Goal: Communication & Community: Answer question/provide support

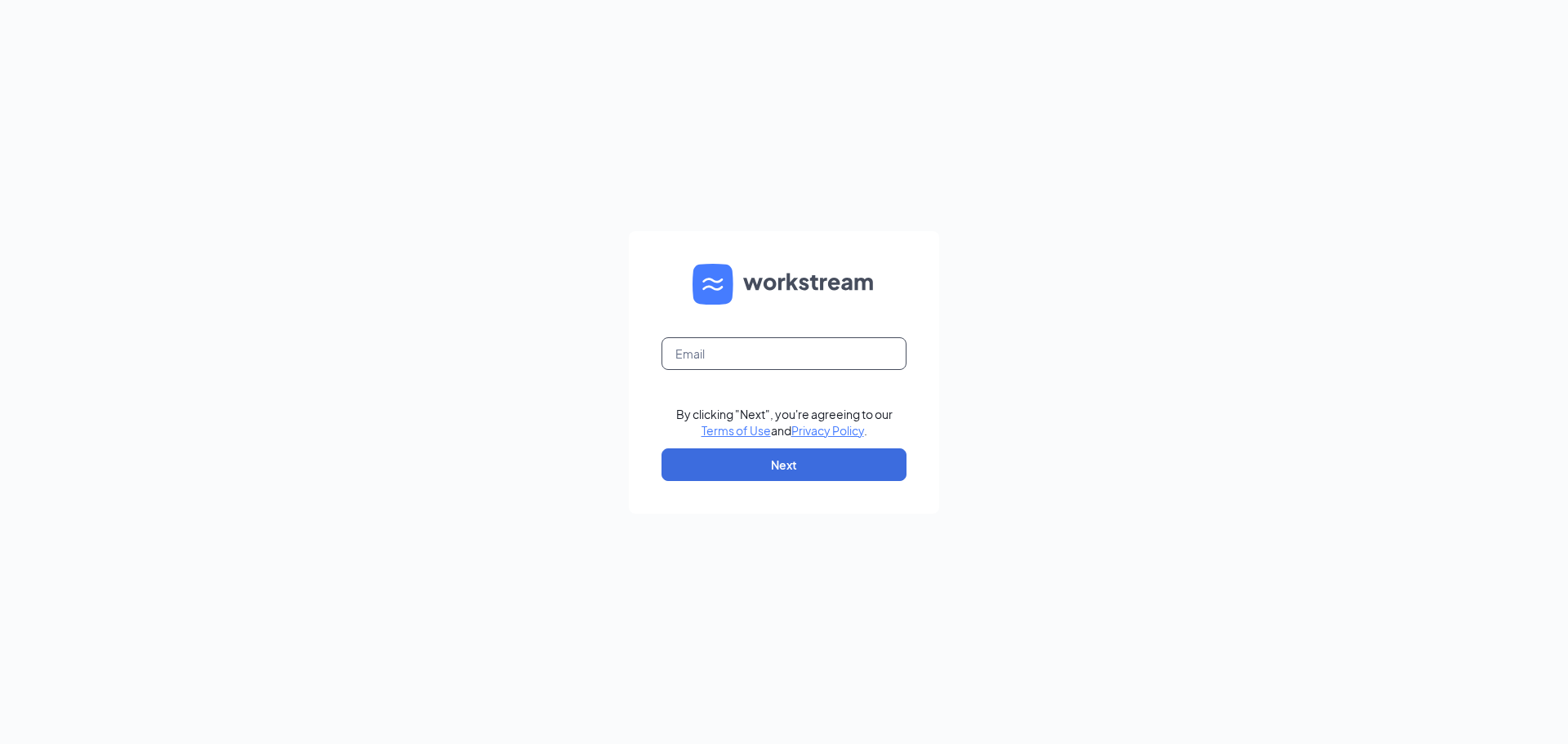
click at [698, 355] on input "text" at bounding box center [784, 353] width 245 height 33
type input "csccharlotte2@sing-bev.com"
click at [787, 462] on button "Next" at bounding box center [784, 464] width 245 height 33
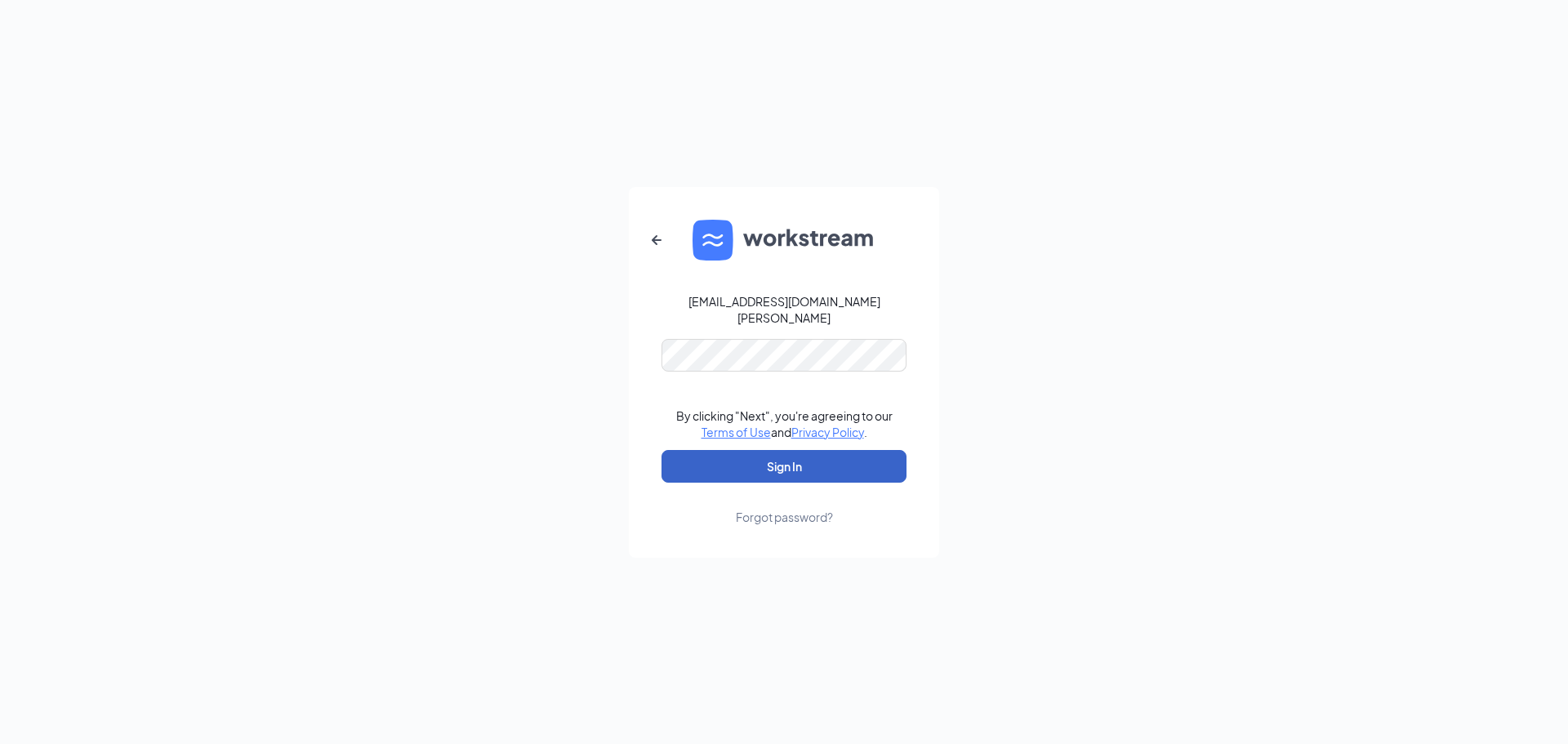
click at [775, 457] on button "Sign In" at bounding box center [784, 466] width 245 height 33
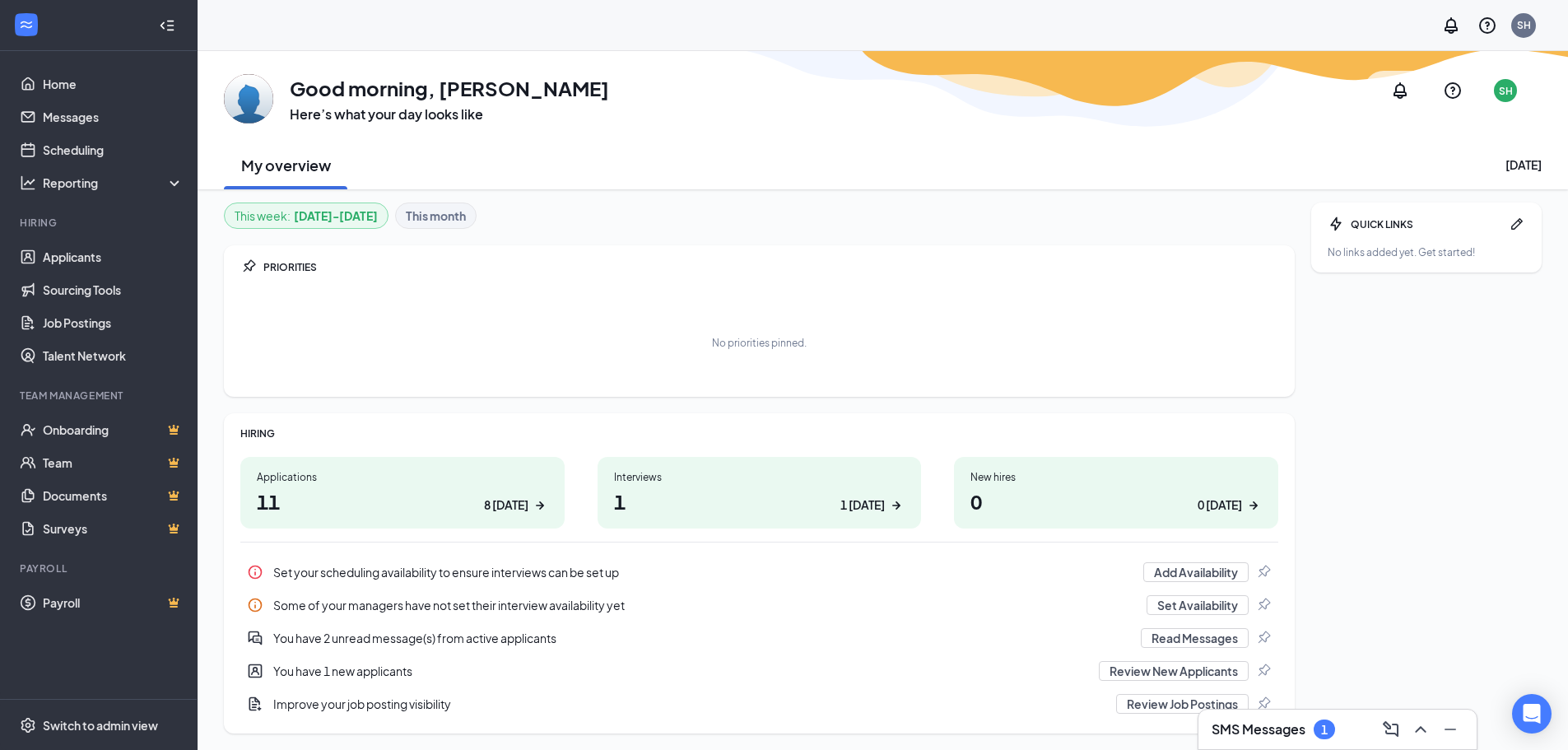
click at [760, 487] on div "Interviews 1 1 today" at bounding box center [760, 492] width 325 height 72
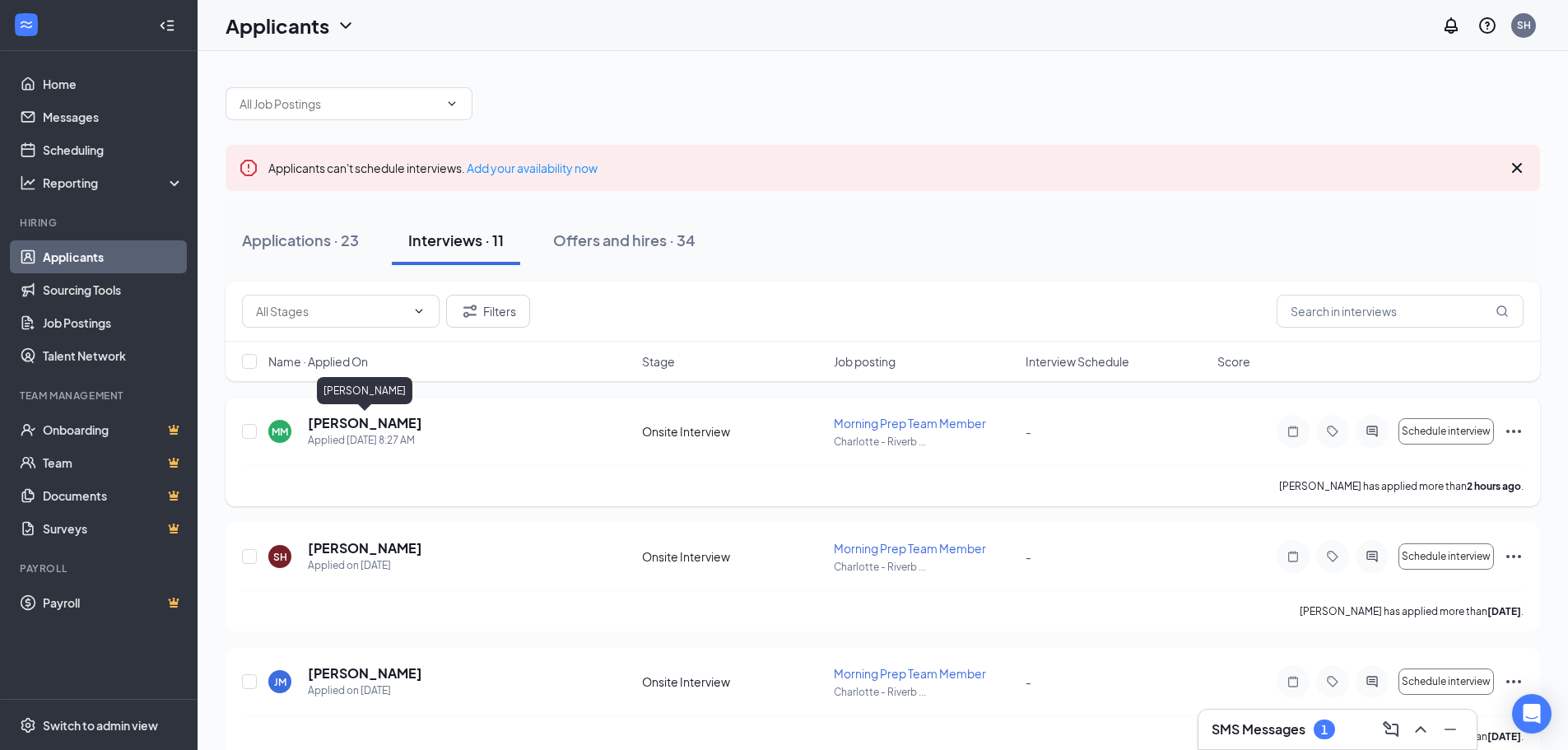
click at [389, 424] on h5 "[PERSON_NAME]" at bounding box center [365, 423] width 114 height 19
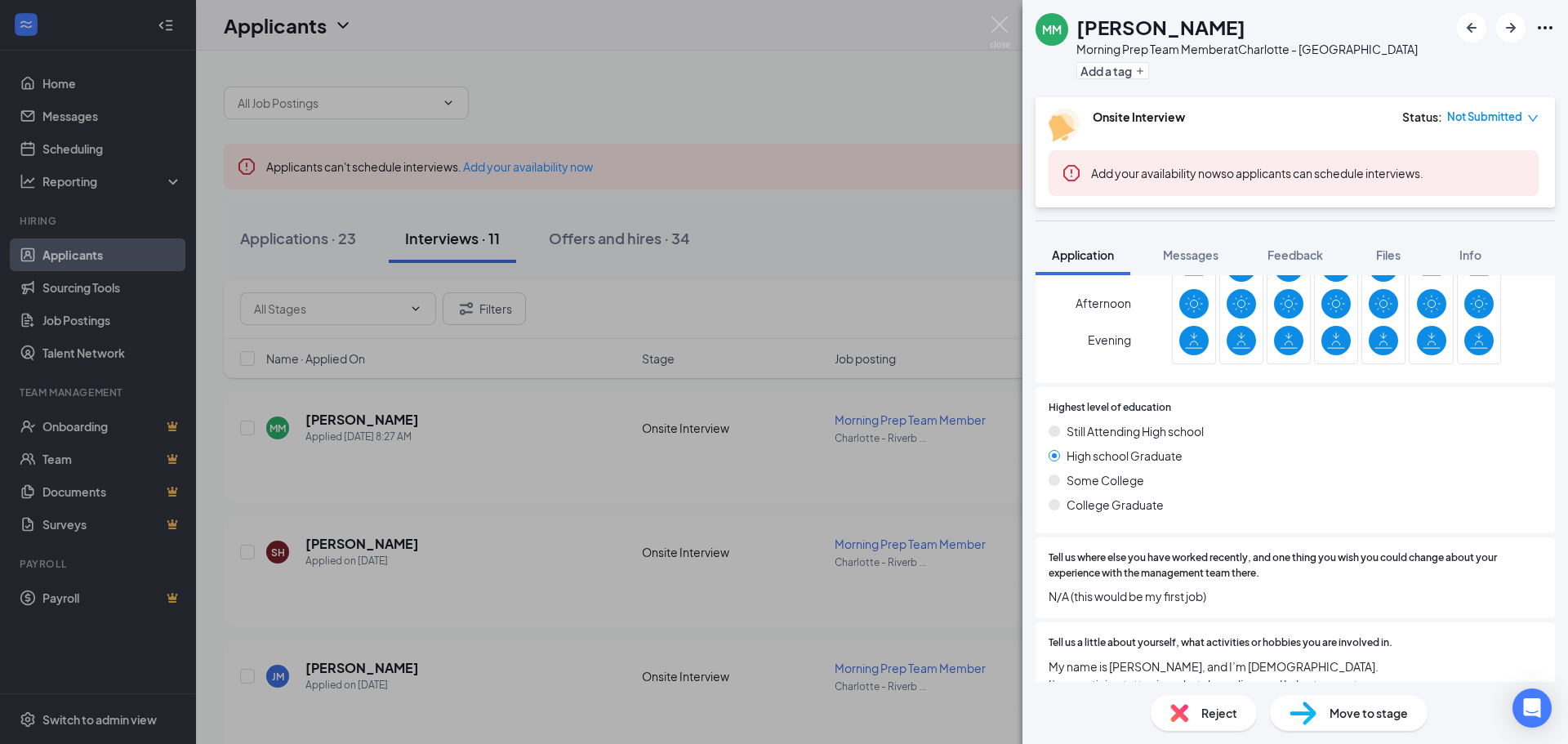
scroll to position [682, 0]
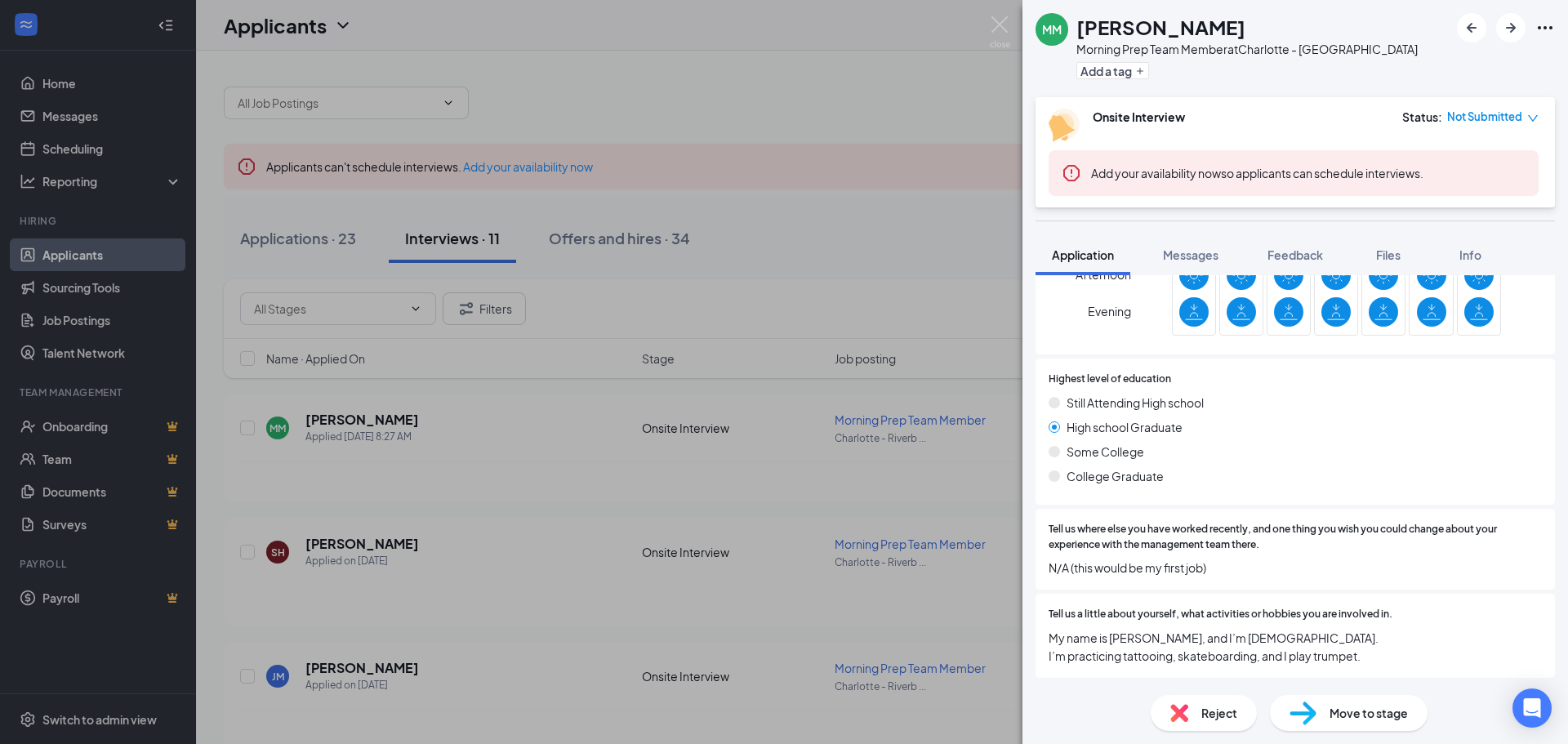
click at [951, 95] on div "MM [PERSON_NAME] Morning Prep Team Member at [GEOGRAPHIC_DATA] Dr Add a tag Ons…" at bounding box center [784, 372] width 1568 height 744
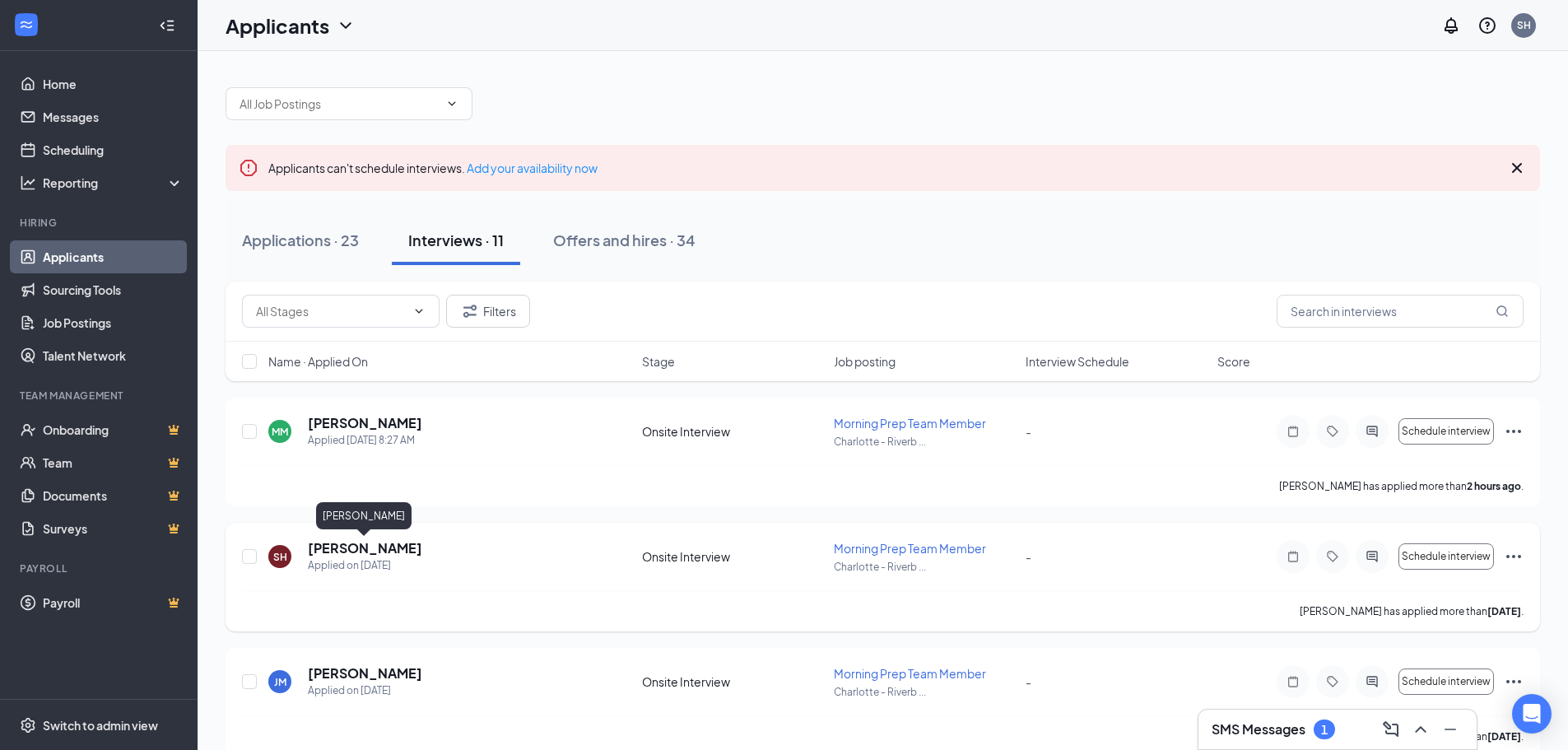
click at [396, 553] on h5 "[PERSON_NAME]" at bounding box center [365, 549] width 114 height 19
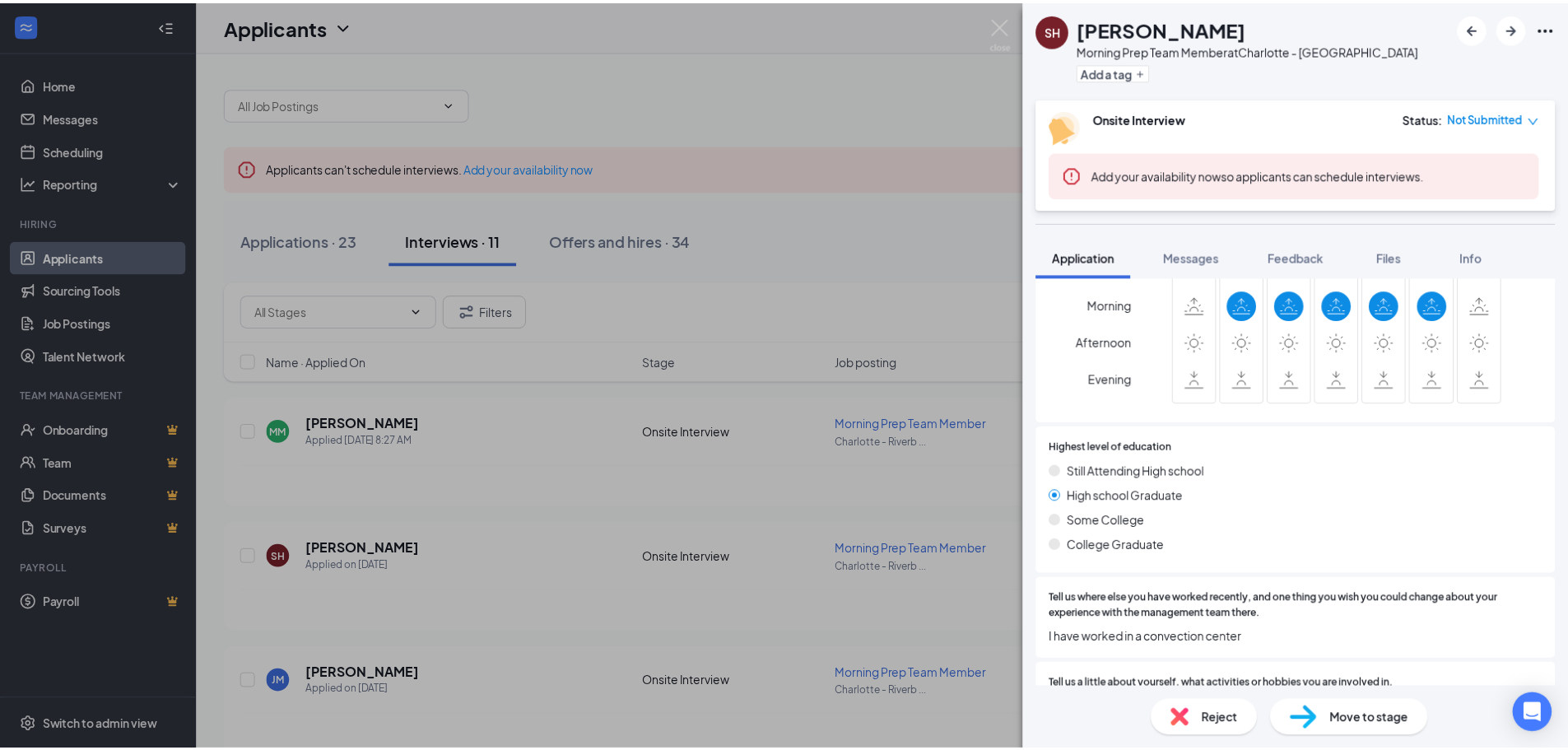
scroll to position [624, 0]
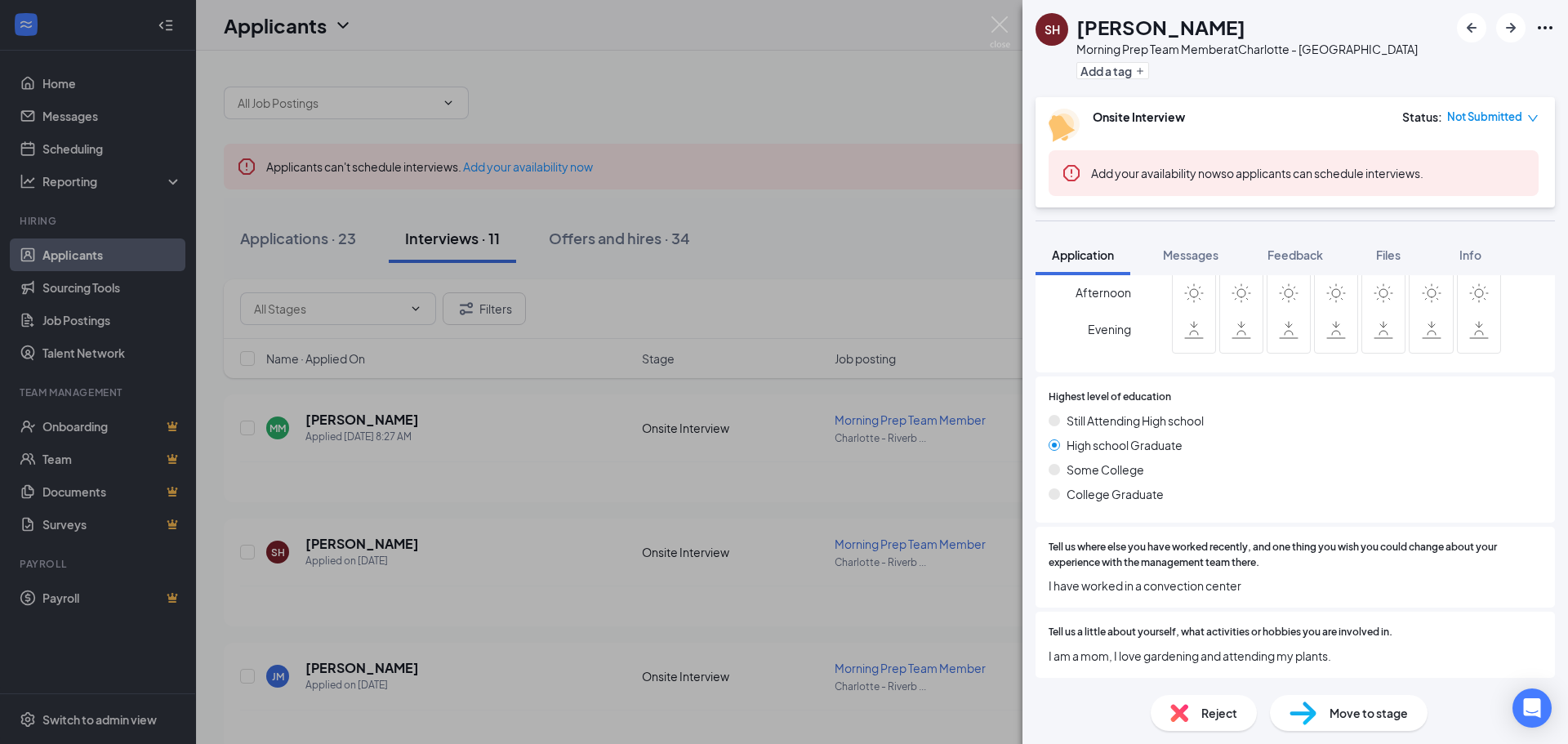
click at [945, 96] on div "SH [PERSON_NAME] Morning Prep Team Member at [GEOGRAPHIC_DATA] Dr Add a tag Ons…" at bounding box center [784, 372] width 1568 height 744
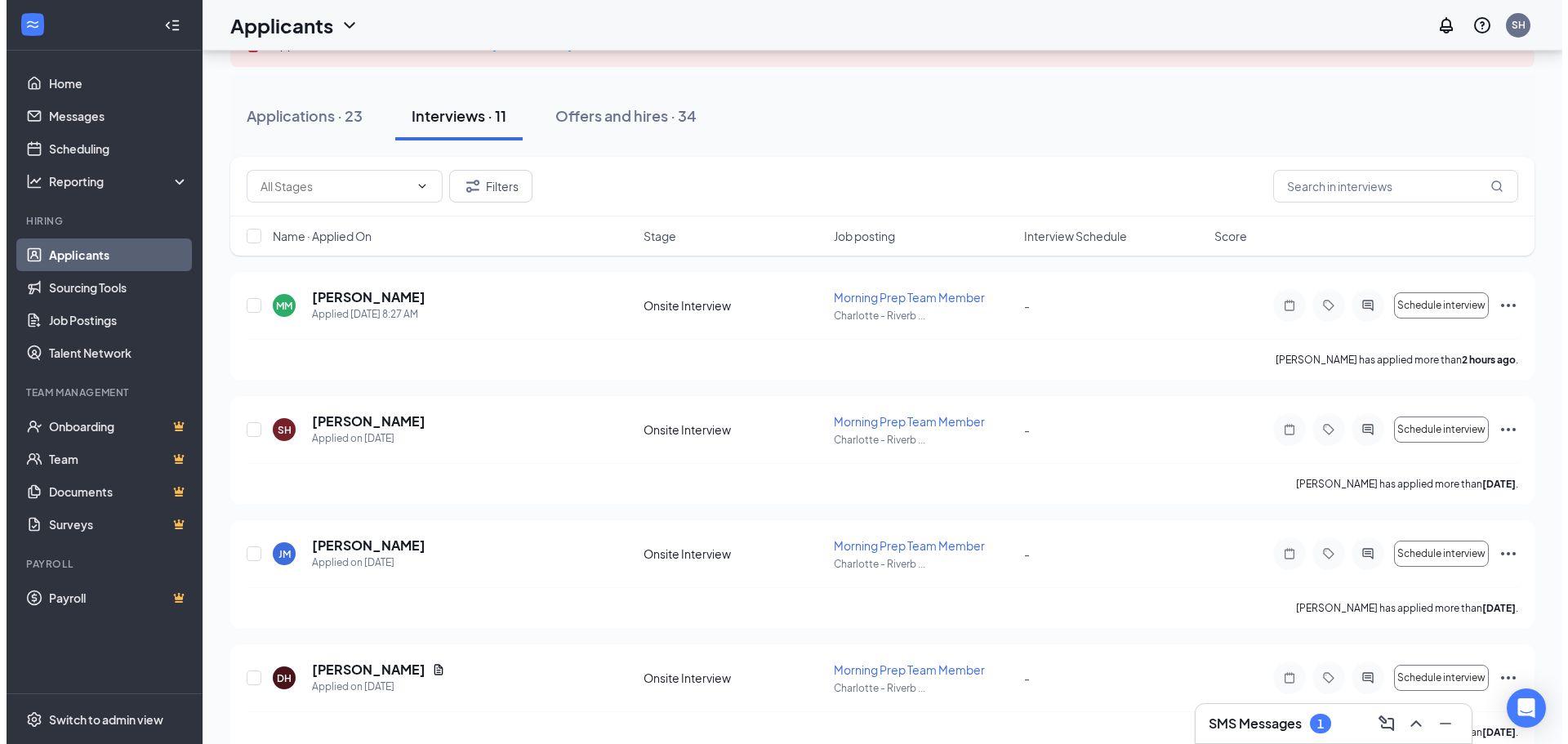
scroll to position [164, 0]
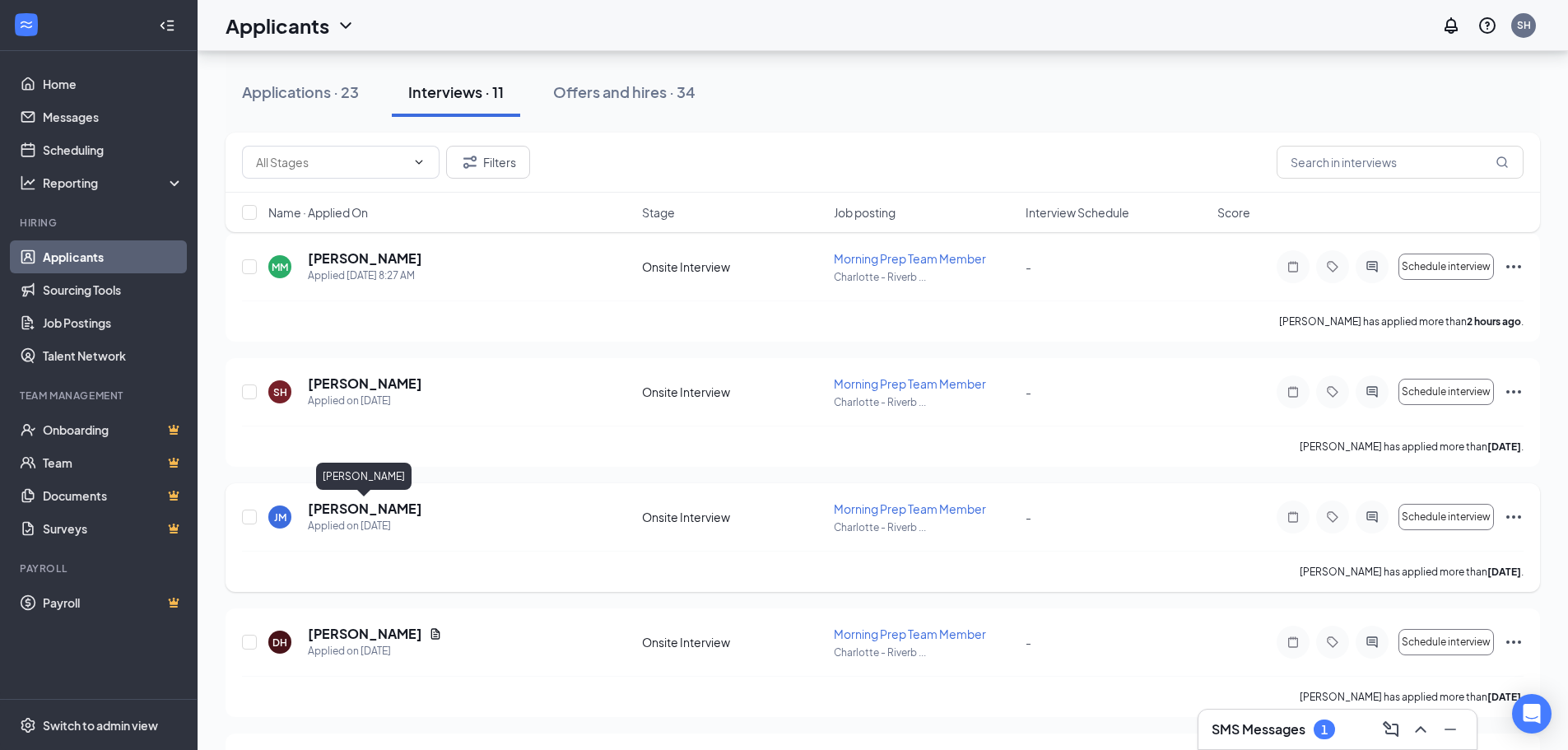
click at [379, 509] on h5 "[PERSON_NAME]" at bounding box center [365, 509] width 114 height 19
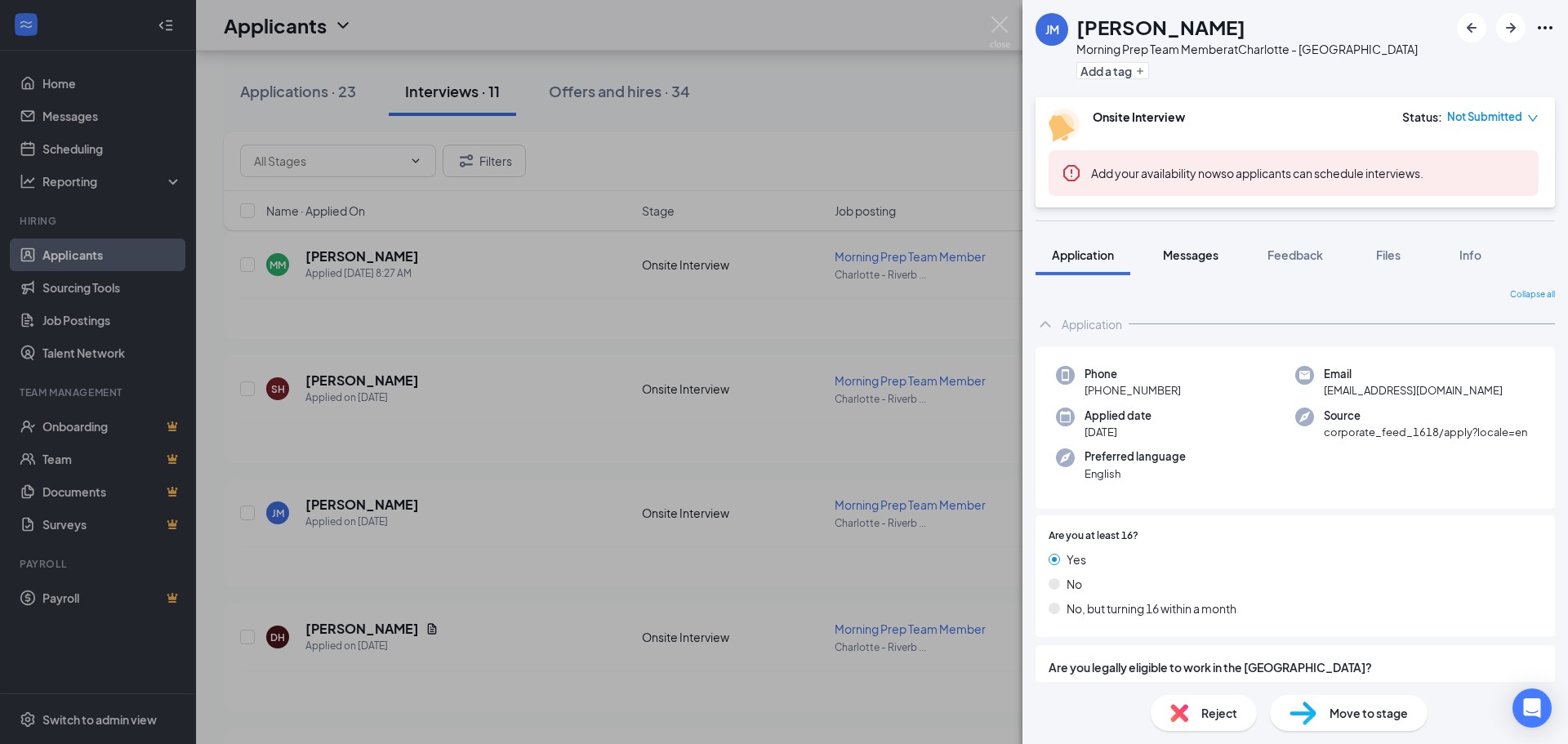
click at [1200, 251] on span "Messages" at bounding box center [1190, 256] width 56 height 15
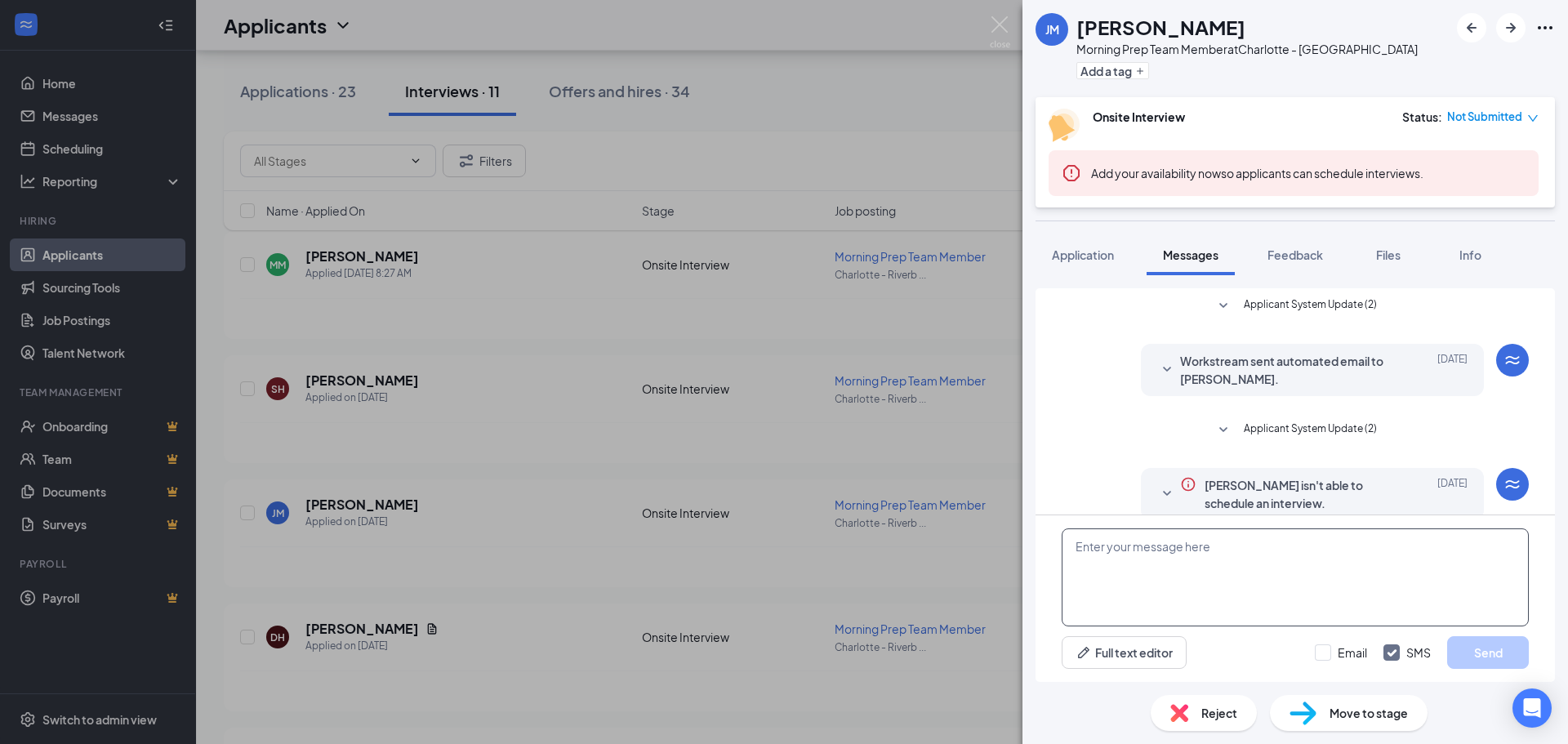
click at [1087, 544] on textarea at bounding box center [1295, 577] width 467 height 98
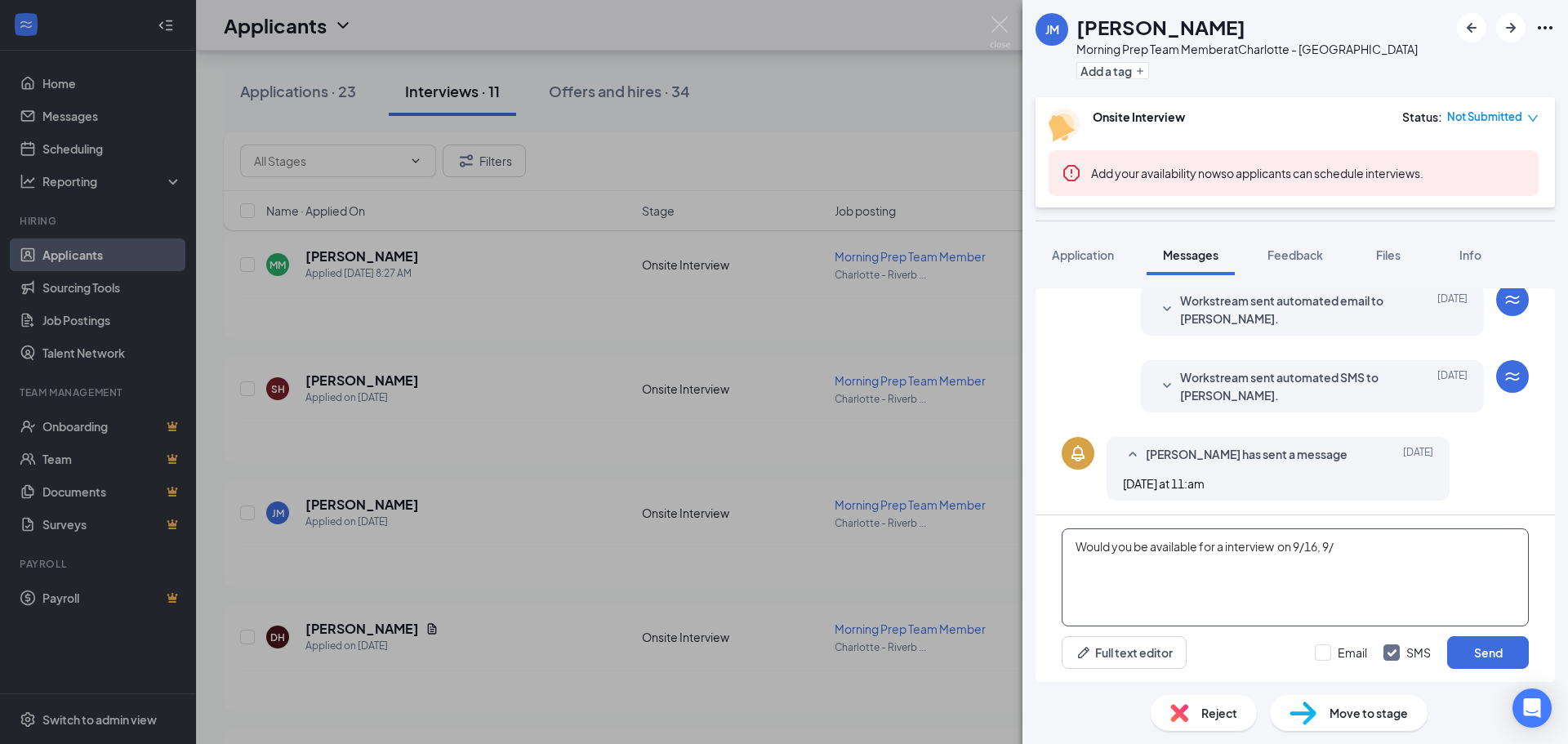
scroll to position [264, 0]
type textarea "Would you be available for a interview on [DATE] 3pm?"
click at [1490, 648] on button "Send" at bounding box center [1488, 652] width 82 height 33
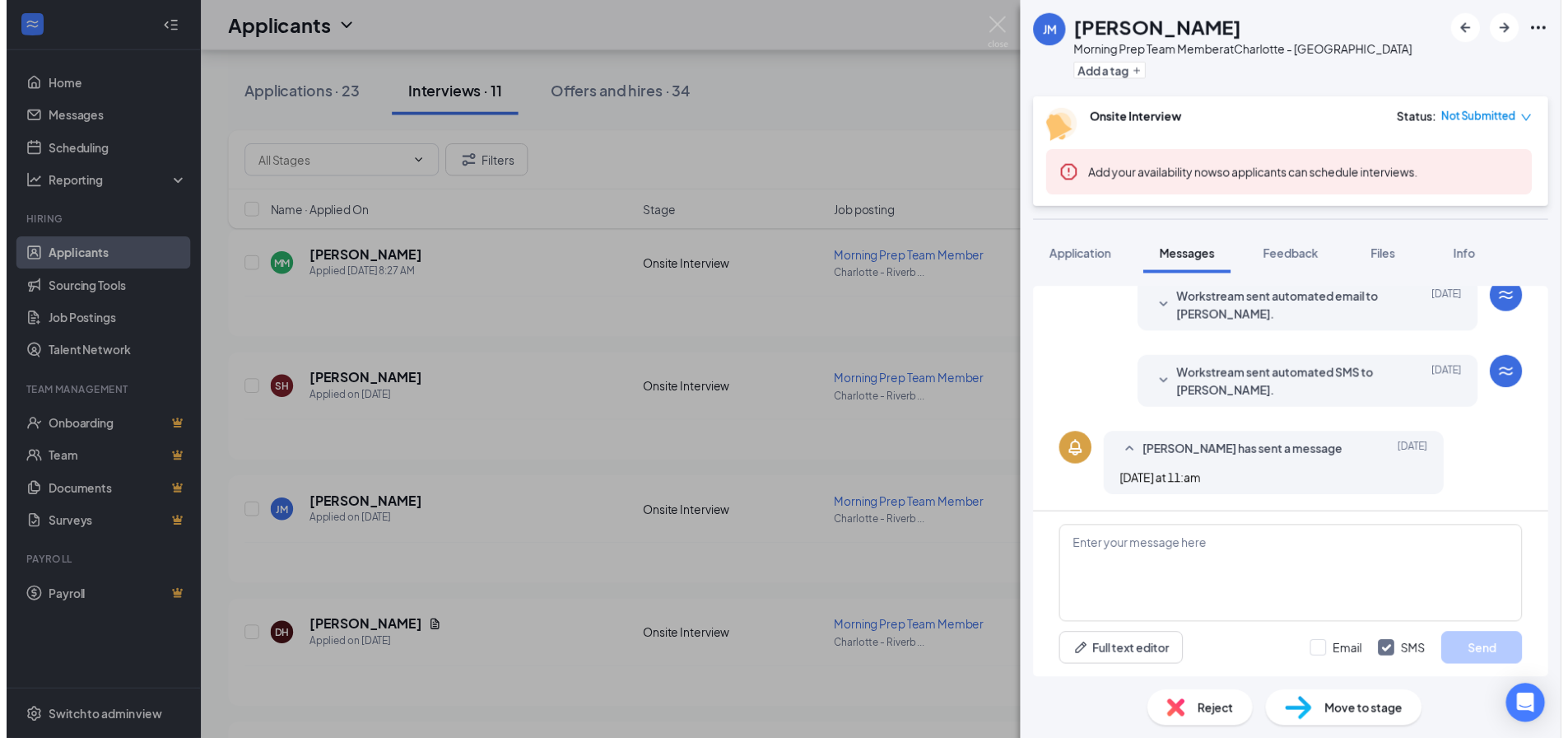
scroll to position [371, 0]
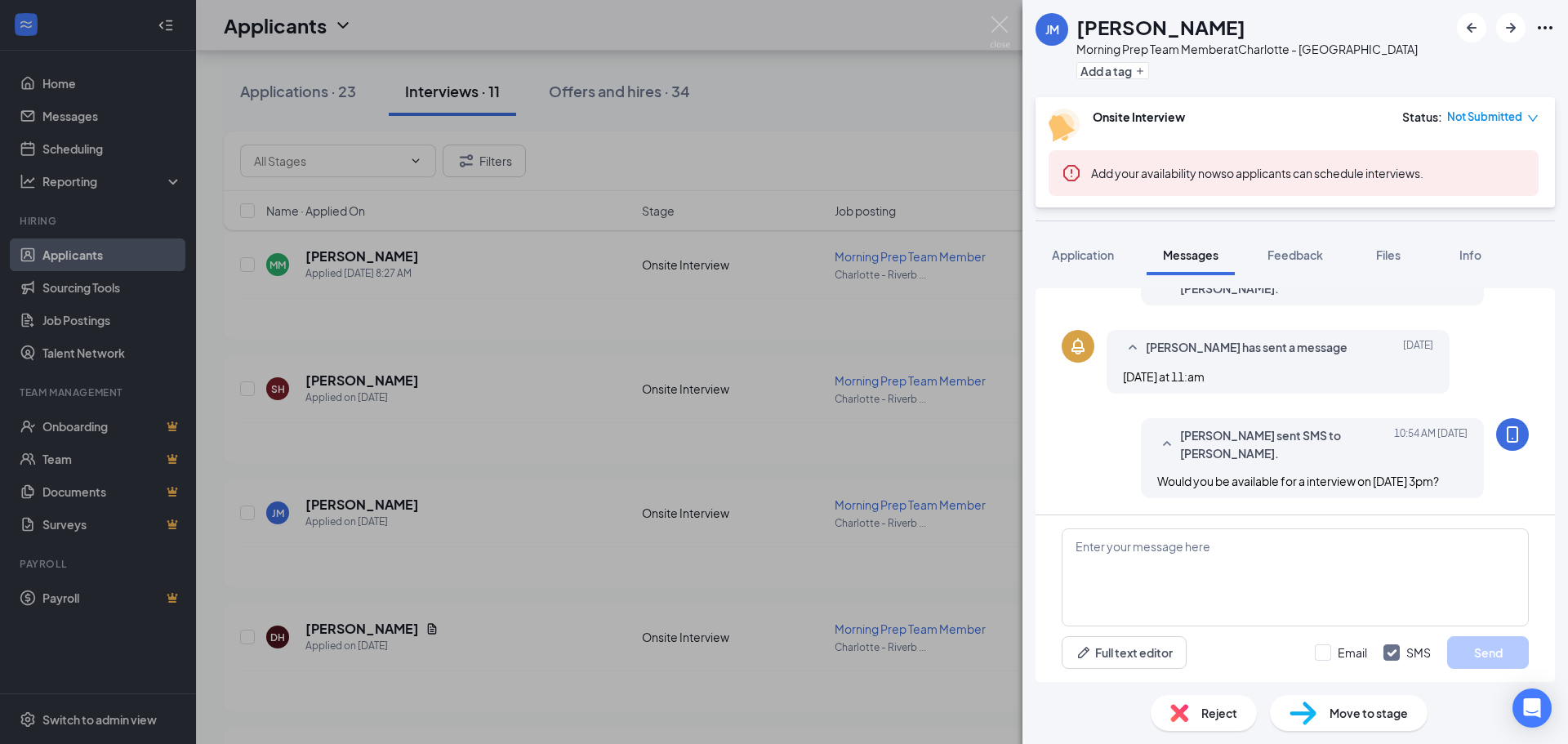
click at [828, 82] on div "[PERSON_NAME] Morning Prep Team Member at [GEOGRAPHIC_DATA] Dr Add a tag Onsite…" at bounding box center [784, 372] width 1568 height 744
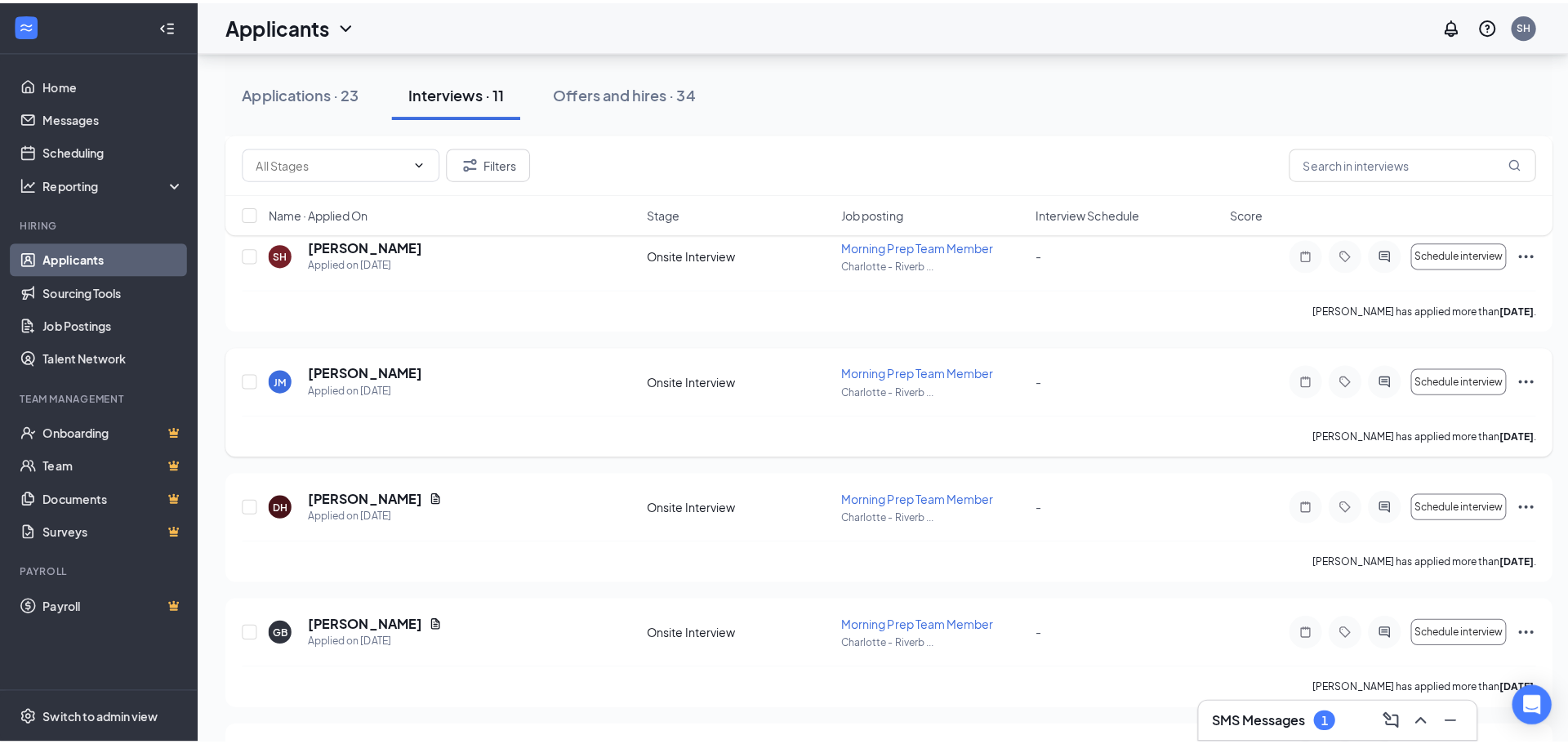
scroll to position [326, 0]
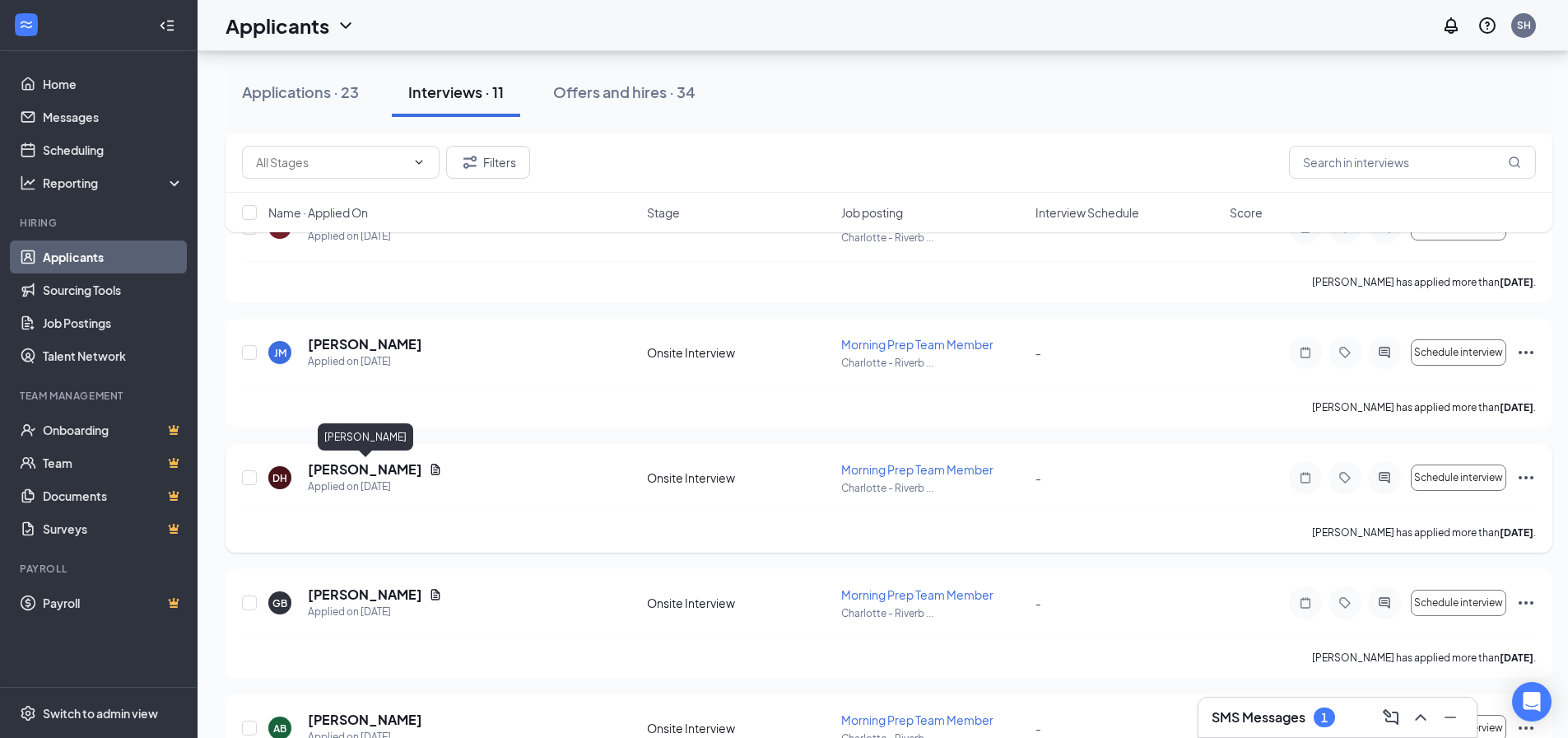
click at [397, 471] on h5 "[PERSON_NAME]" at bounding box center [365, 470] width 114 height 19
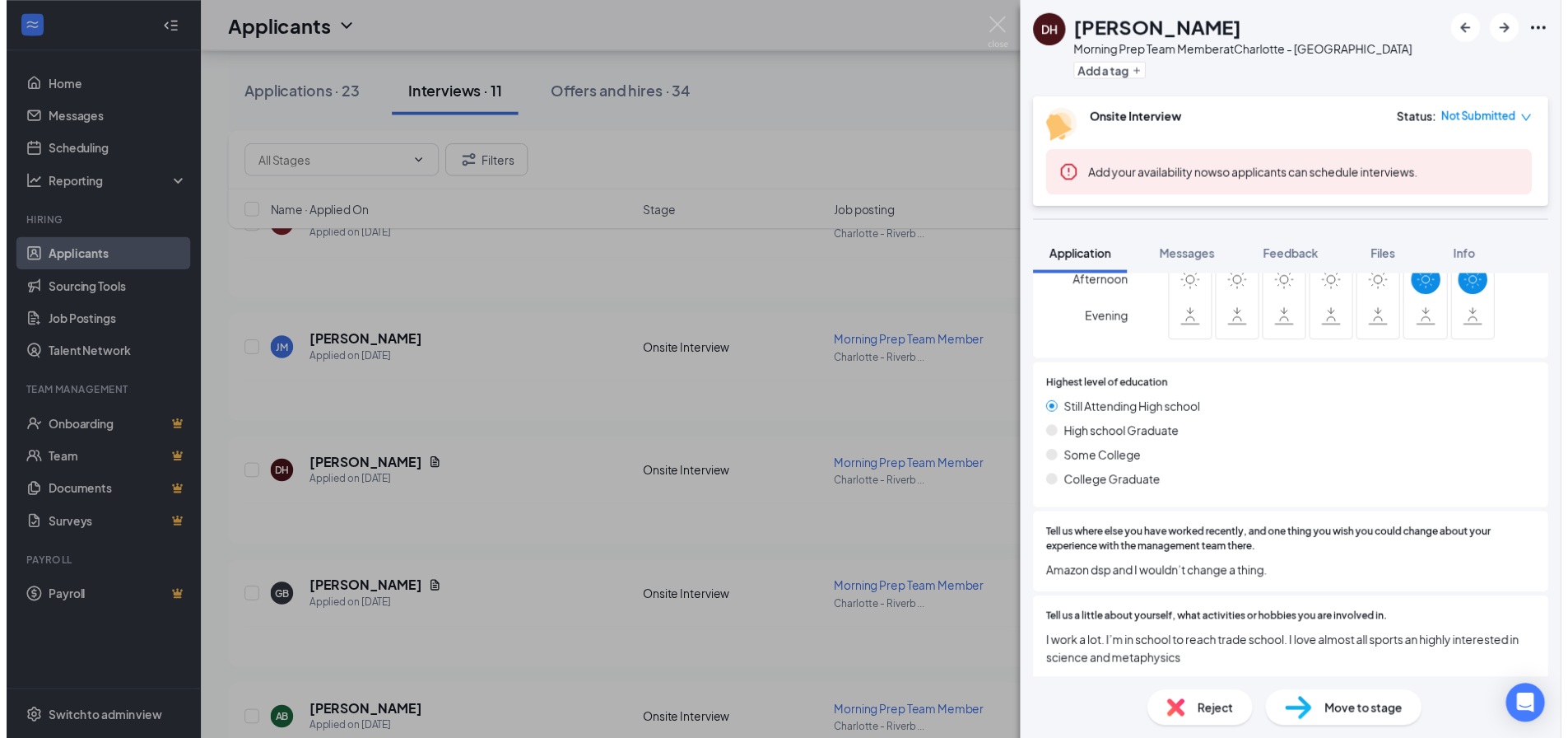
scroll to position [731, 0]
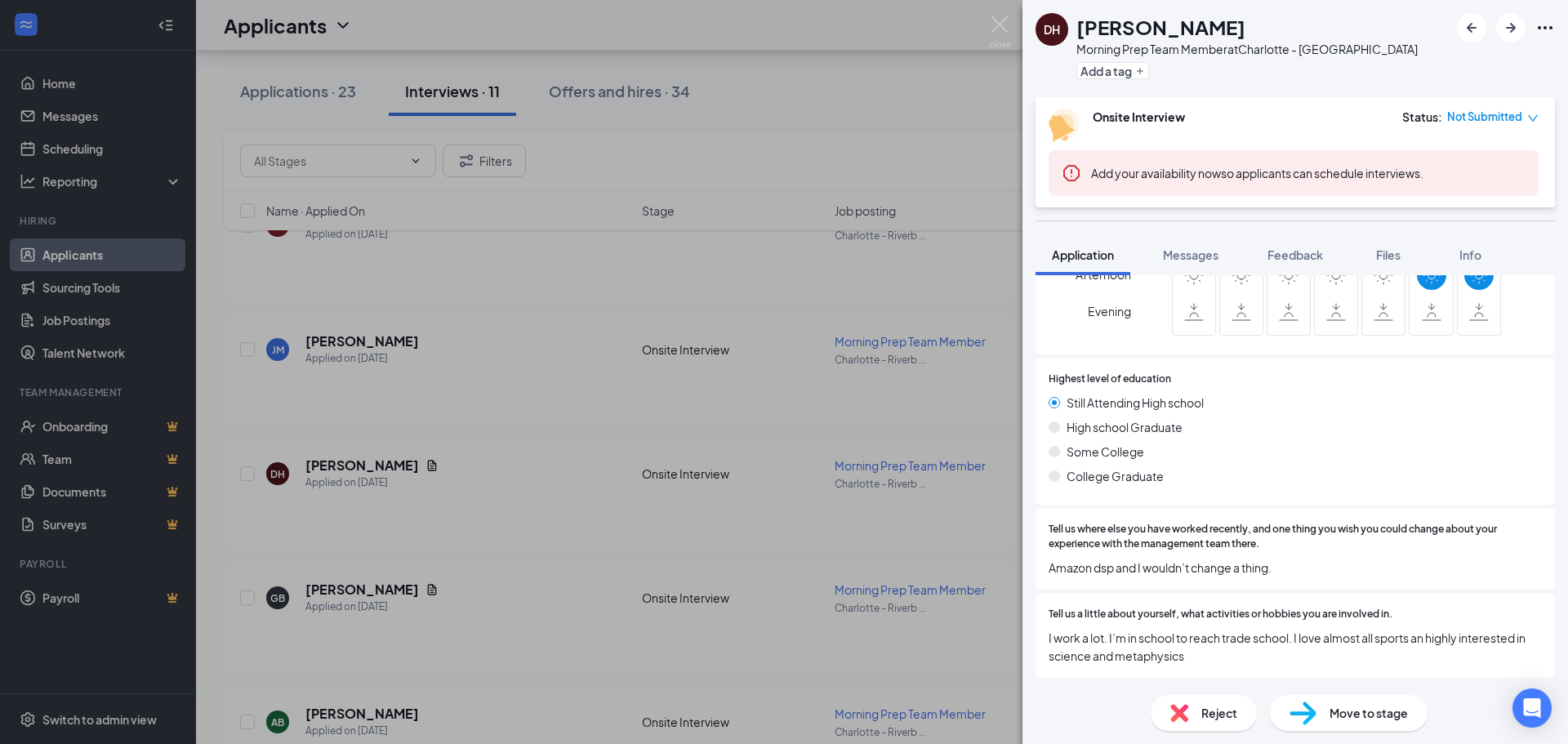
click at [876, 125] on div "DH [PERSON_NAME] Morning Prep Team Member at [GEOGRAPHIC_DATA] Dr Add a tag Ons…" at bounding box center [784, 372] width 1568 height 744
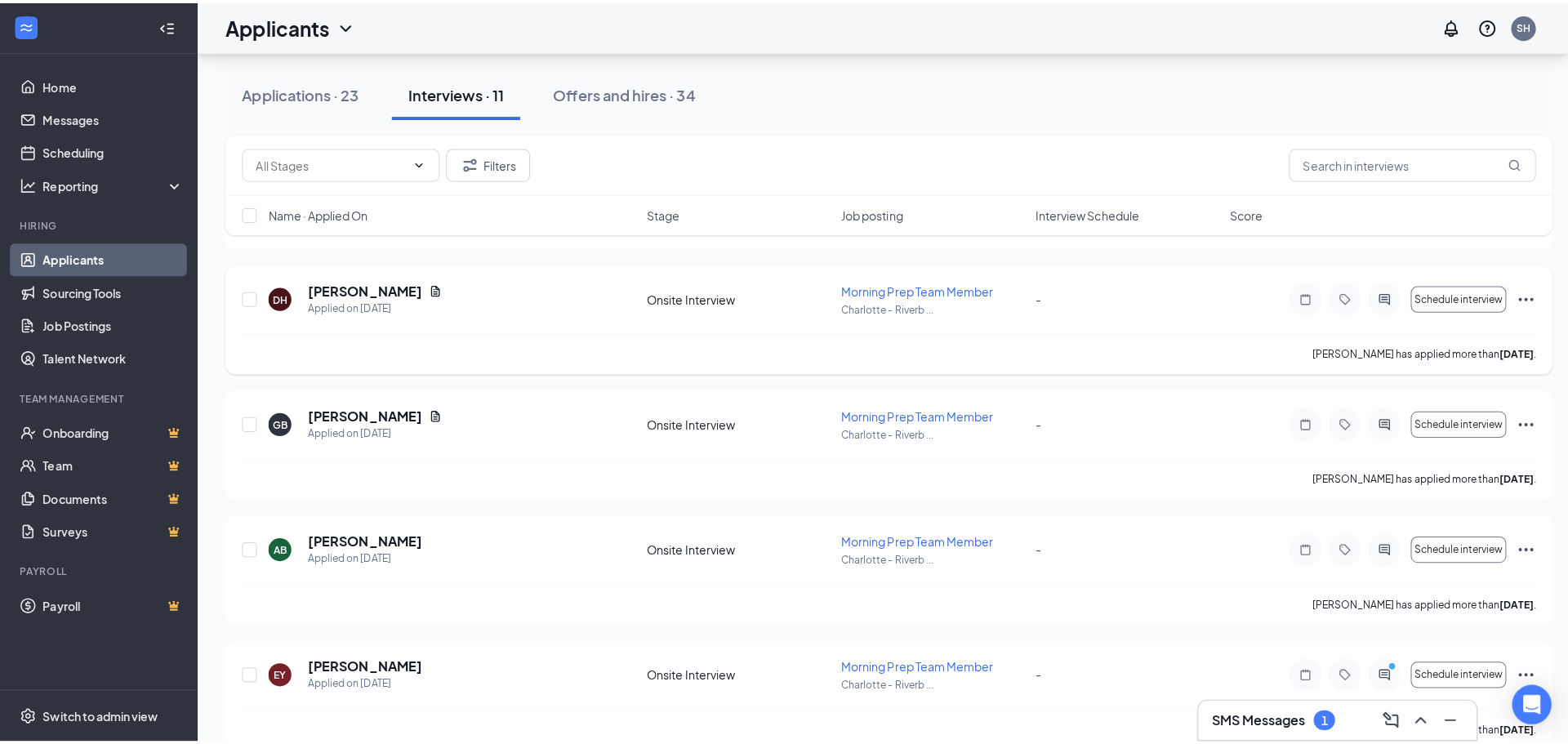
scroll to position [572, 0]
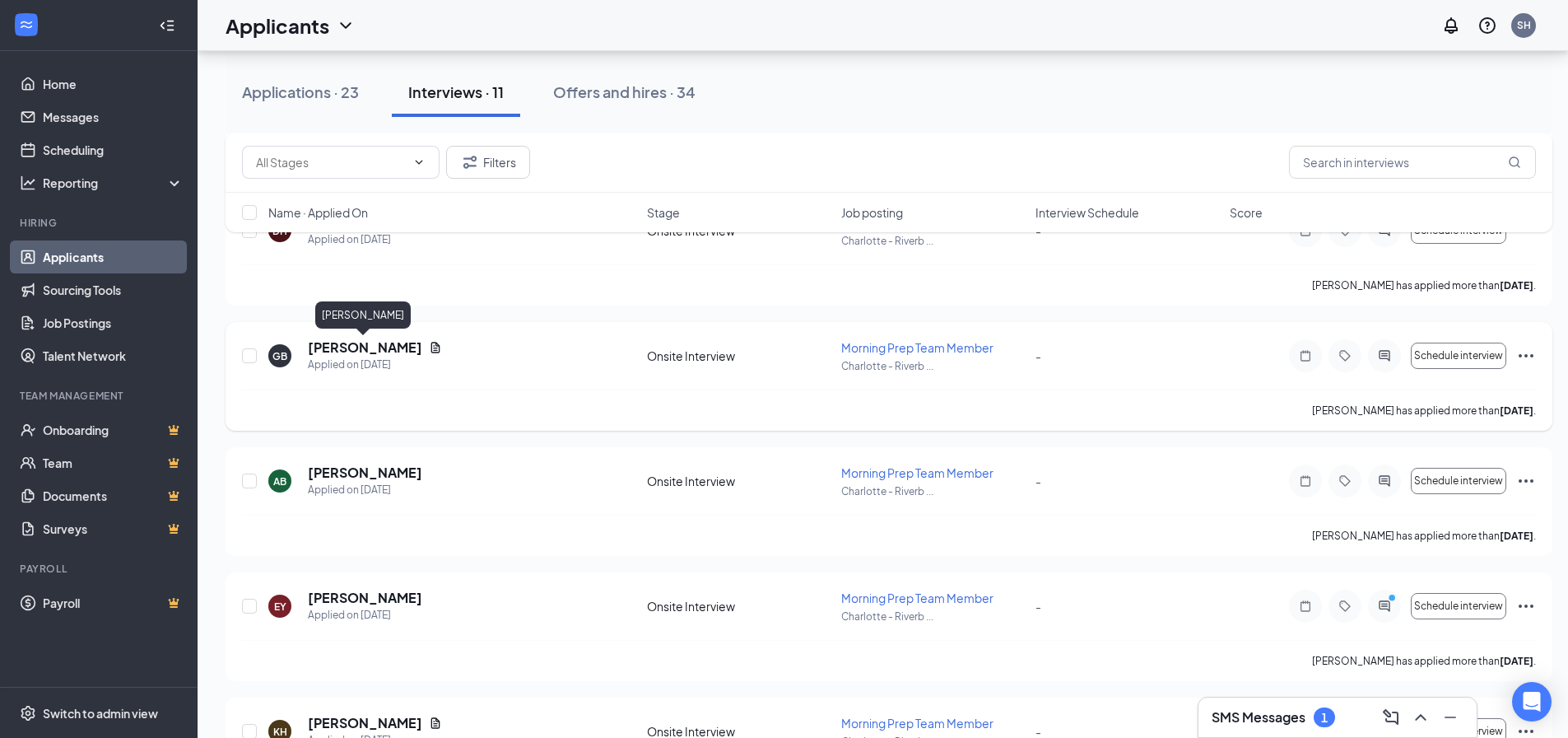
click at [389, 350] on h5 "[PERSON_NAME]" at bounding box center [365, 348] width 114 height 19
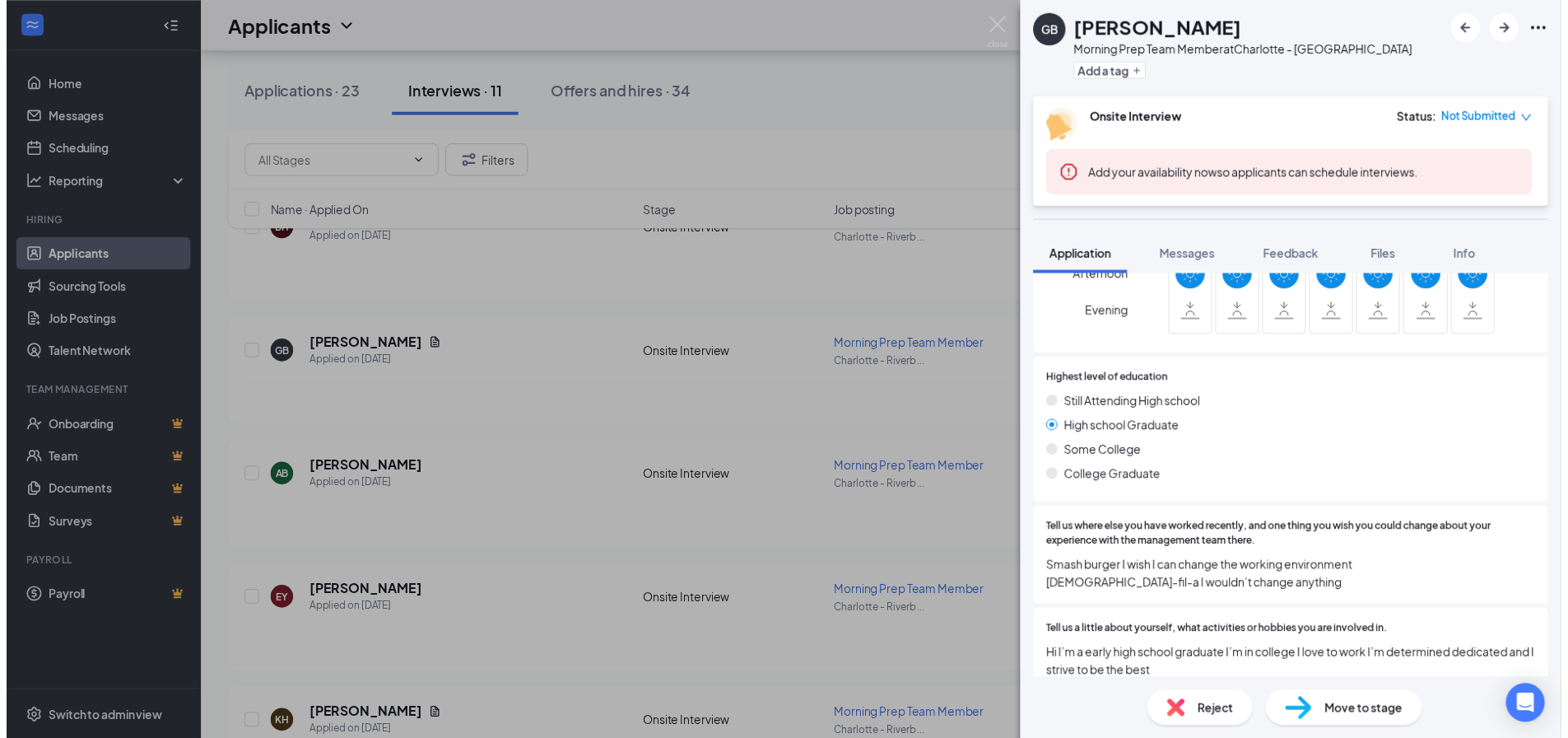
scroll to position [795, 0]
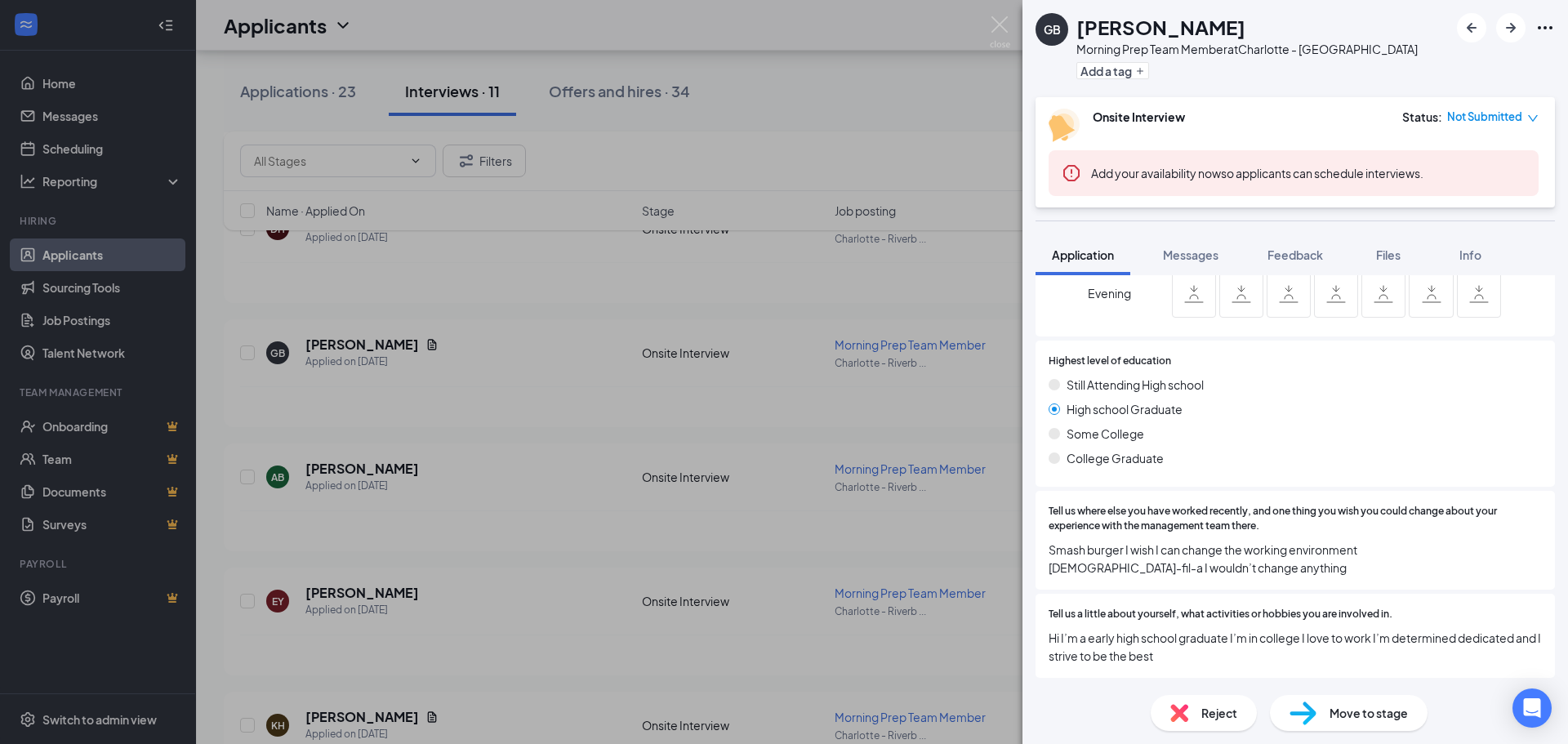
click at [894, 143] on div "GB [PERSON_NAME] Morning Prep Team Member at [GEOGRAPHIC_DATA] Dr Add a tag Ons…" at bounding box center [784, 372] width 1568 height 744
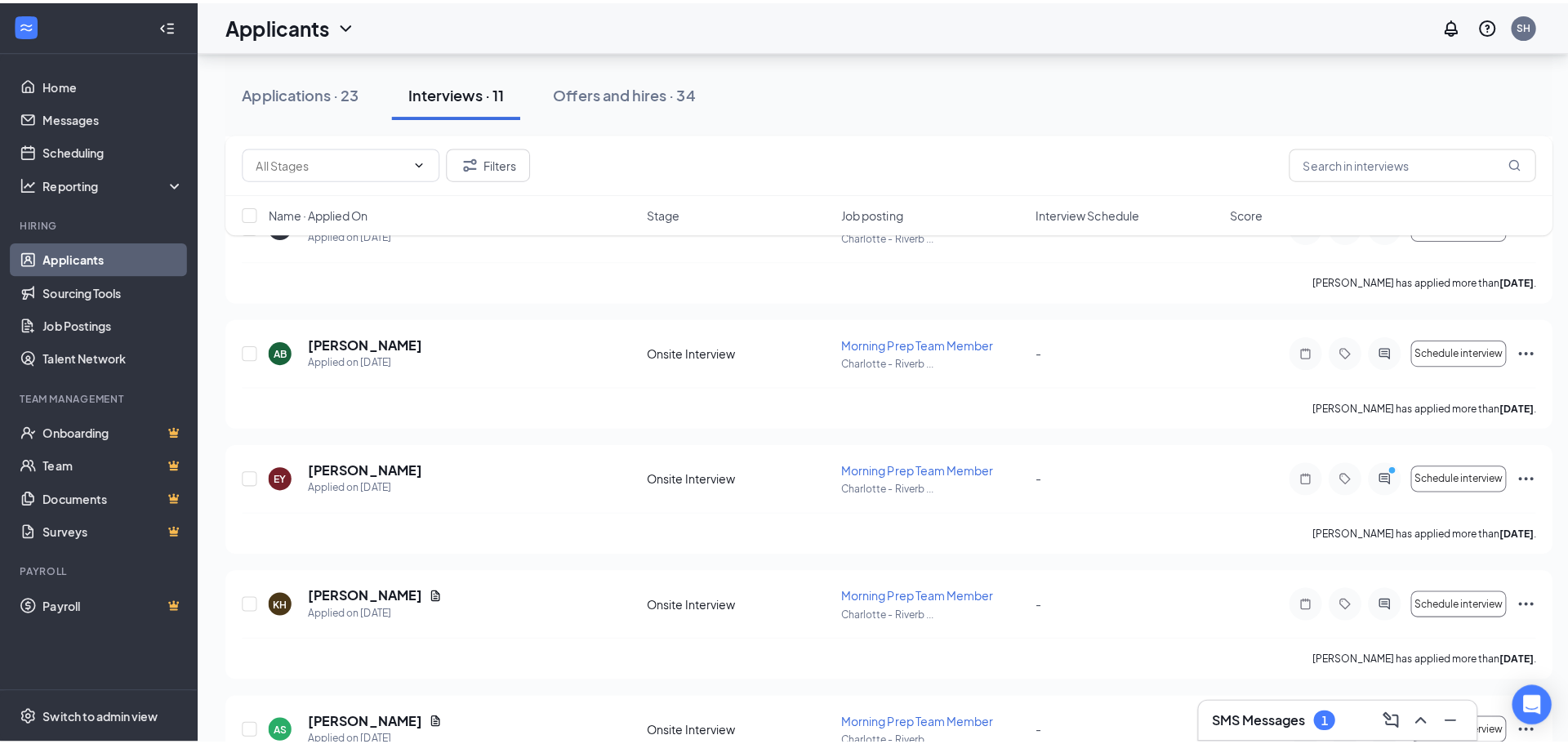
scroll to position [817, 0]
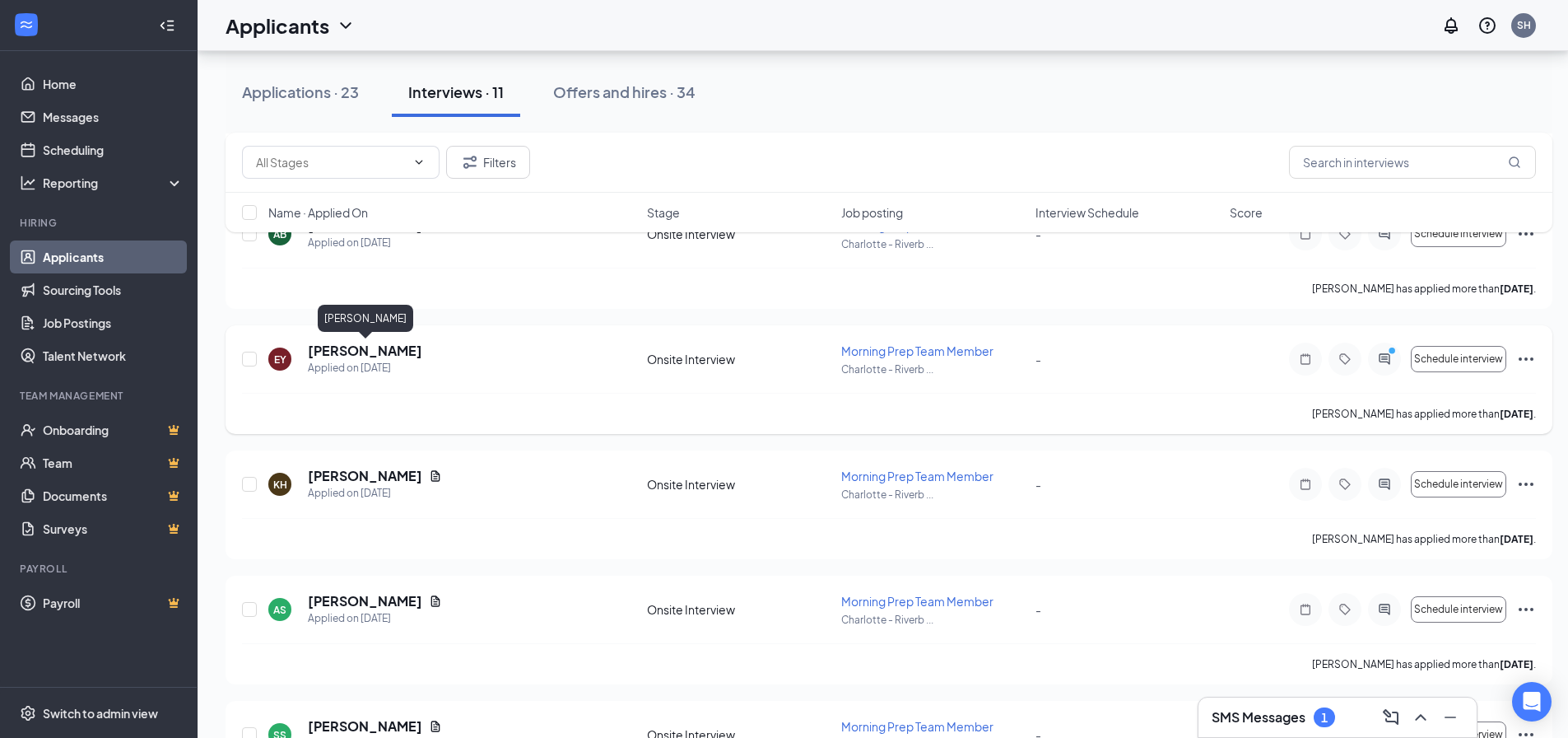
click at [375, 349] on h5 "[PERSON_NAME]" at bounding box center [365, 351] width 114 height 19
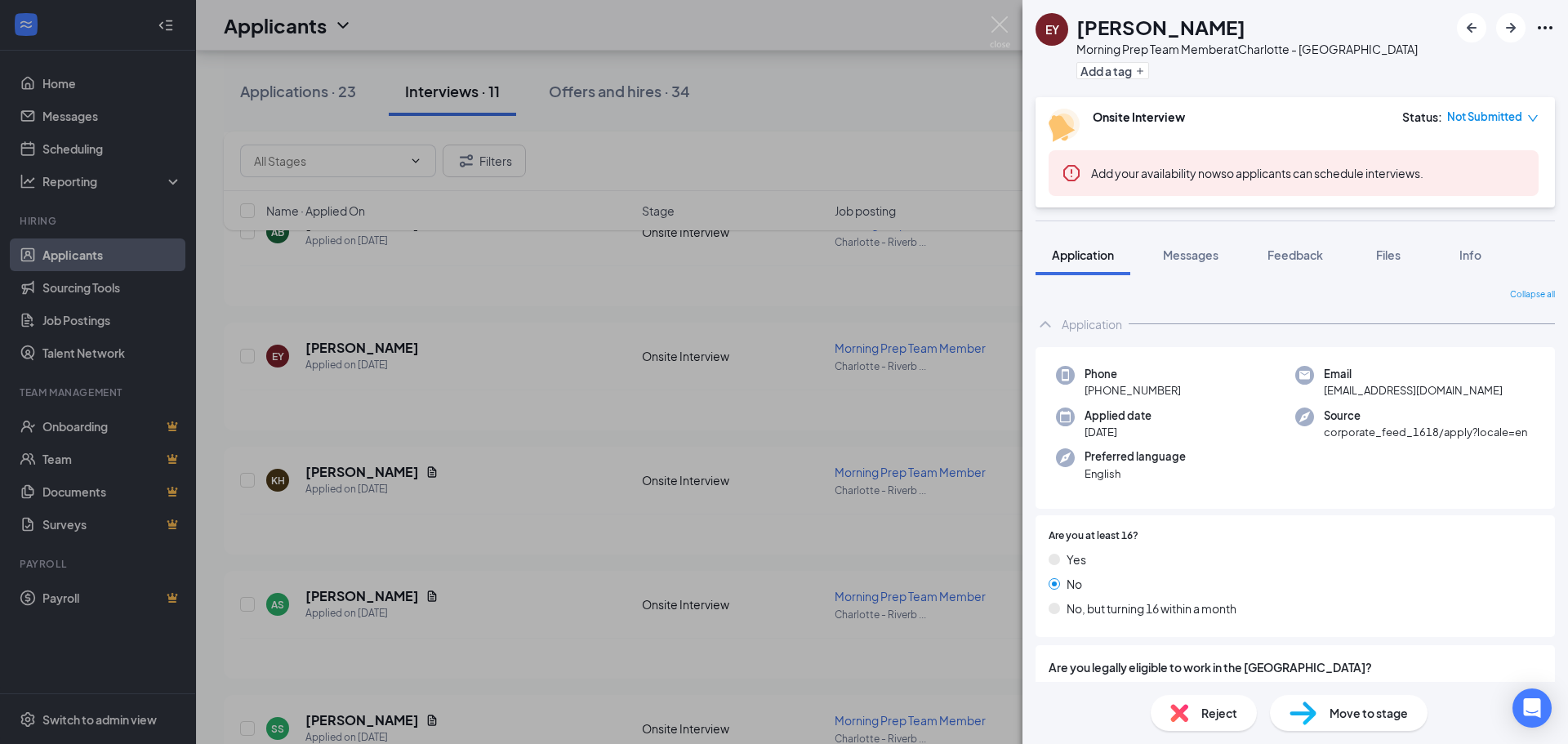
click at [849, 93] on div "EY [PERSON_NAME] Morning Prep Team Member at [GEOGRAPHIC_DATA] Dr Add a tag Ons…" at bounding box center [784, 372] width 1568 height 744
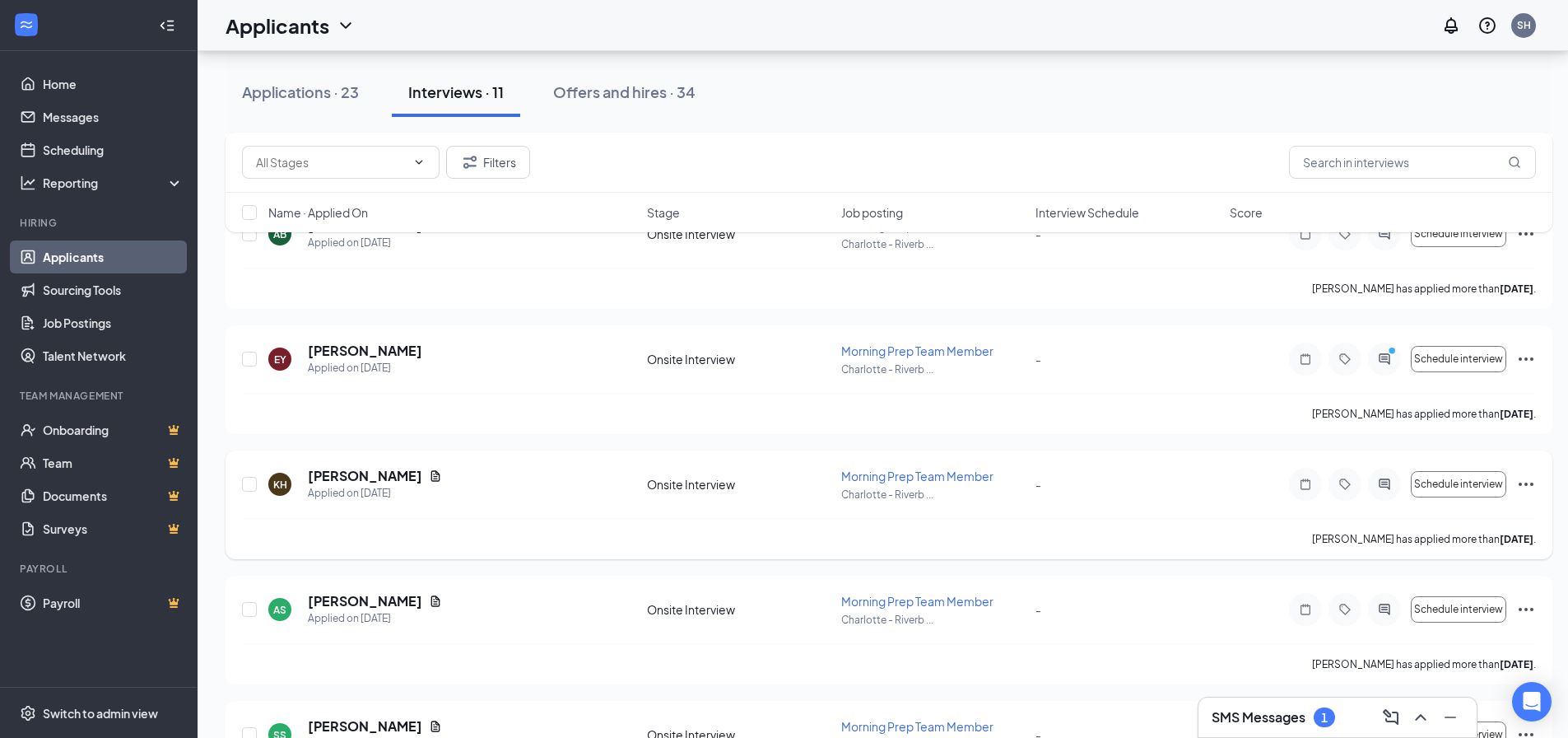
click at [1526, 480] on icon "Ellipses" at bounding box center [1526, 484] width 19 height 19
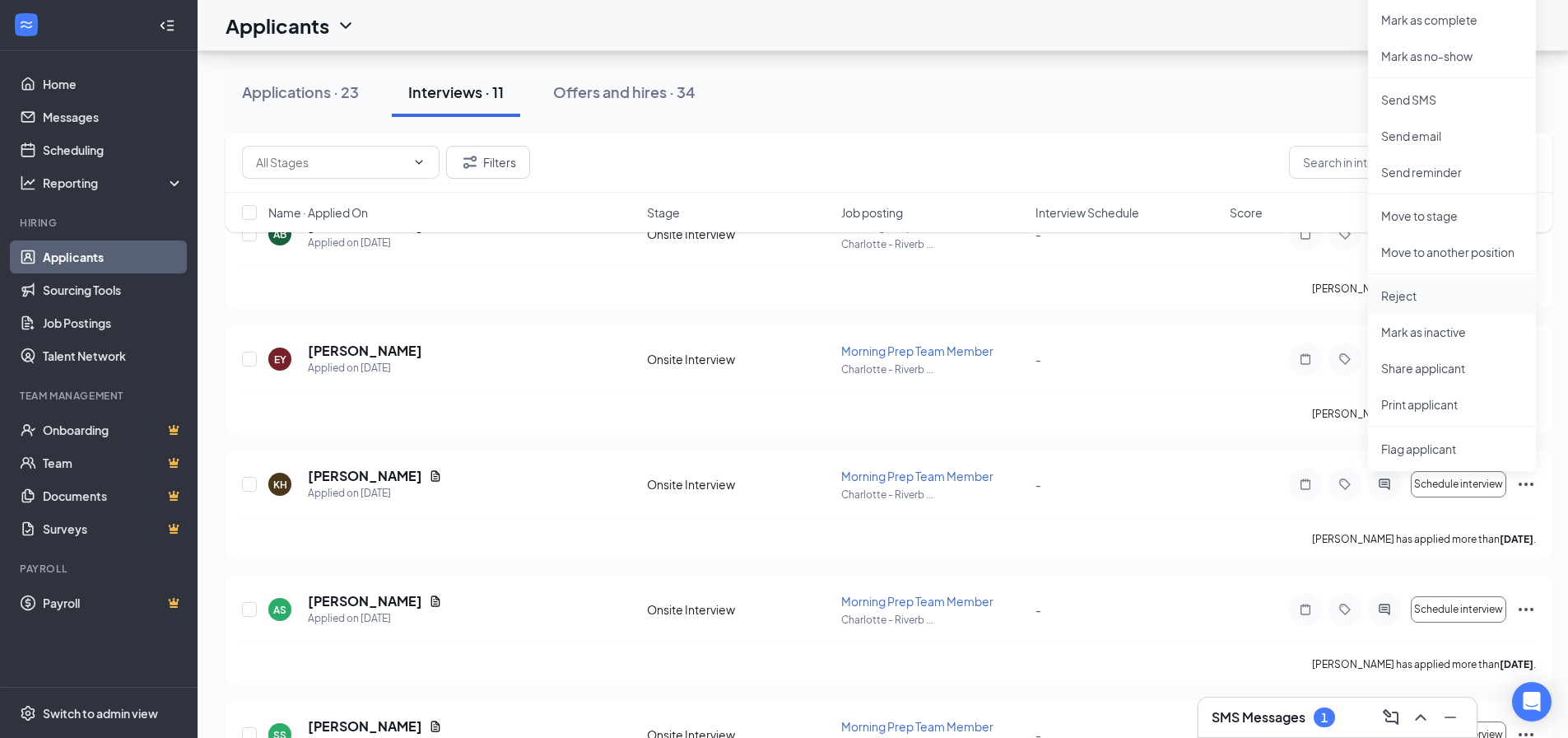
click at [1393, 293] on p "Reject" at bounding box center [1452, 296] width 141 height 17
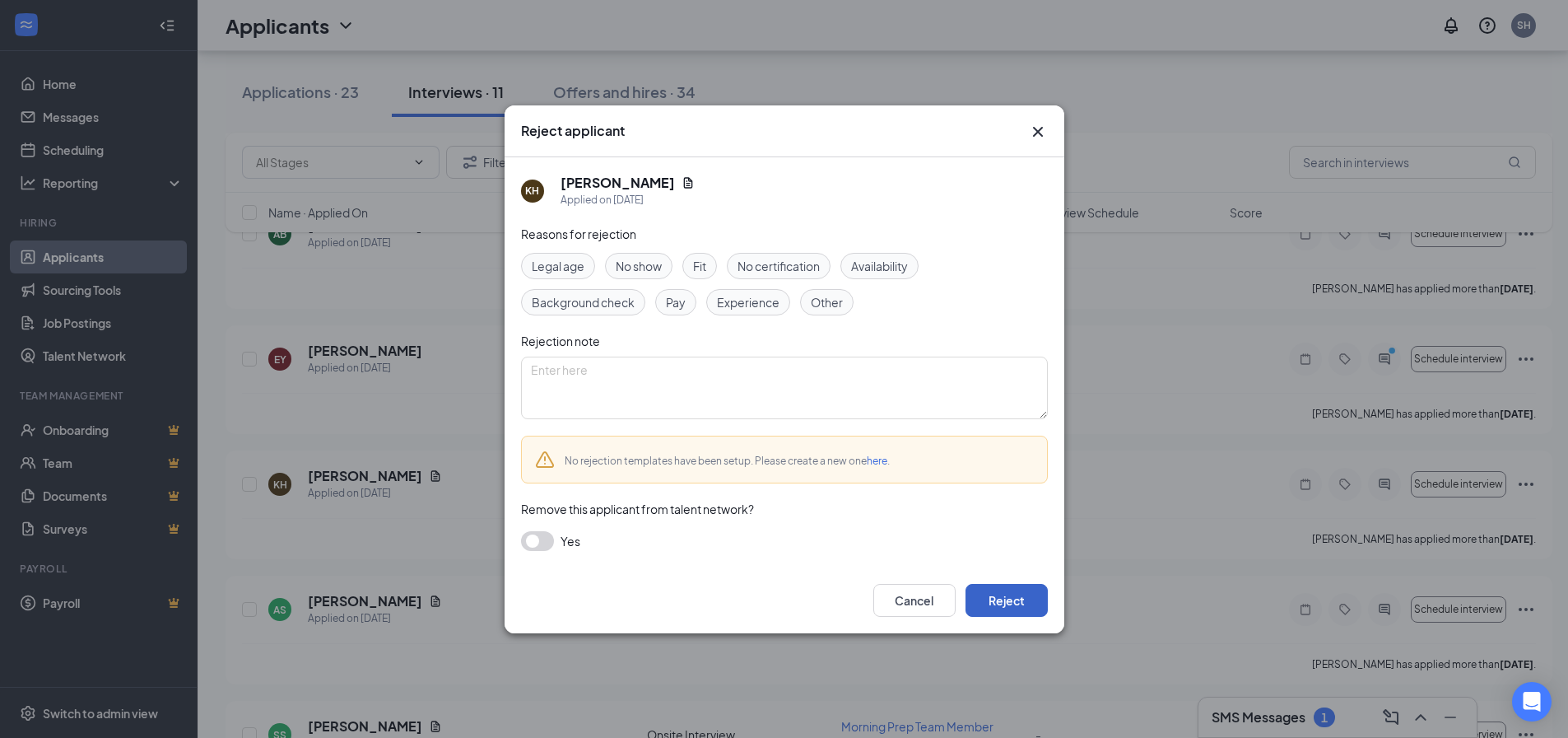
click at [1006, 594] on button "Reject" at bounding box center [1007, 600] width 82 height 33
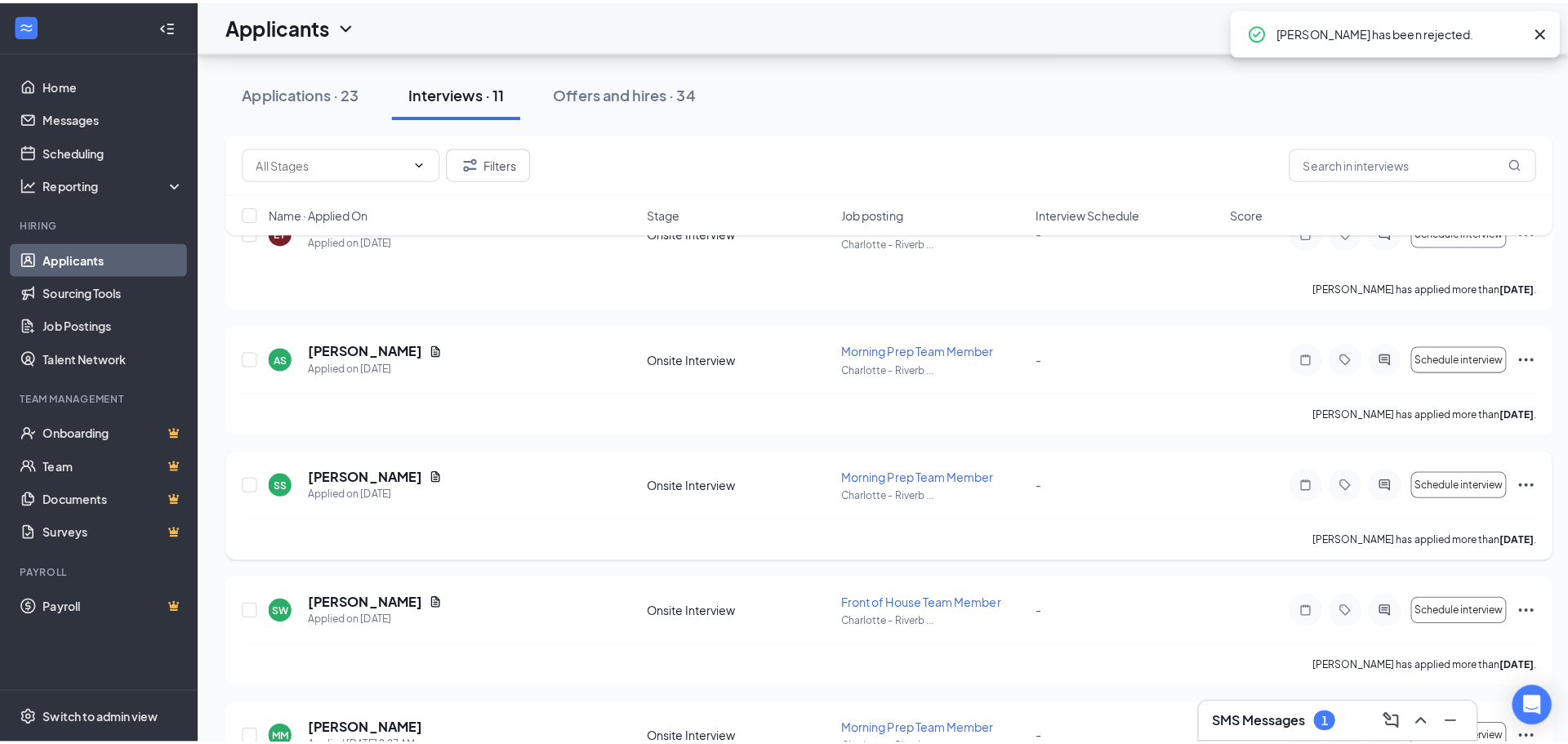
scroll to position [980, 0]
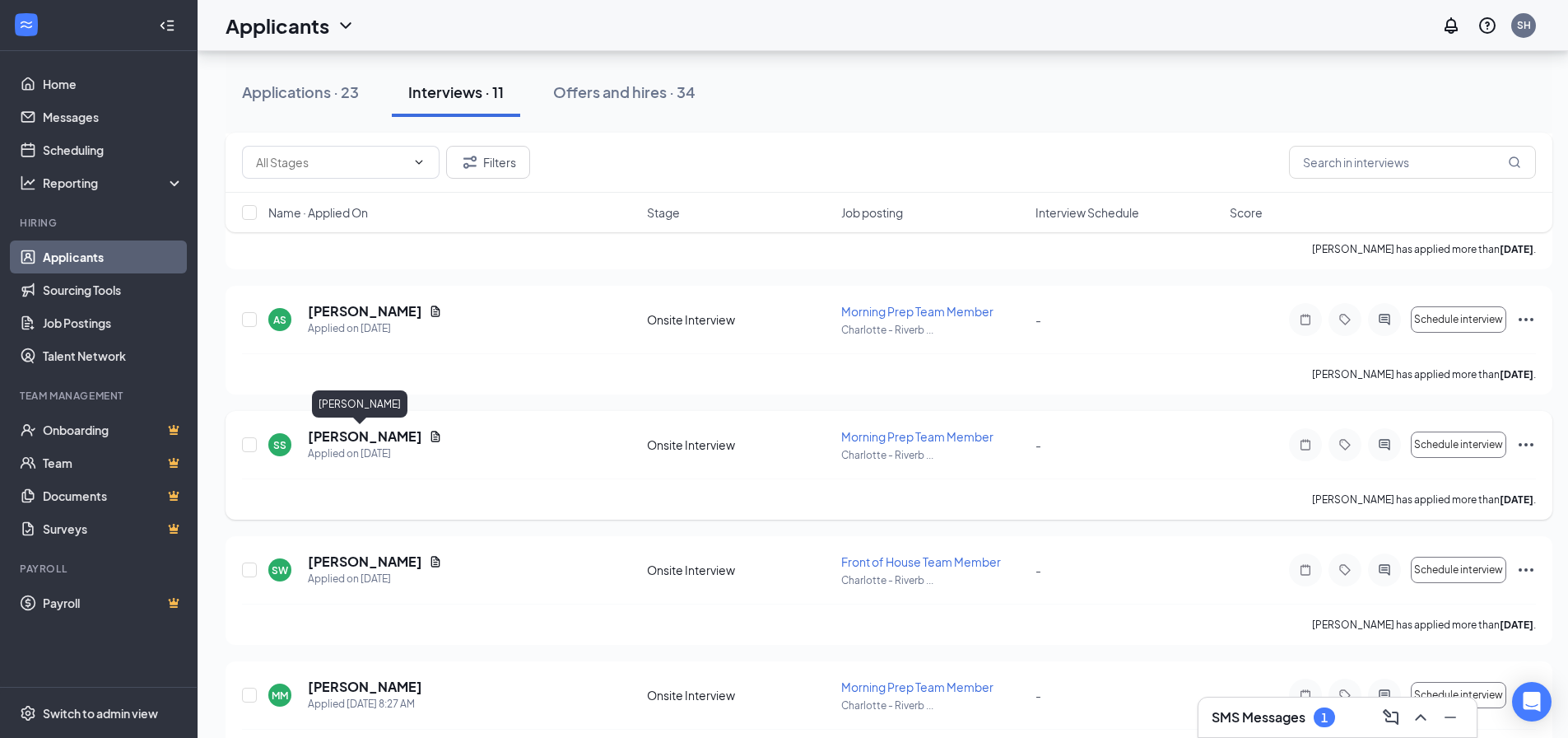
click at [355, 434] on h5 "[PERSON_NAME]" at bounding box center [365, 437] width 114 height 19
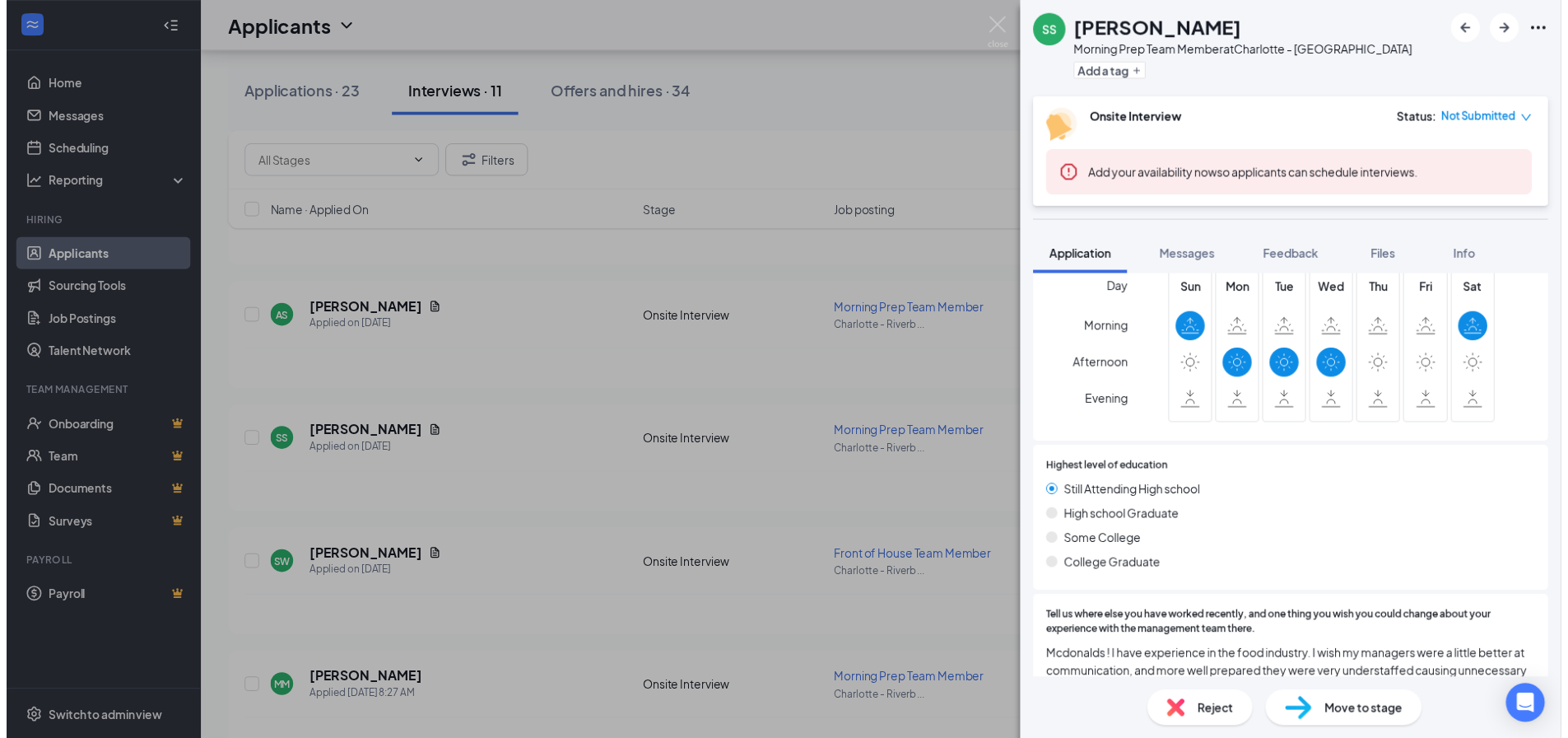
scroll to position [741, 0]
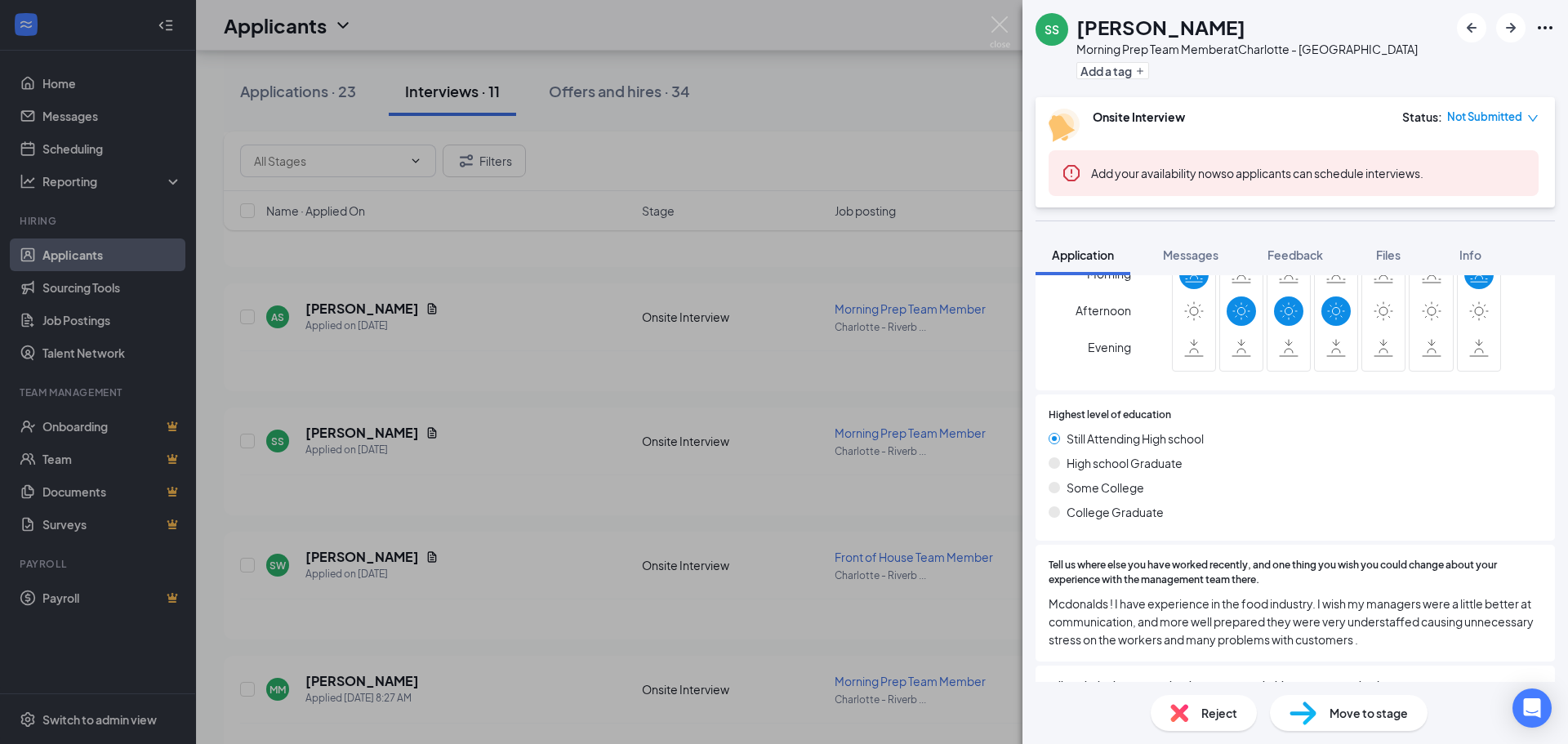
click at [887, 147] on div "SS [PERSON_NAME] Morning Prep Team Member at [GEOGRAPHIC_DATA] Dr Add a tag Ons…" at bounding box center [784, 372] width 1568 height 744
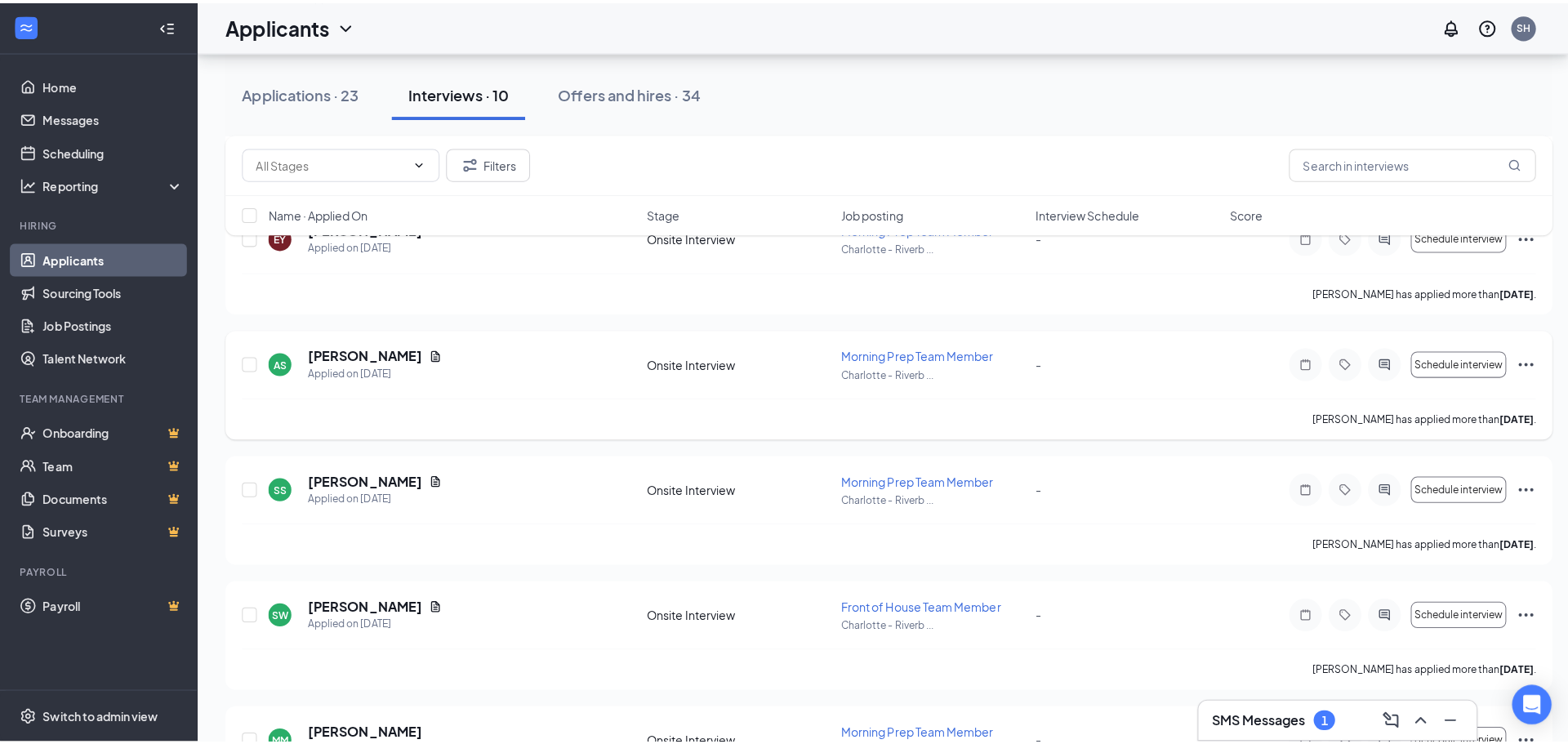
scroll to position [898, 0]
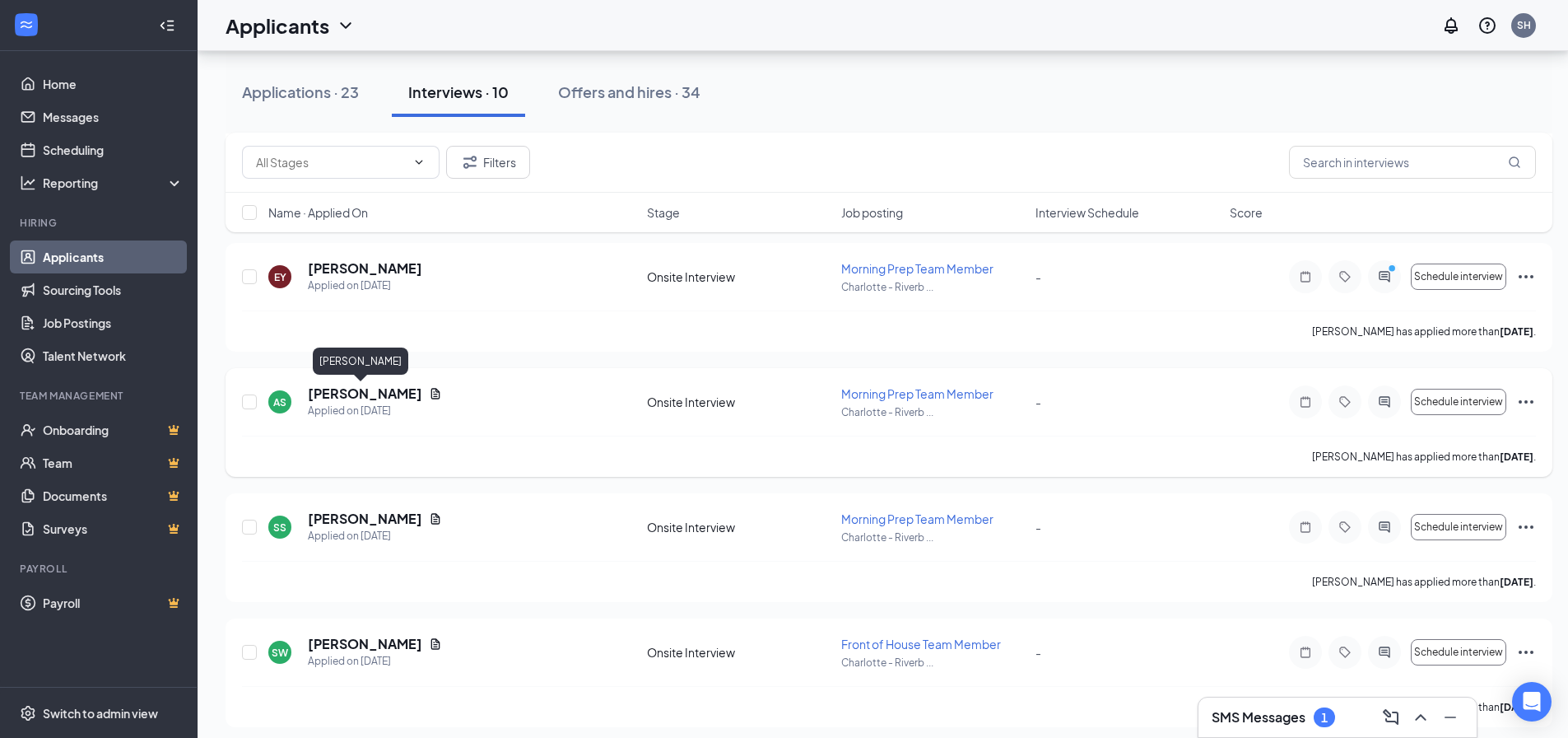
click at [352, 396] on h5 "[PERSON_NAME]" at bounding box center [365, 394] width 114 height 19
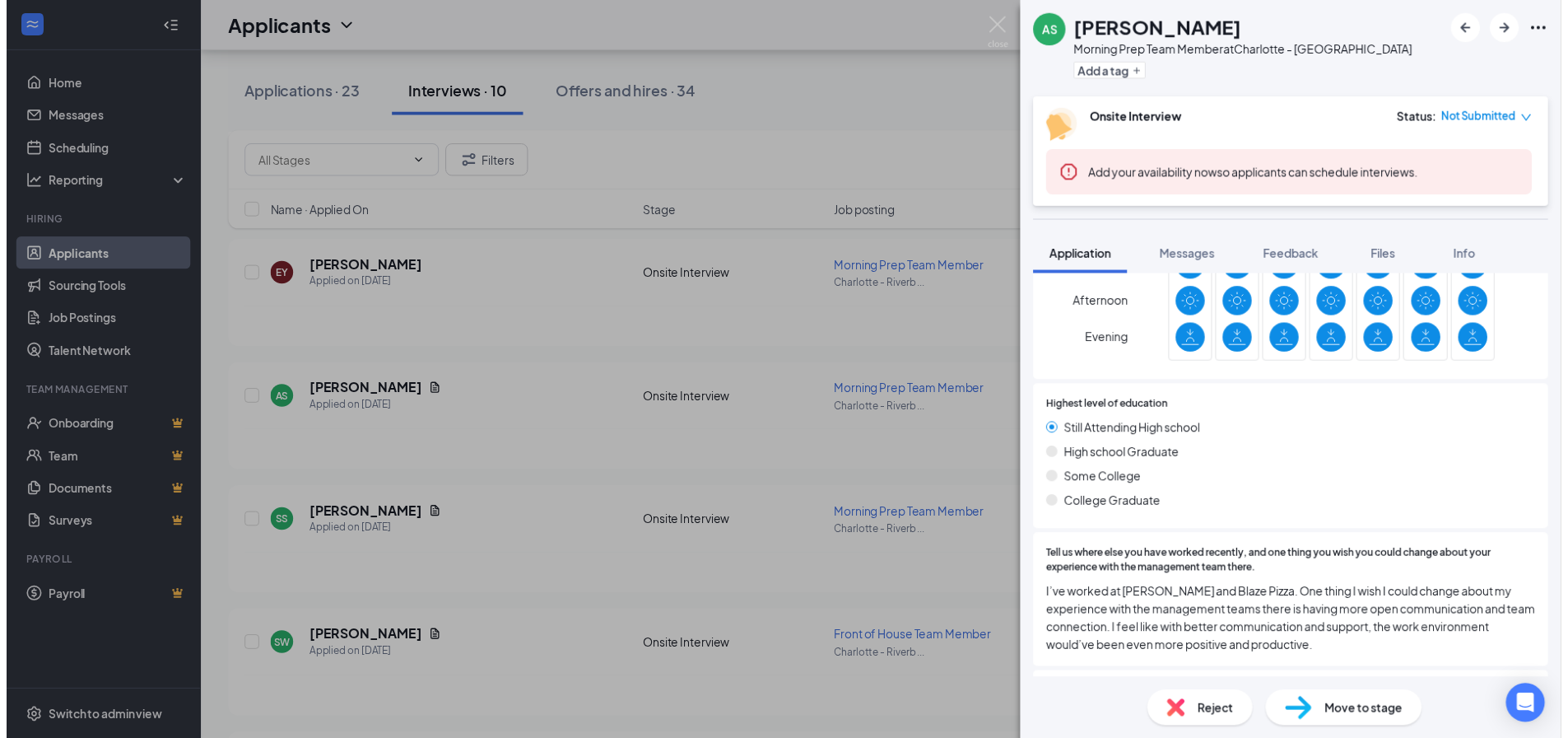
scroll to position [741, 0]
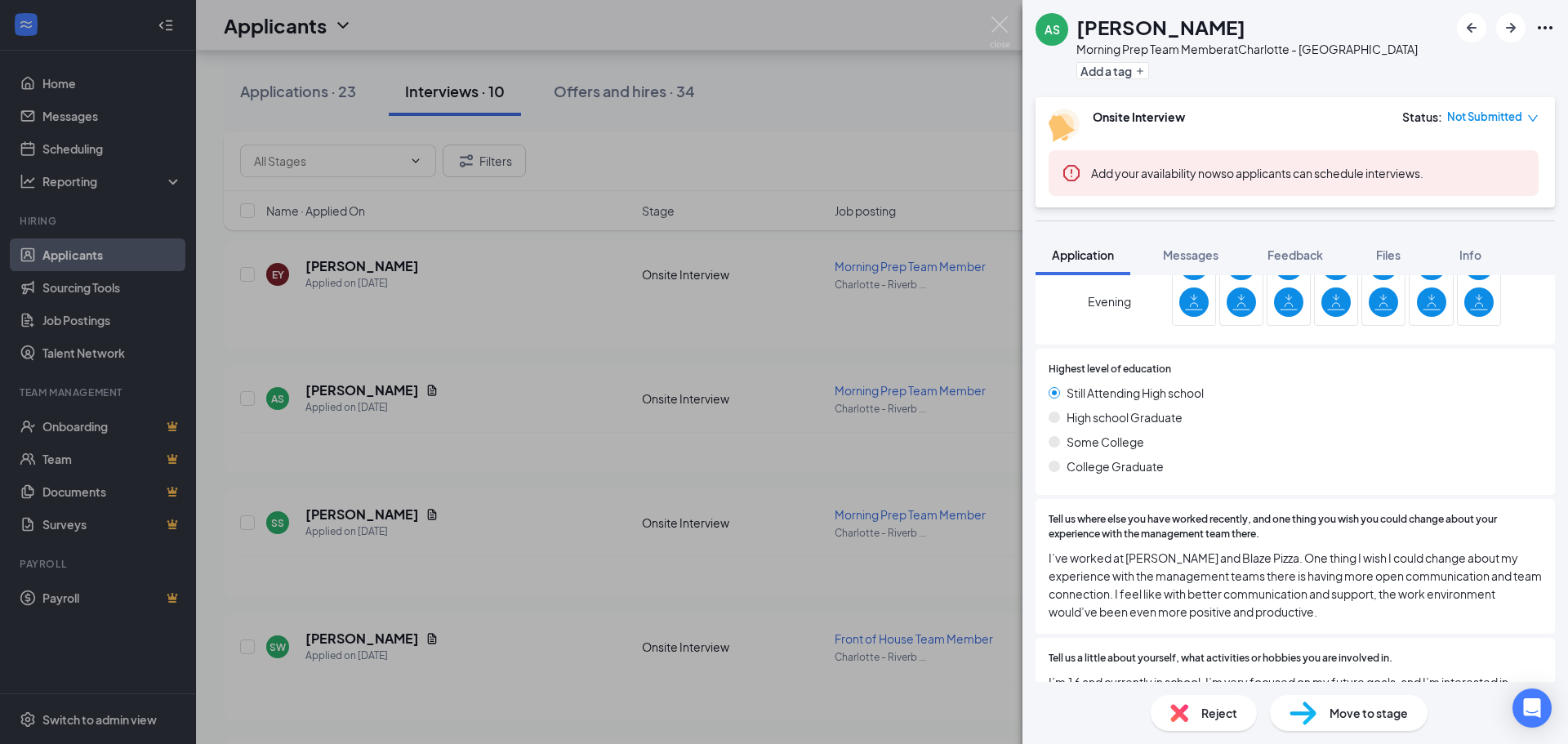
click at [870, 167] on div "AS [PERSON_NAME] Morning Prep Team Member at [GEOGRAPHIC_DATA] Dr Add a tag Ons…" at bounding box center [784, 372] width 1568 height 744
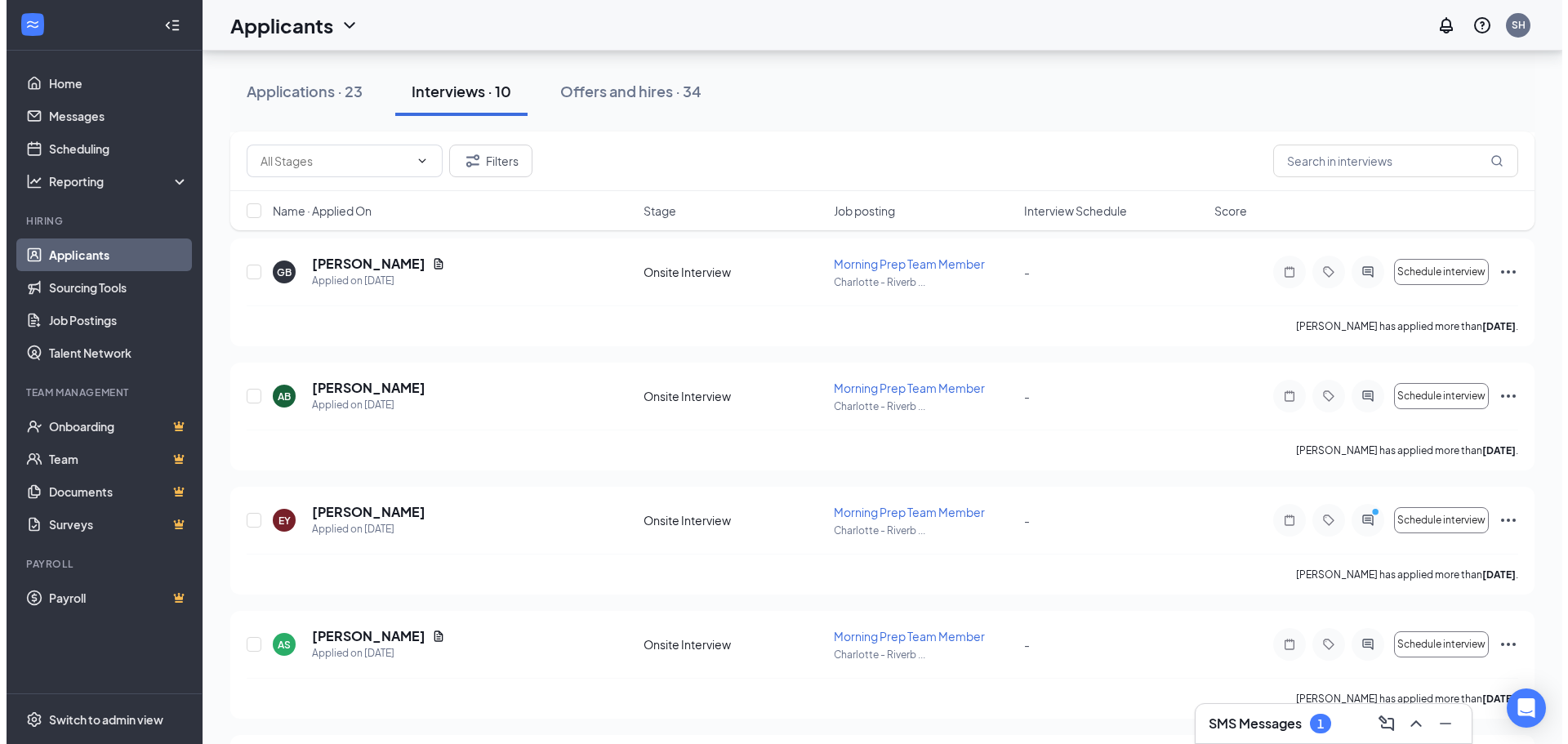
scroll to position [654, 0]
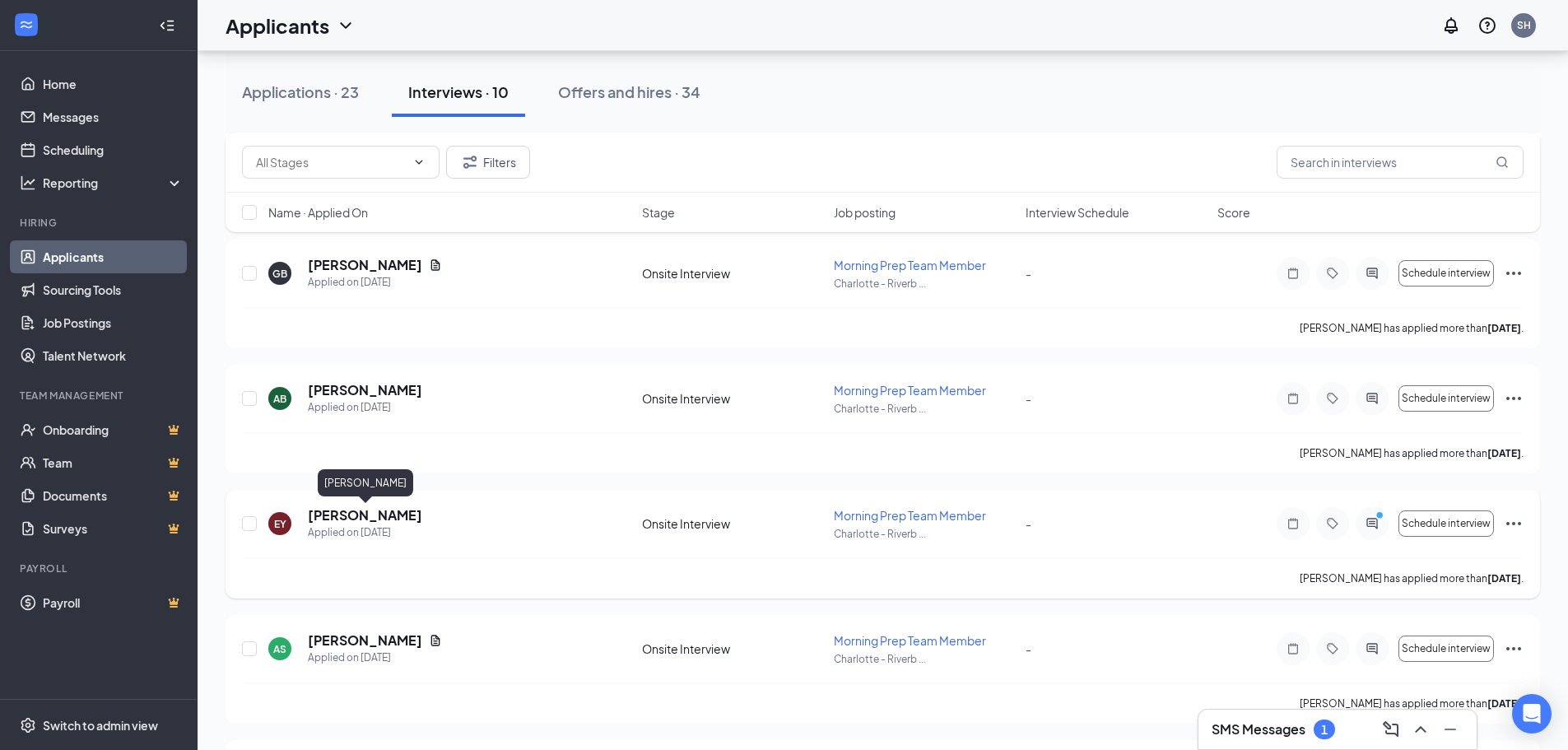
click at [368, 515] on h5 "[PERSON_NAME]" at bounding box center [365, 516] width 114 height 19
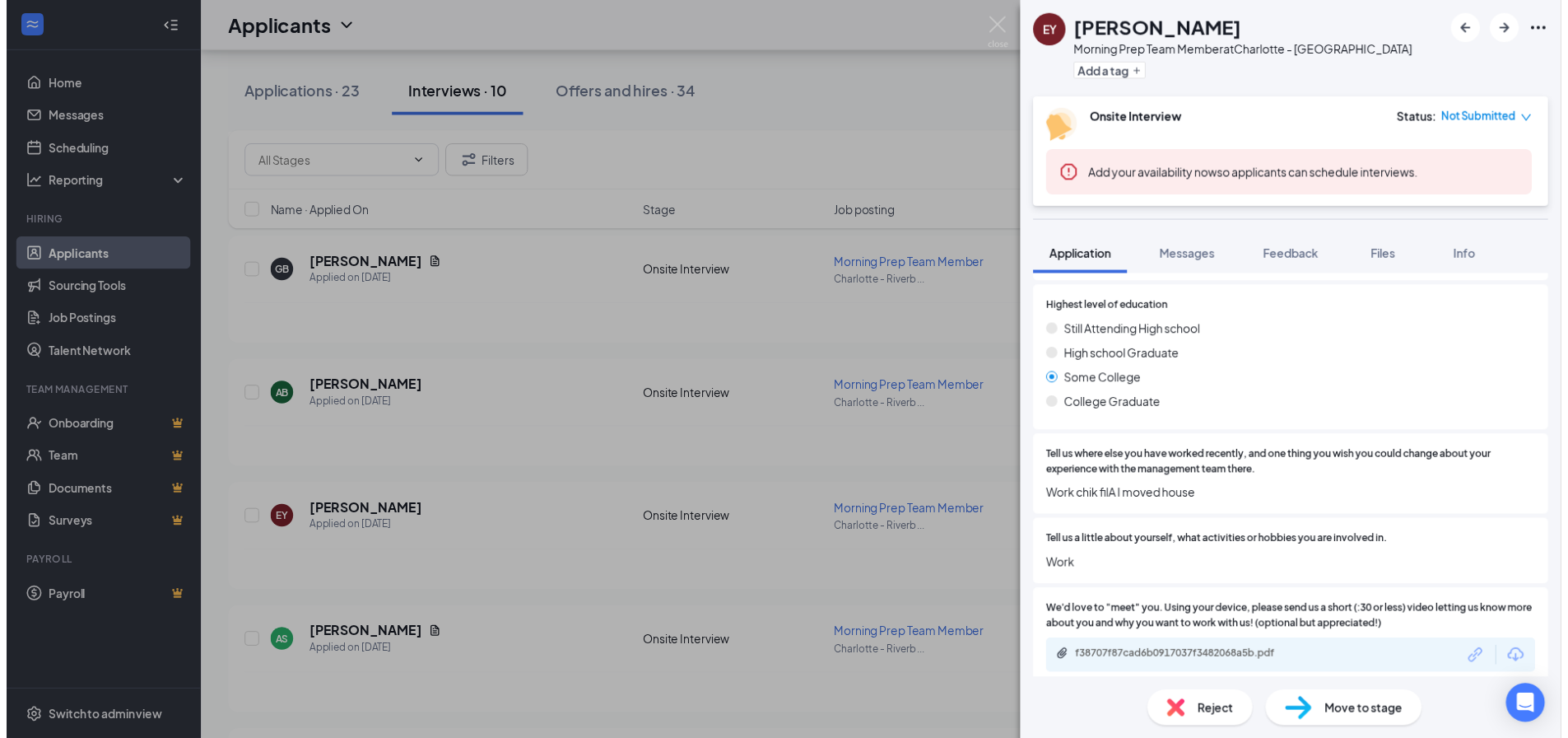
scroll to position [726, 0]
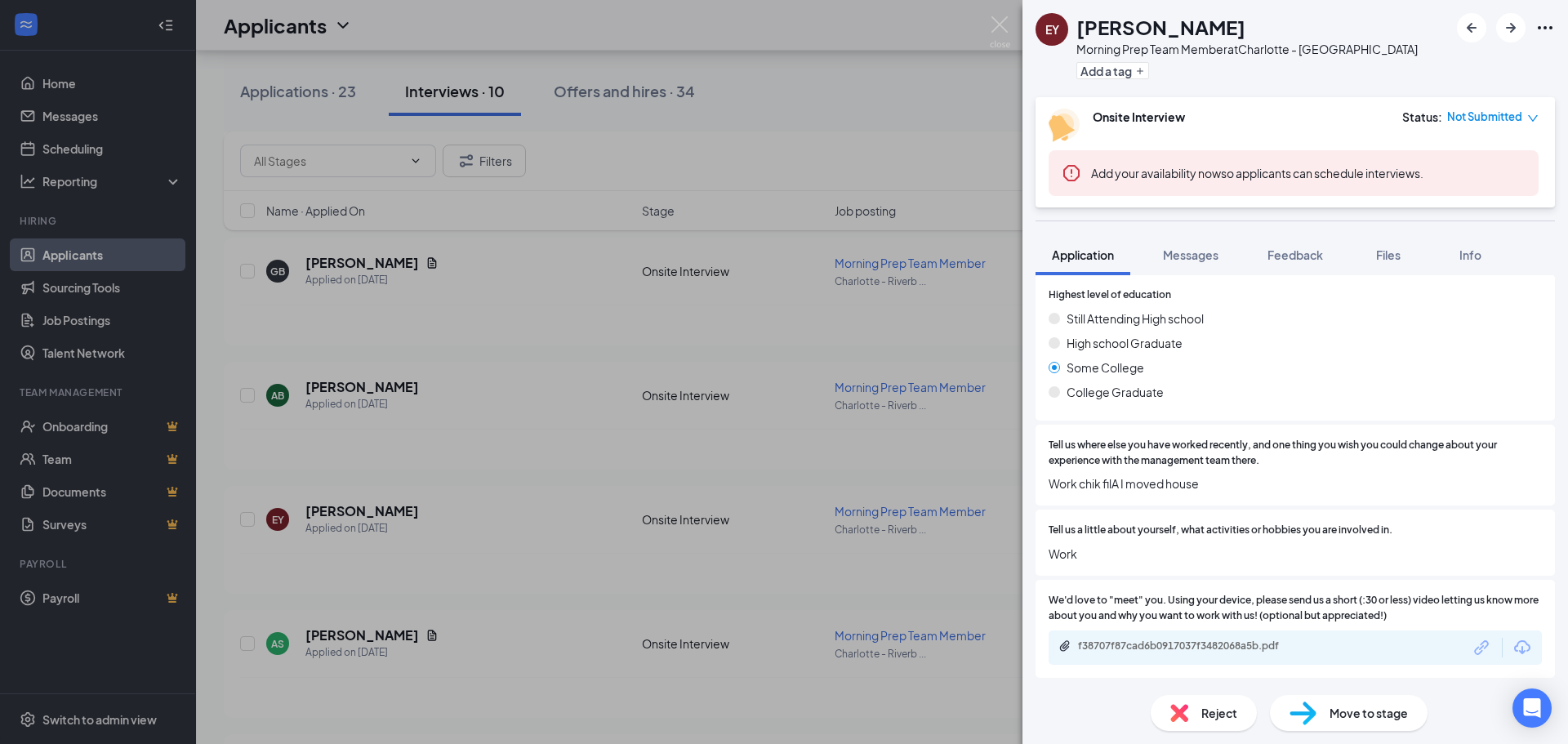
click at [840, 124] on div "EY [PERSON_NAME] Morning Prep Team Member at [GEOGRAPHIC_DATA] Dr Add a tag Ons…" at bounding box center [784, 372] width 1568 height 744
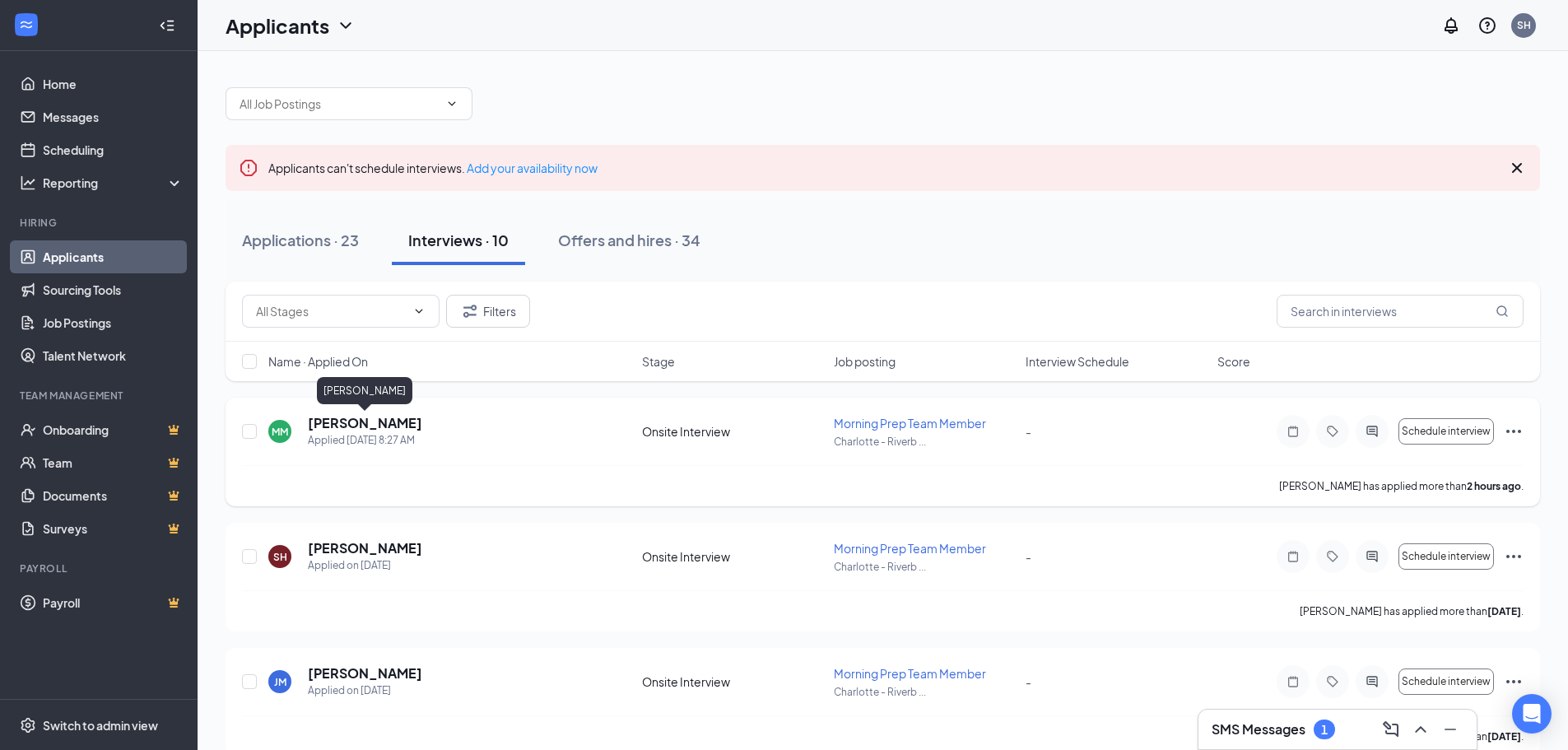
click at [393, 422] on h5 "[PERSON_NAME]" at bounding box center [365, 423] width 114 height 19
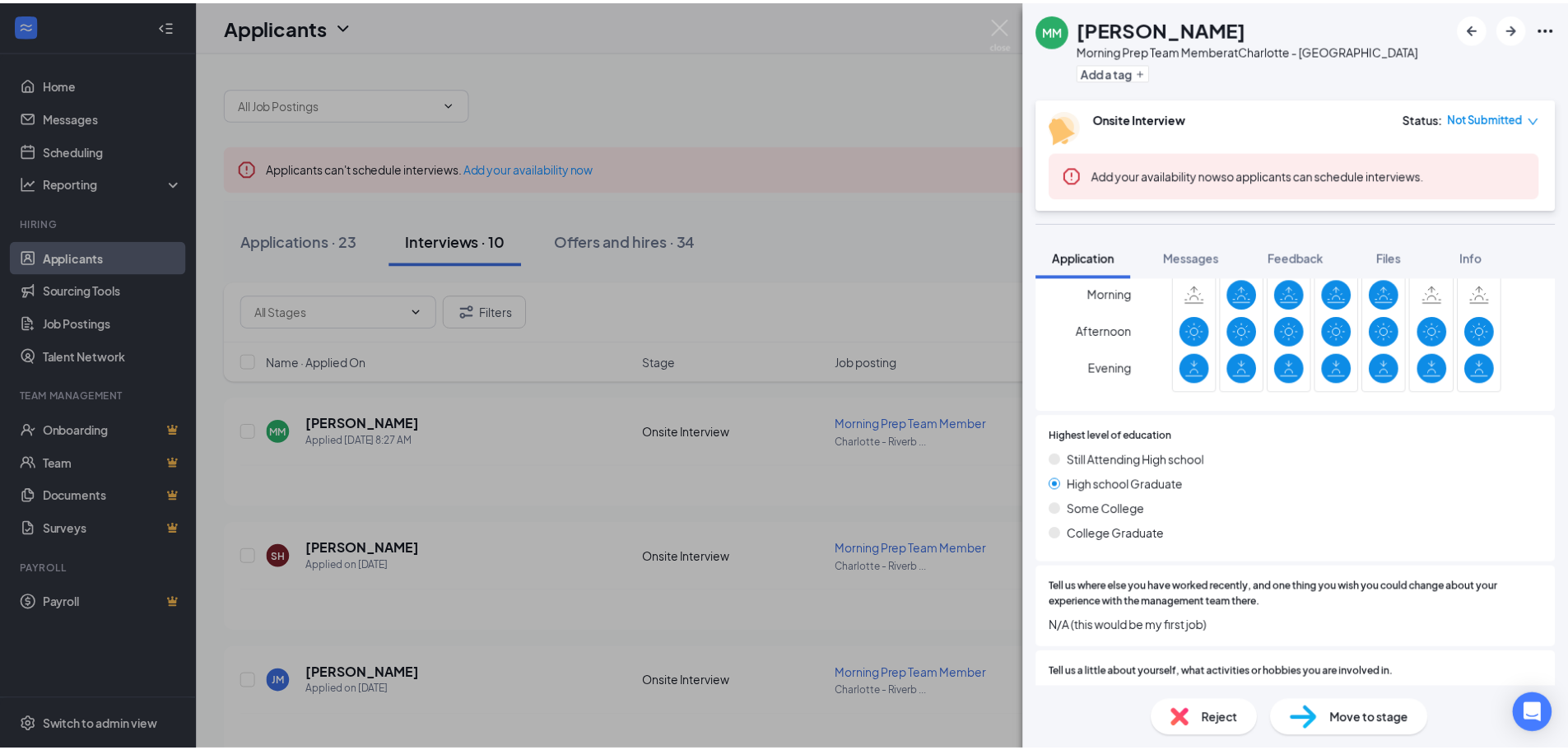
scroll to position [605, 0]
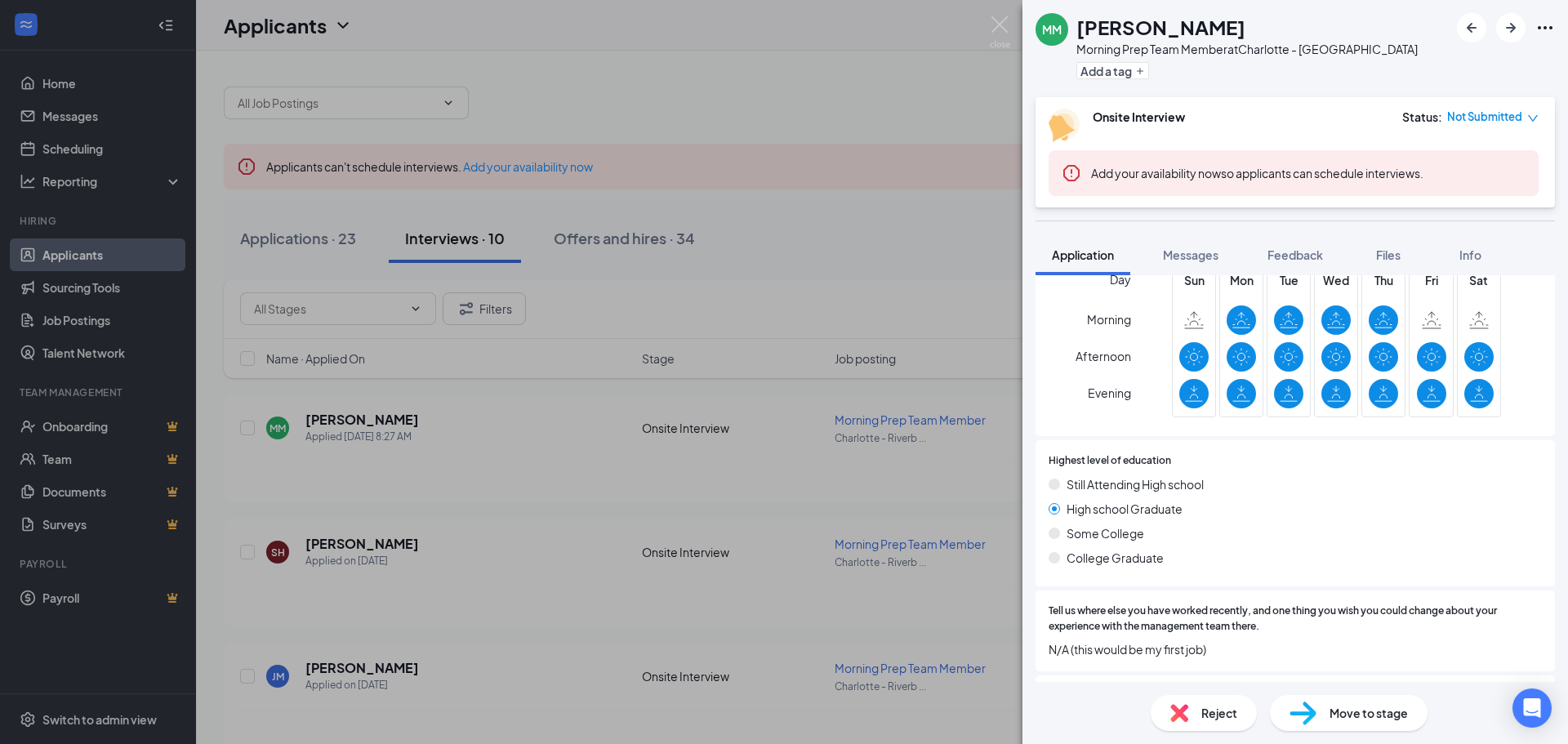
click at [862, 116] on div "MM [PERSON_NAME] Morning Prep Team Member at [GEOGRAPHIC_DATA] Dr Add a tag Ons…" at bounding box center [784, 372] width 1568 height 744
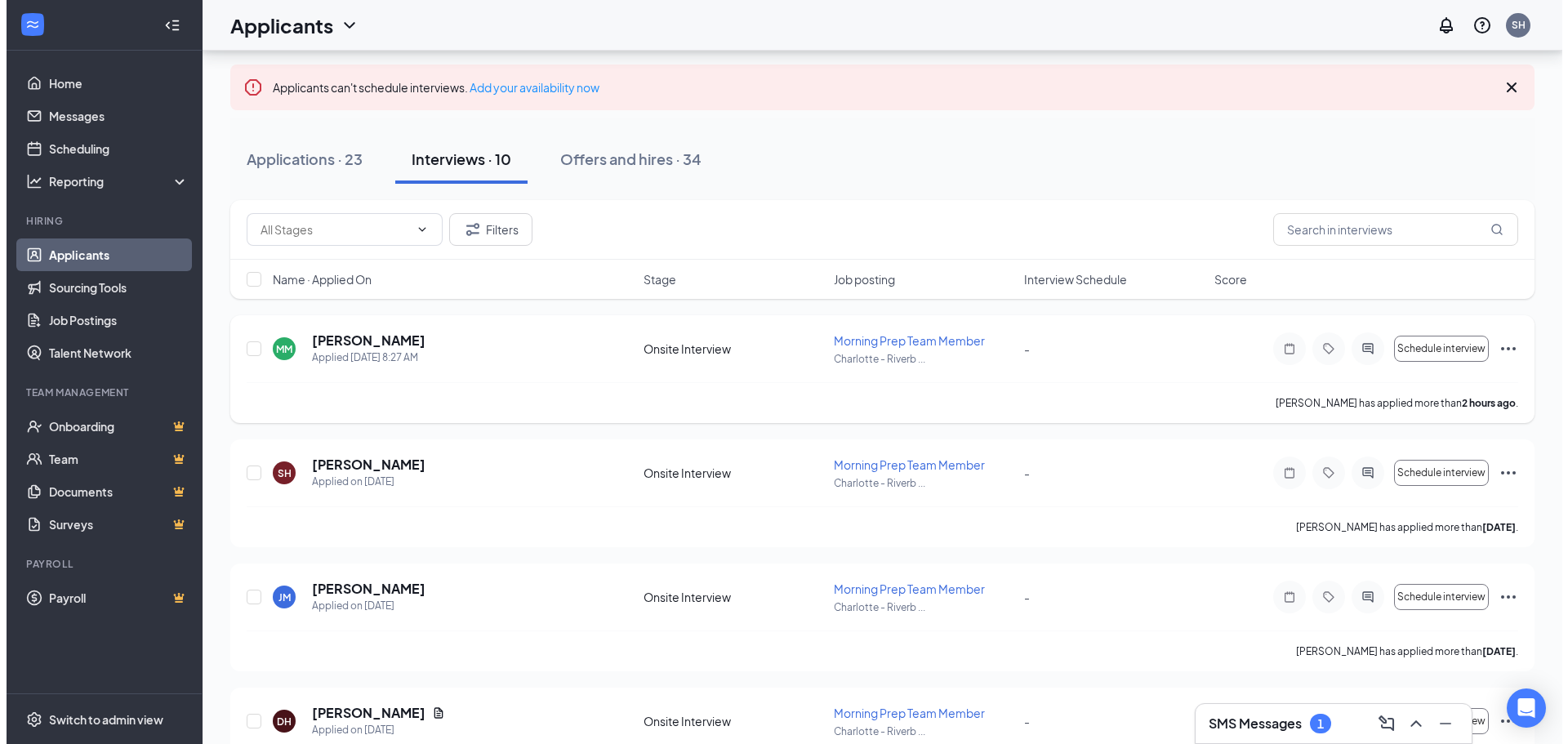
scroll to position [82, 0]
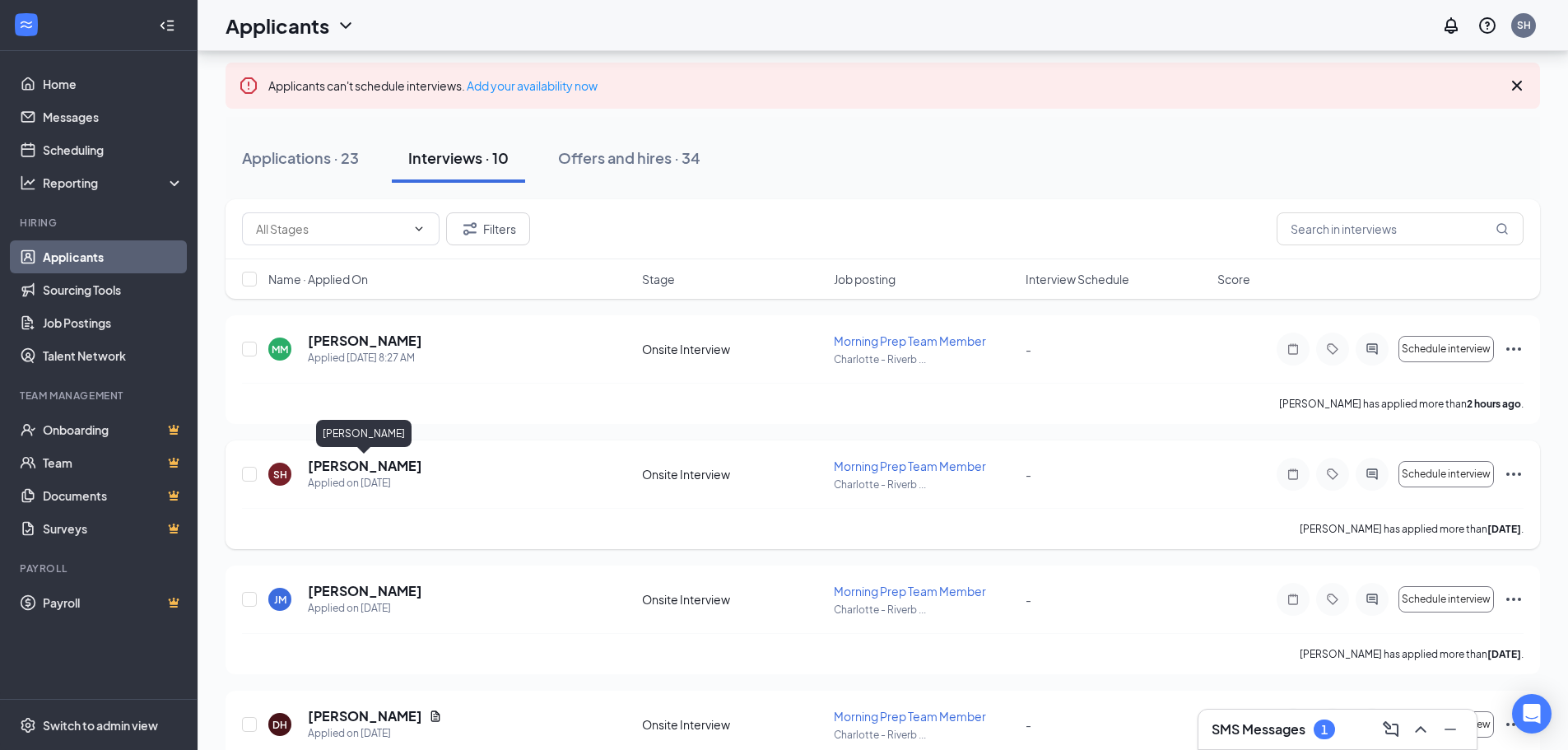
click at [376, 466] on h5 "[PERSON_NAME]" at bounding box center [365, 466] width 114 height 19
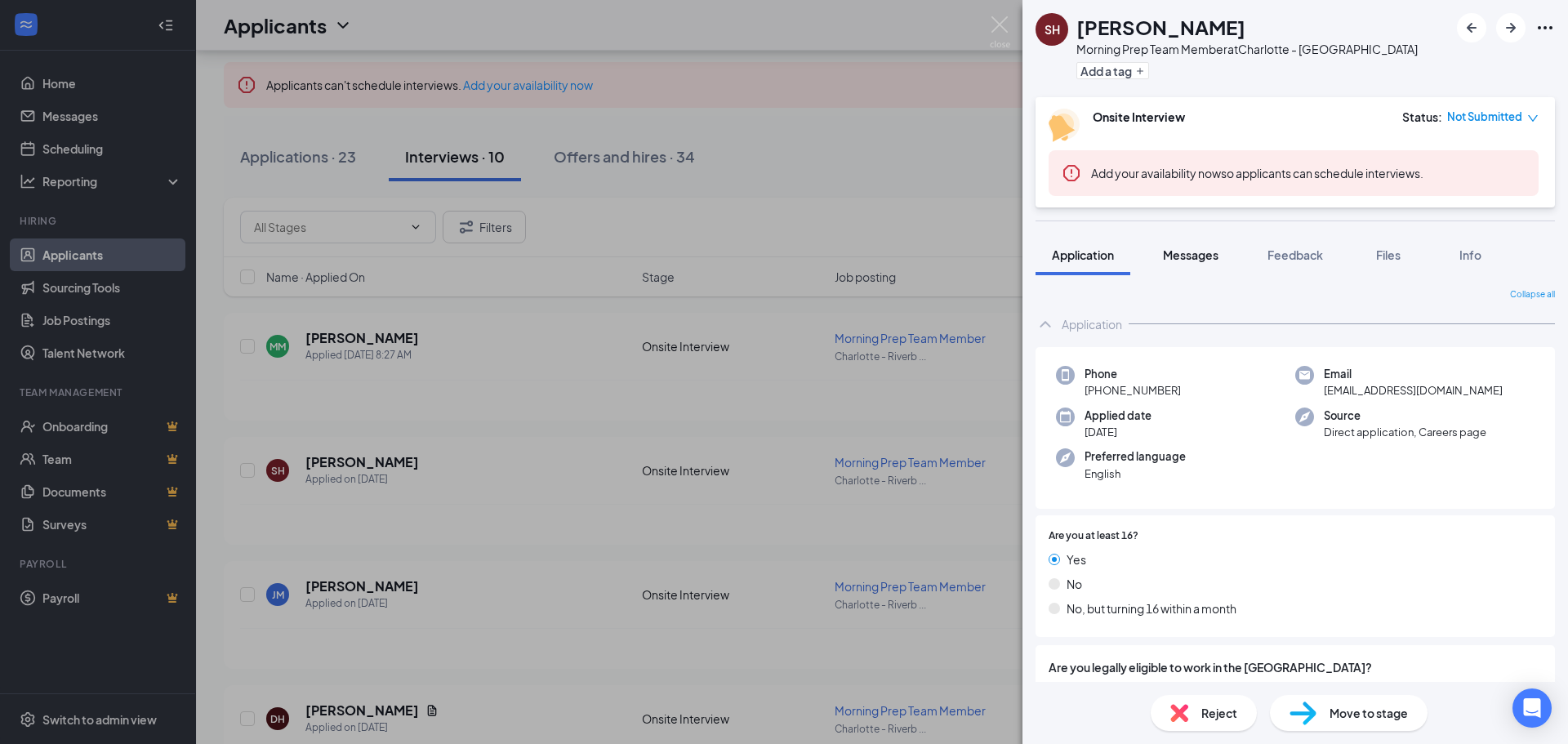
click at [1190, 256] on span "Messages" at bounding box center [1190, 256] width 56 height 15
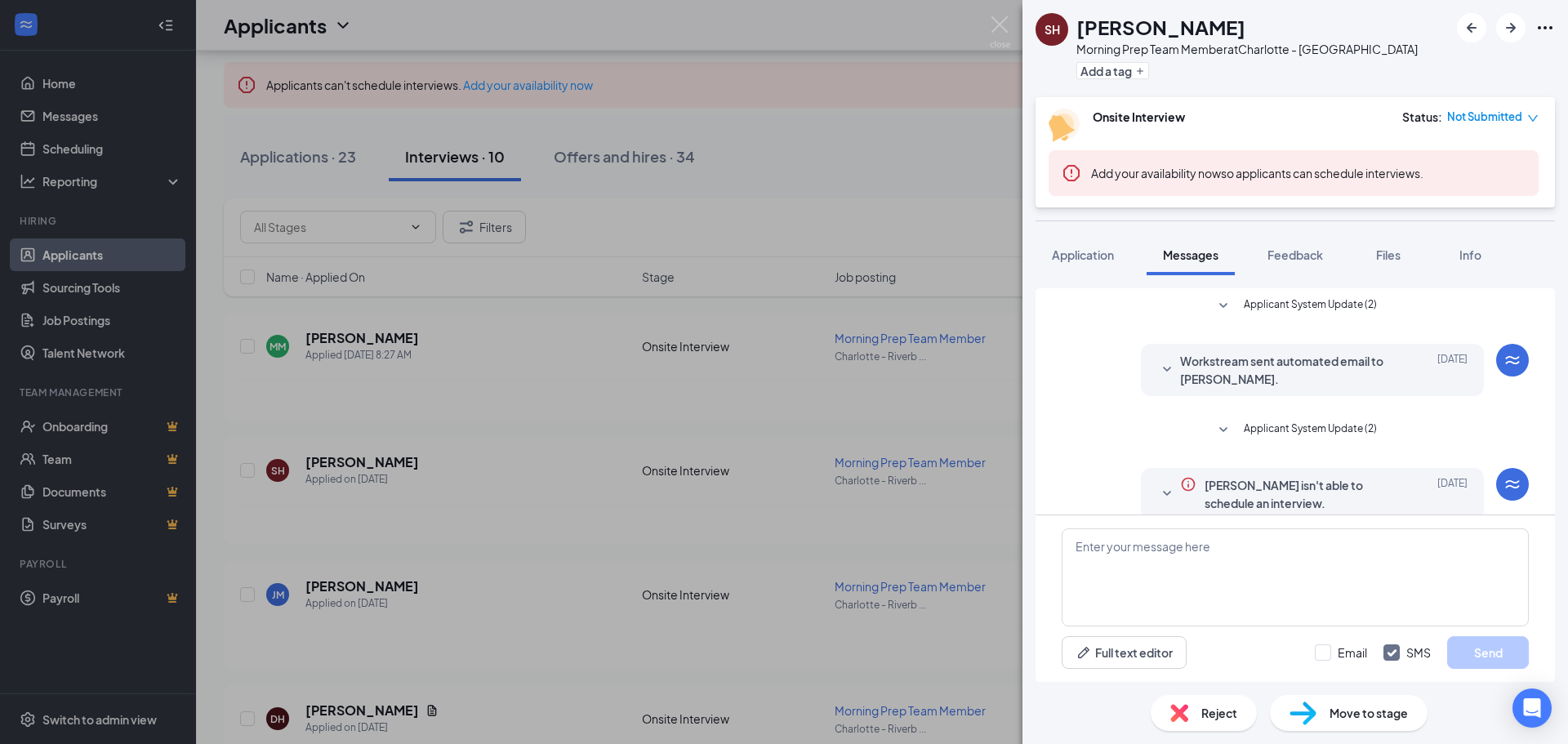
scroll to position [282, 0]
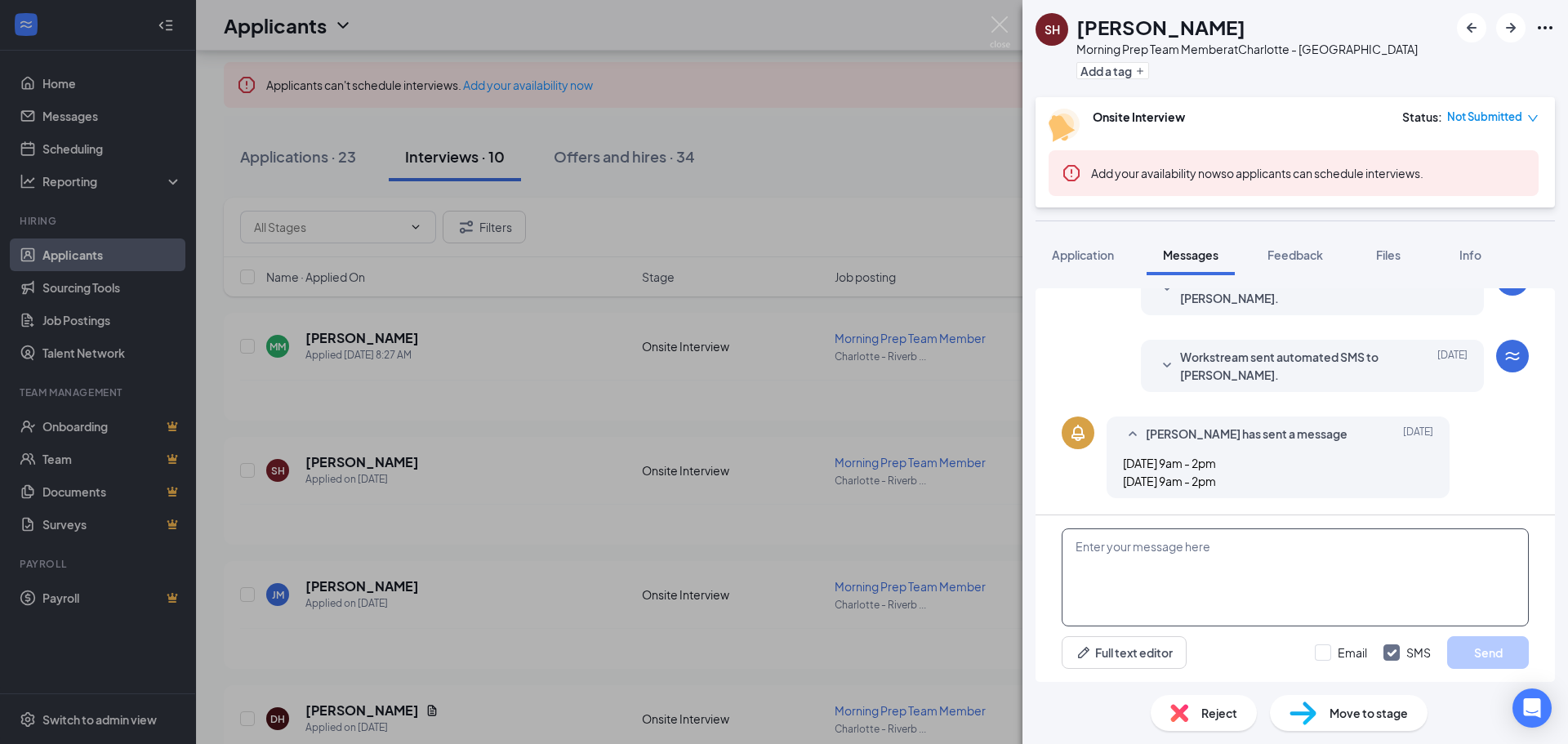
click at [1084, 535] on textarea at bounding box center [1295, 577] width 467 height 98
type textarea "Can you come in for a interview on [DATE] 2pm?"
click at [1489, 655] on button "Send" at bounding box center [1488, 652] width 82 height 33
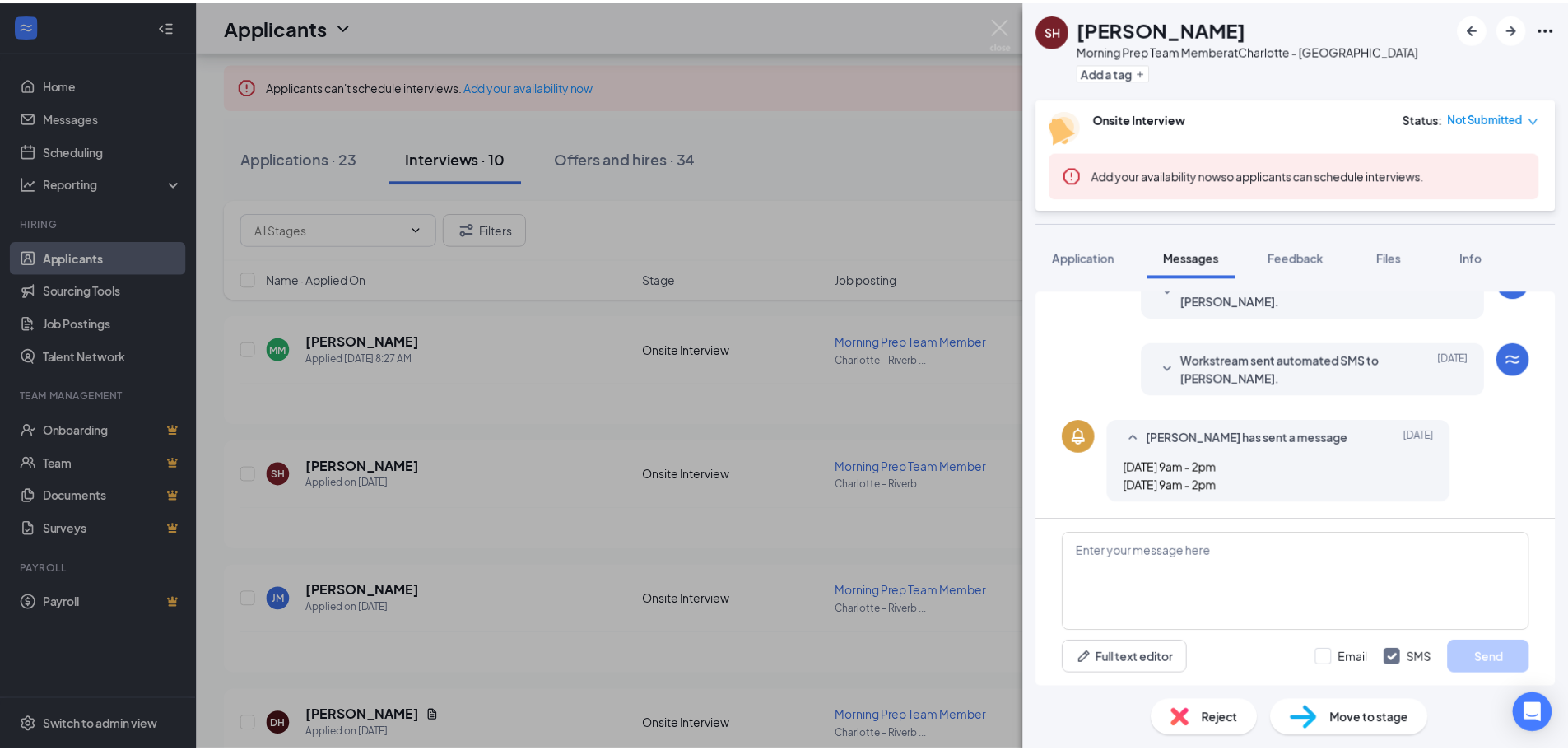
scroll to position [390, 0]
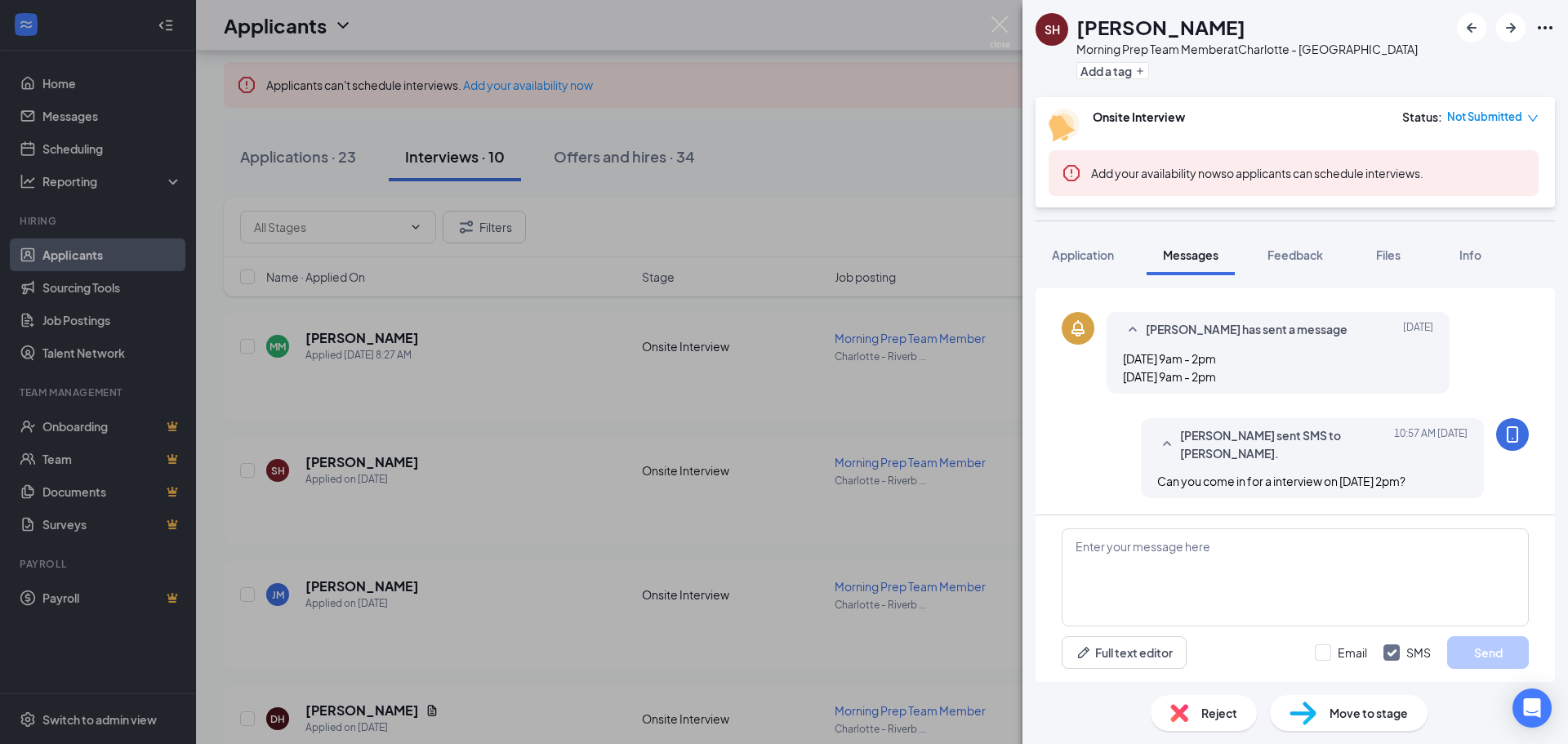
click at [893, 149] on div "SH [PERSON_NAME] Morning Prep Team Member at [GEOGRAPHIC_DATA] Dr Add a tag Ons…" at bounding box center [784, 372] width 1568 height 744
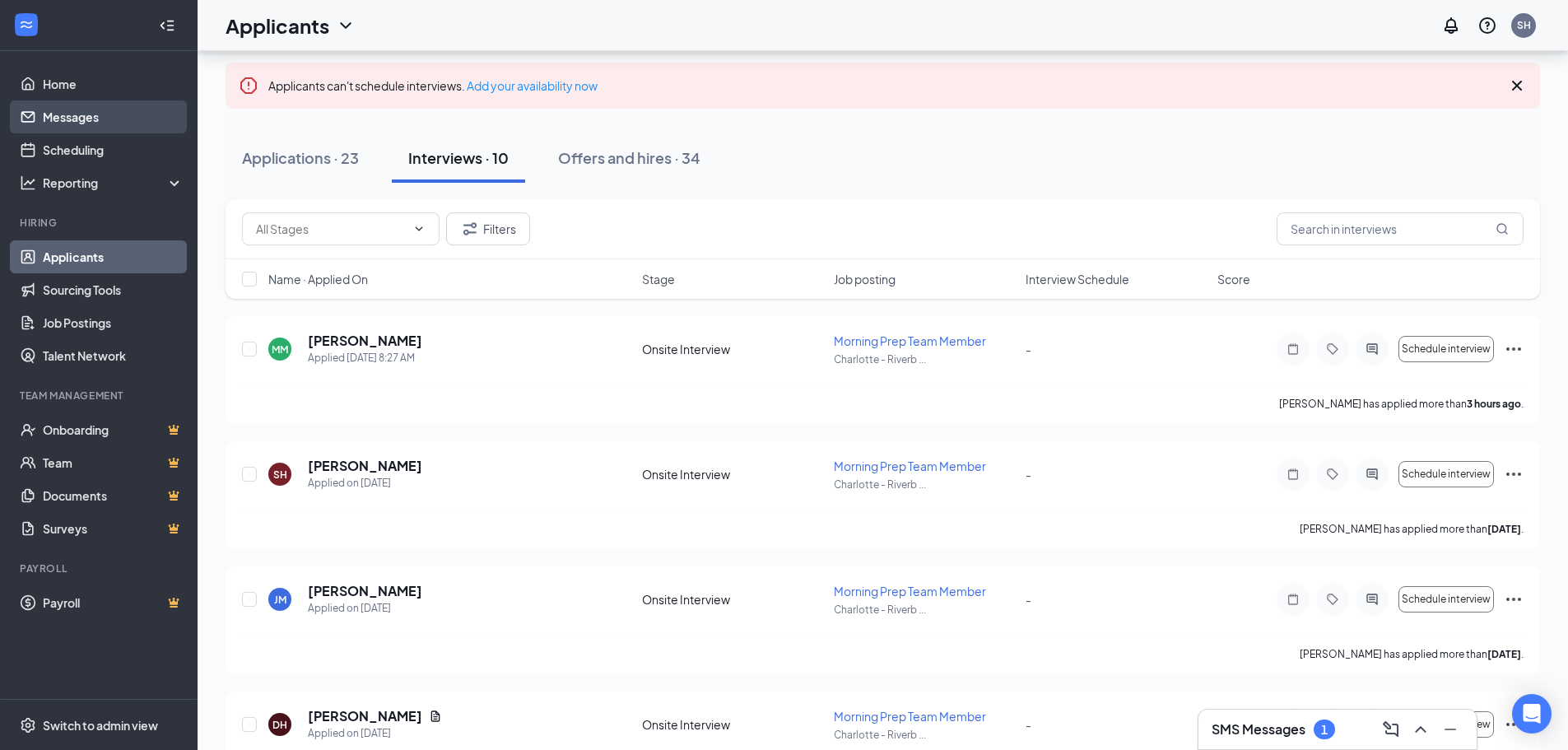
click at [61, 115] on link "Messages" at bounding box center [113, 116] width 140 height 33
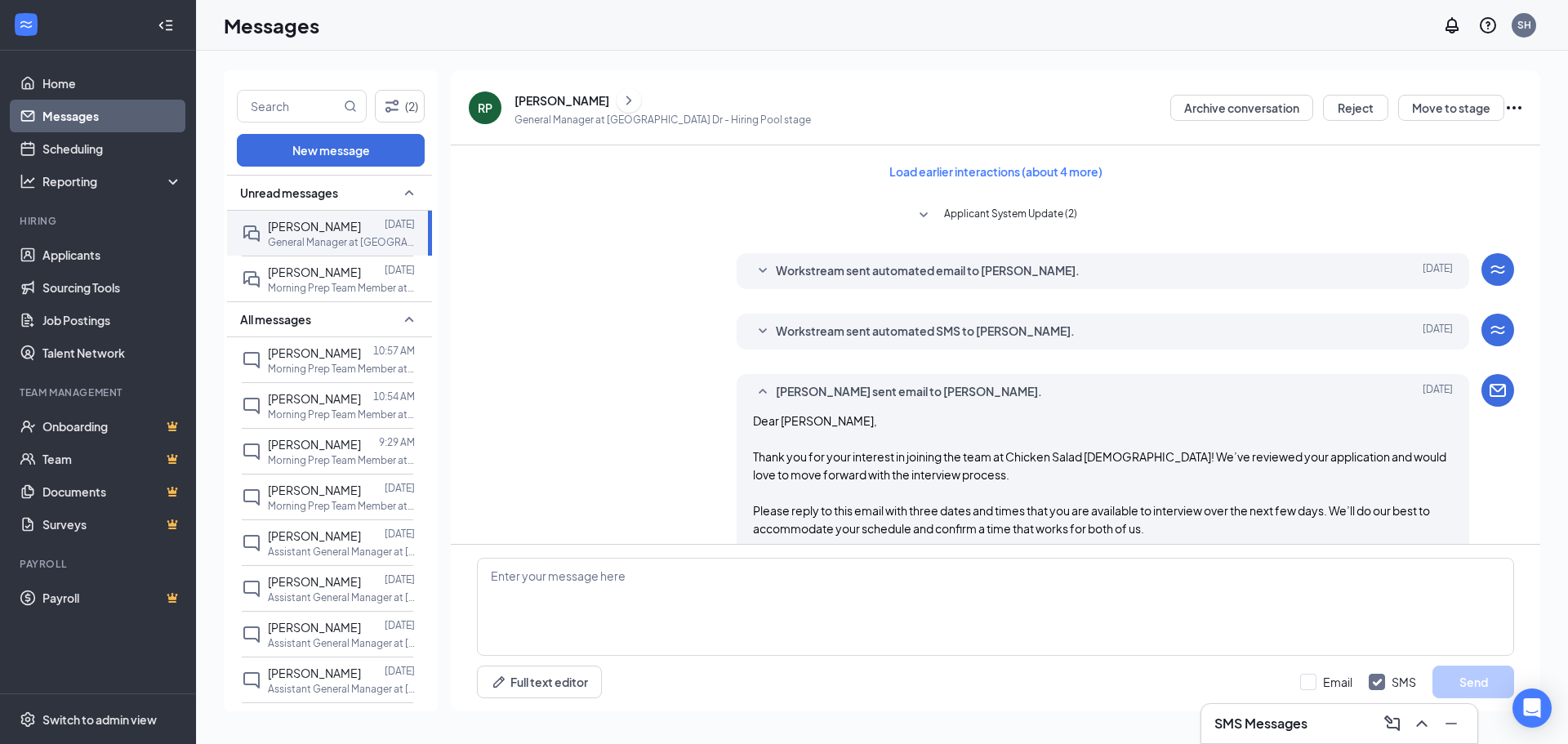
scroll to position [963, 0]
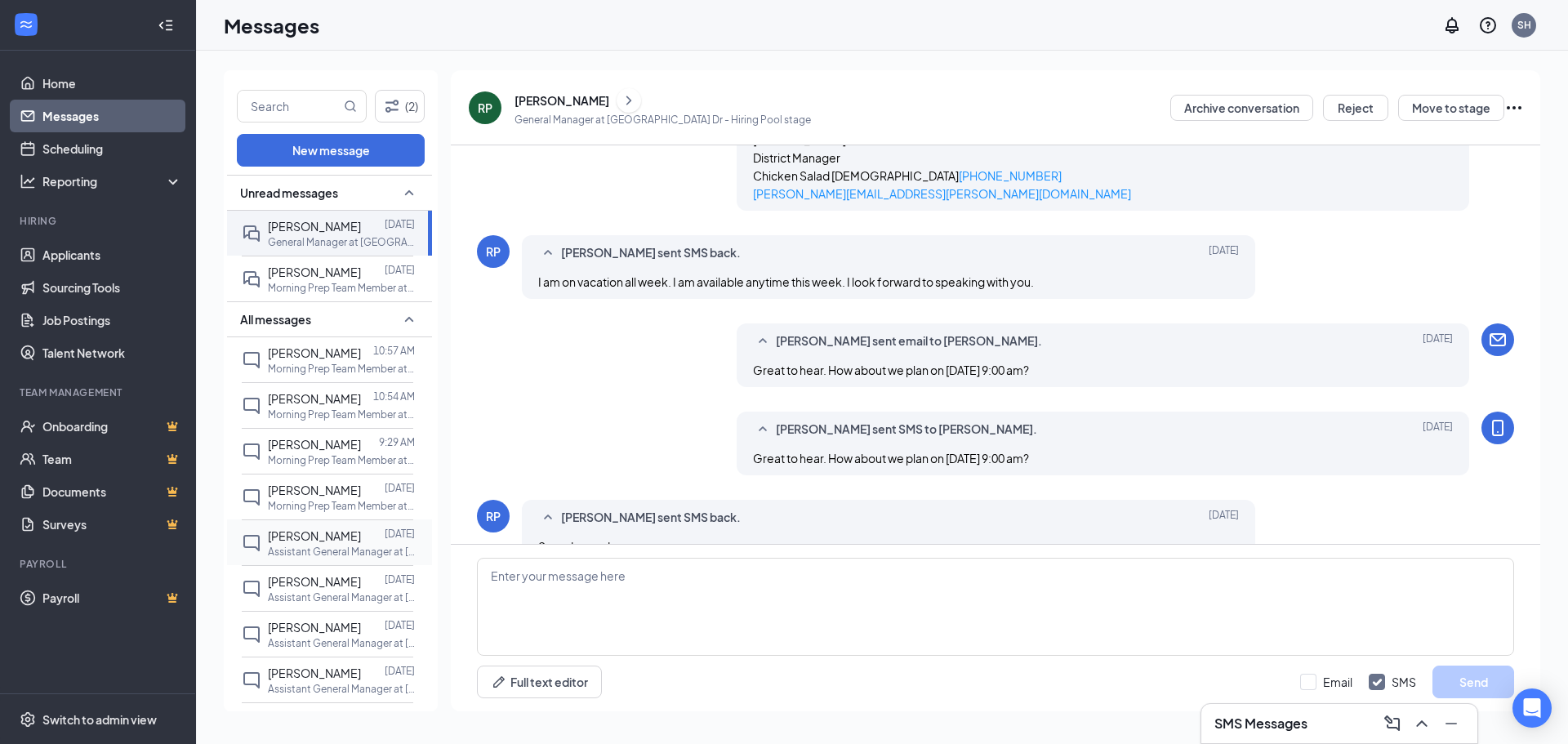
click at [313, 542] on span "Grace Kelly" at bounding box center [315, 536] width 93 height 15
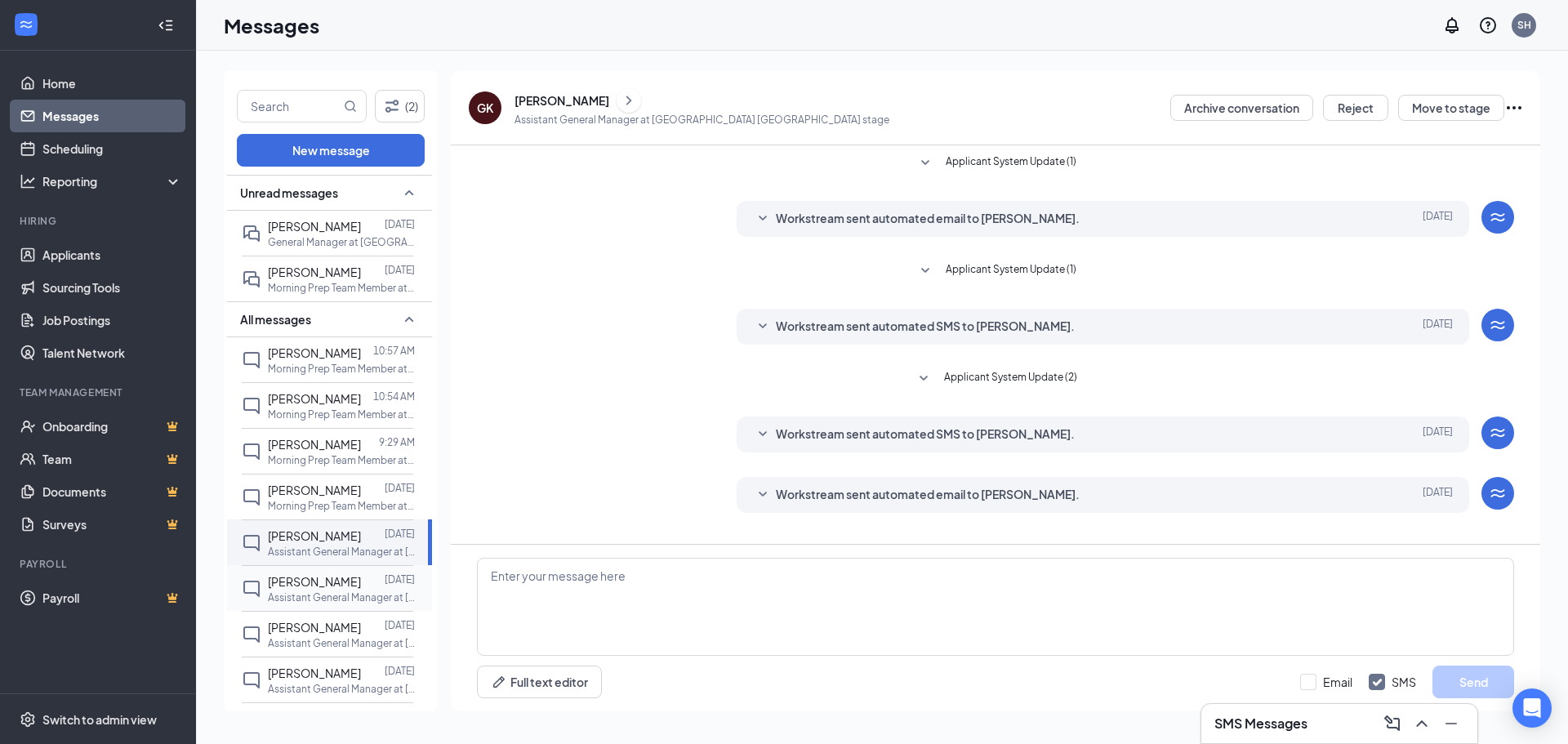
click at [300, 590] on p "Assistant General Manager at Charlotte - Riverbend Village Dr" at bounding box center [341, 597] width 147 height 14
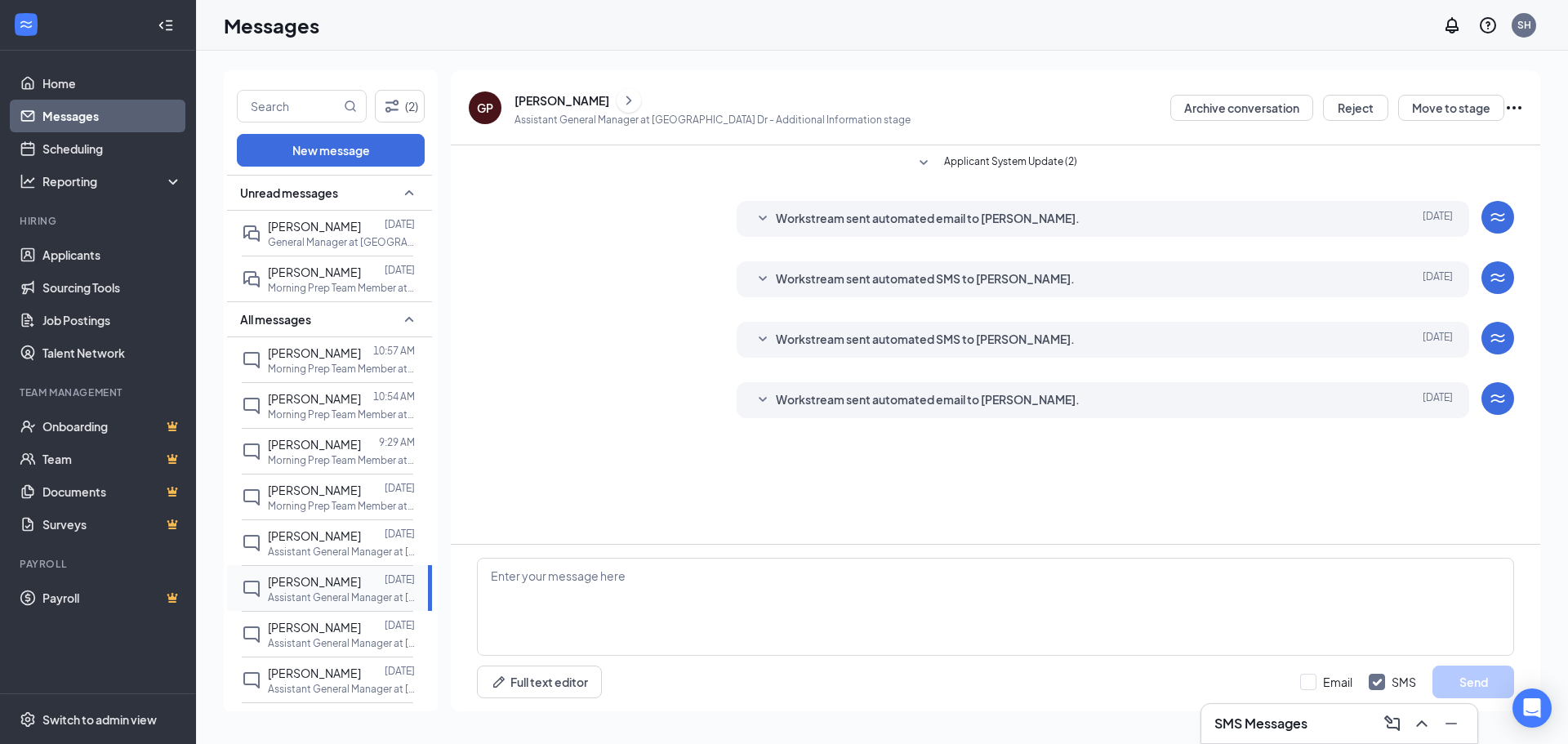
scroll to position [82, 0]
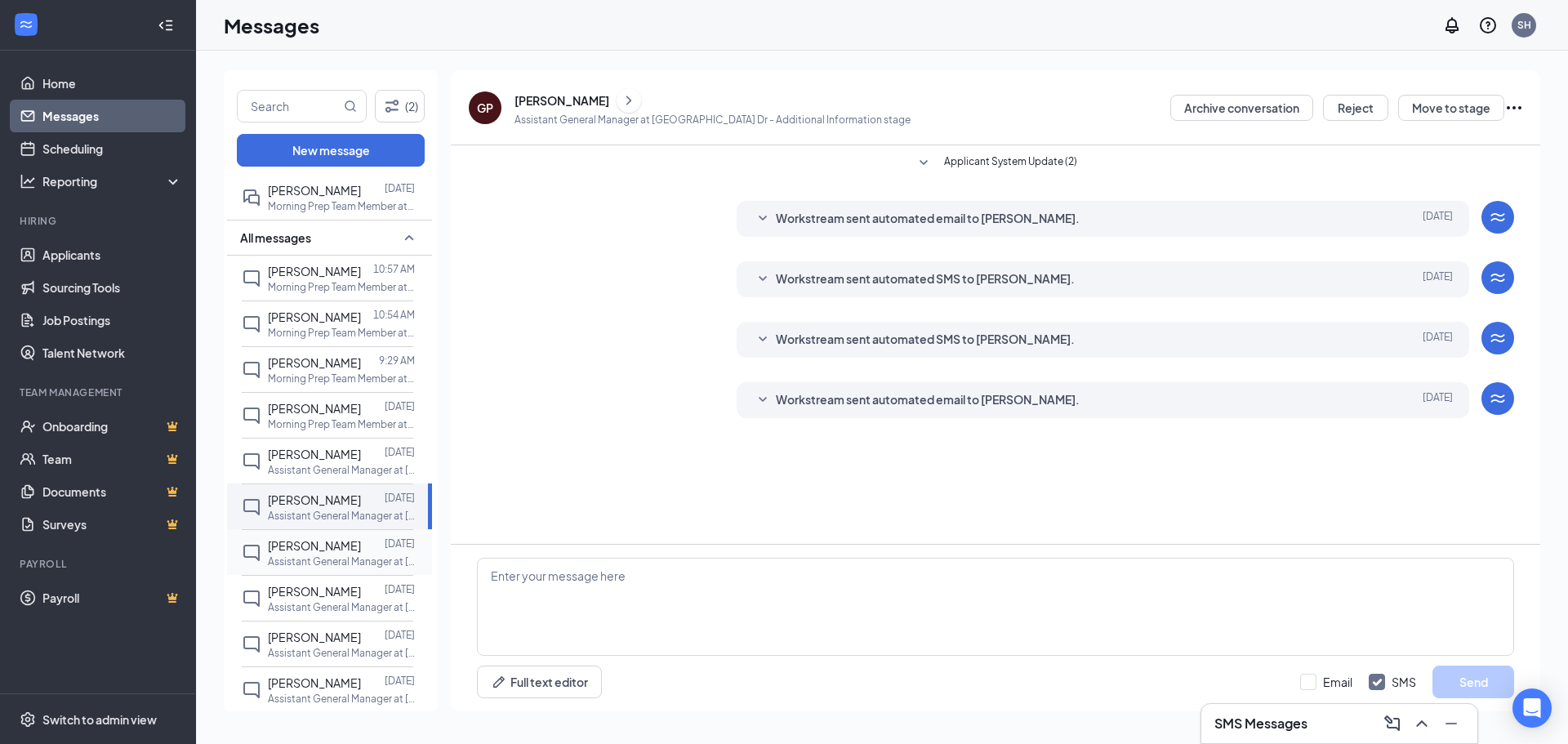
click at [316, 553] on span "Brittney Odems" at bounding box center [315, 546] width 93 height 15
click at [313, 601] on p "Assistant General Manager at Charlotte - Riverbend Village Dr" at bounding box center [341, 607] width 147 height 14
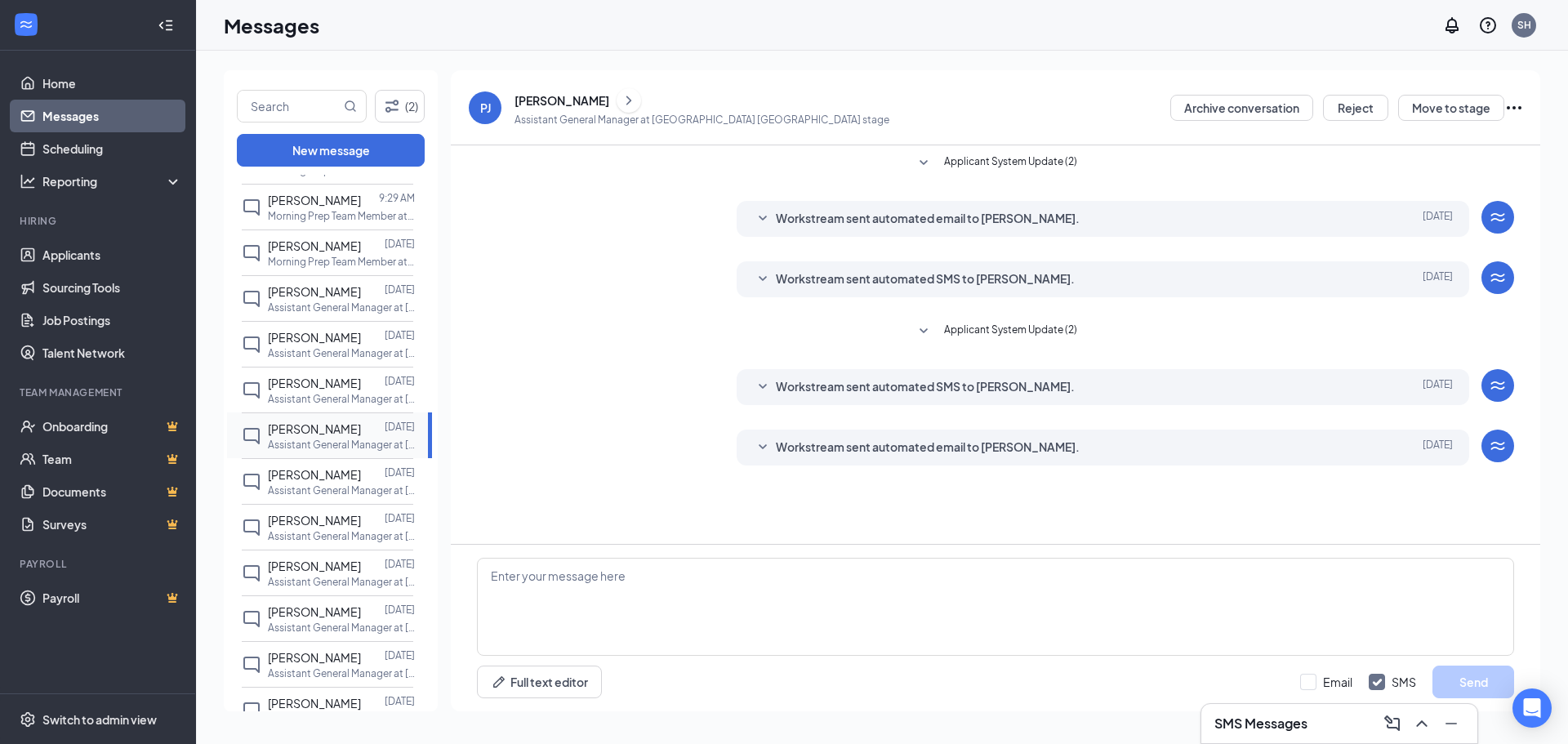
scroll to position [245, 0]
click at [324, 486] on p "Assistant General Manager at Charlotte - Riverbend Village Dr" at bounding box center [341, 489] width 147 height 14
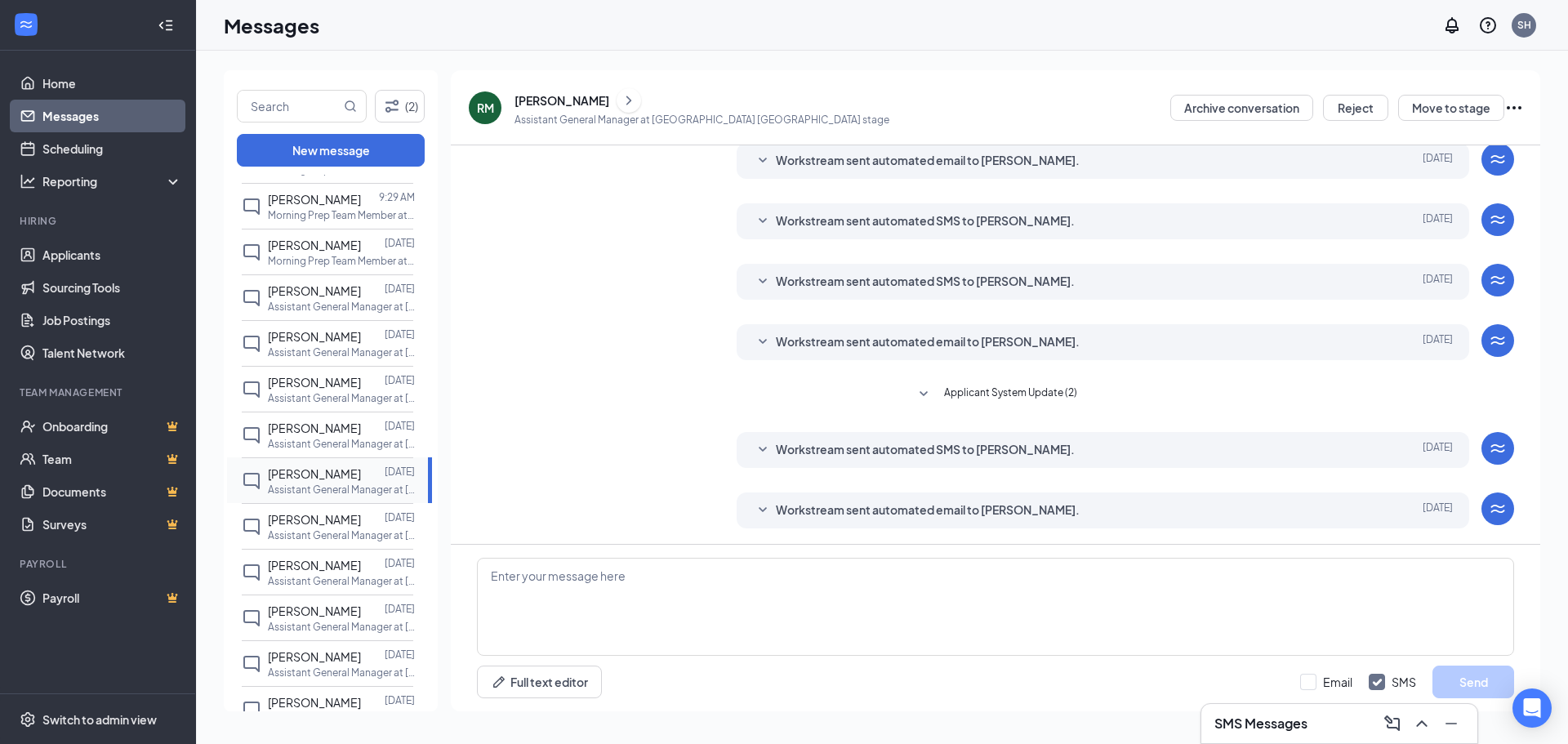
scroll to position [58, 0]
click at [324, 529] on p "Assistant General Manager at Charlotte - Riverbend Village Dr" at bounding box center [341, 535] width 147 height 14
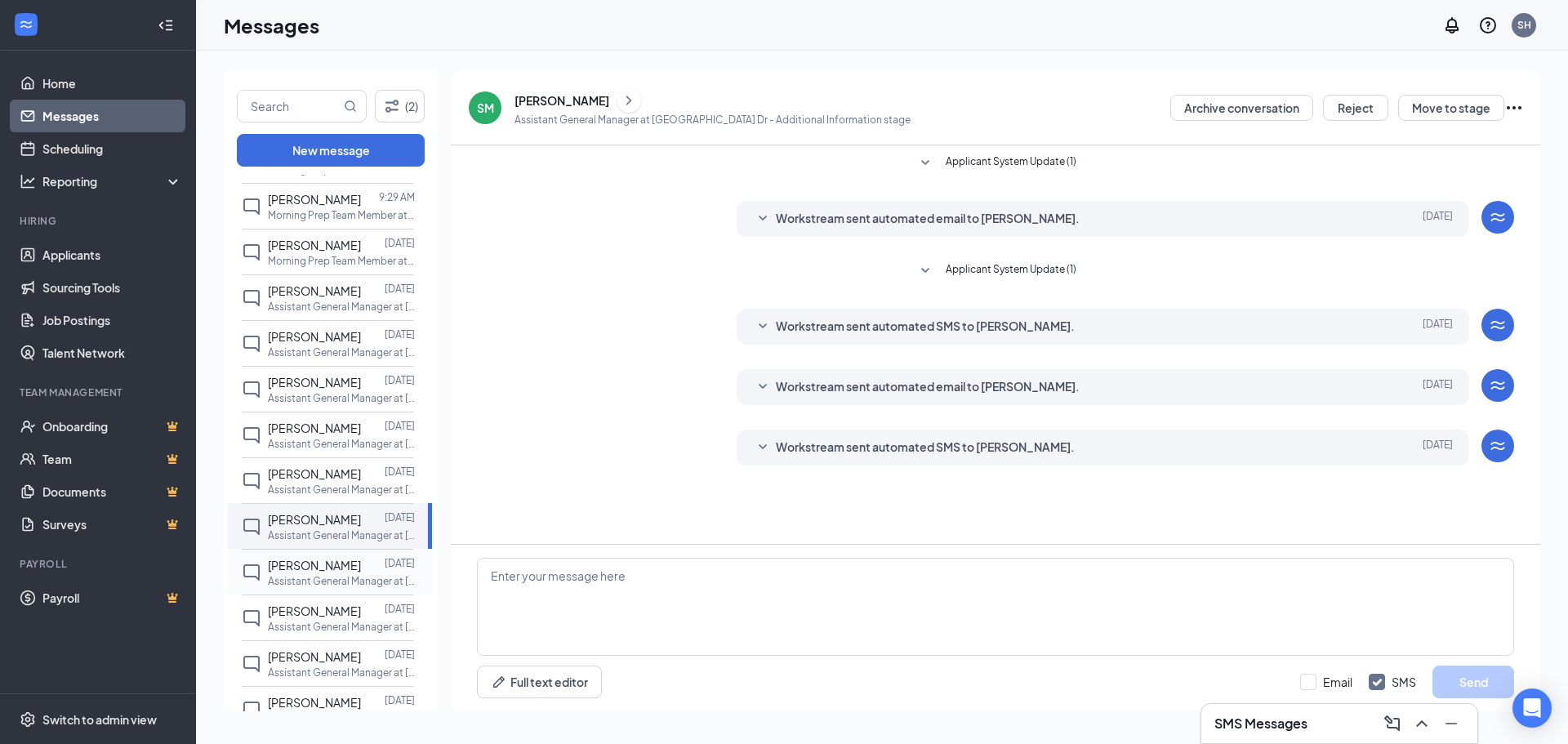
click at [305, 575] on p "Assistant General Manager at Charlotte - Riverbend Village Dr" at bounding box center [341, 581] width 147 height 14
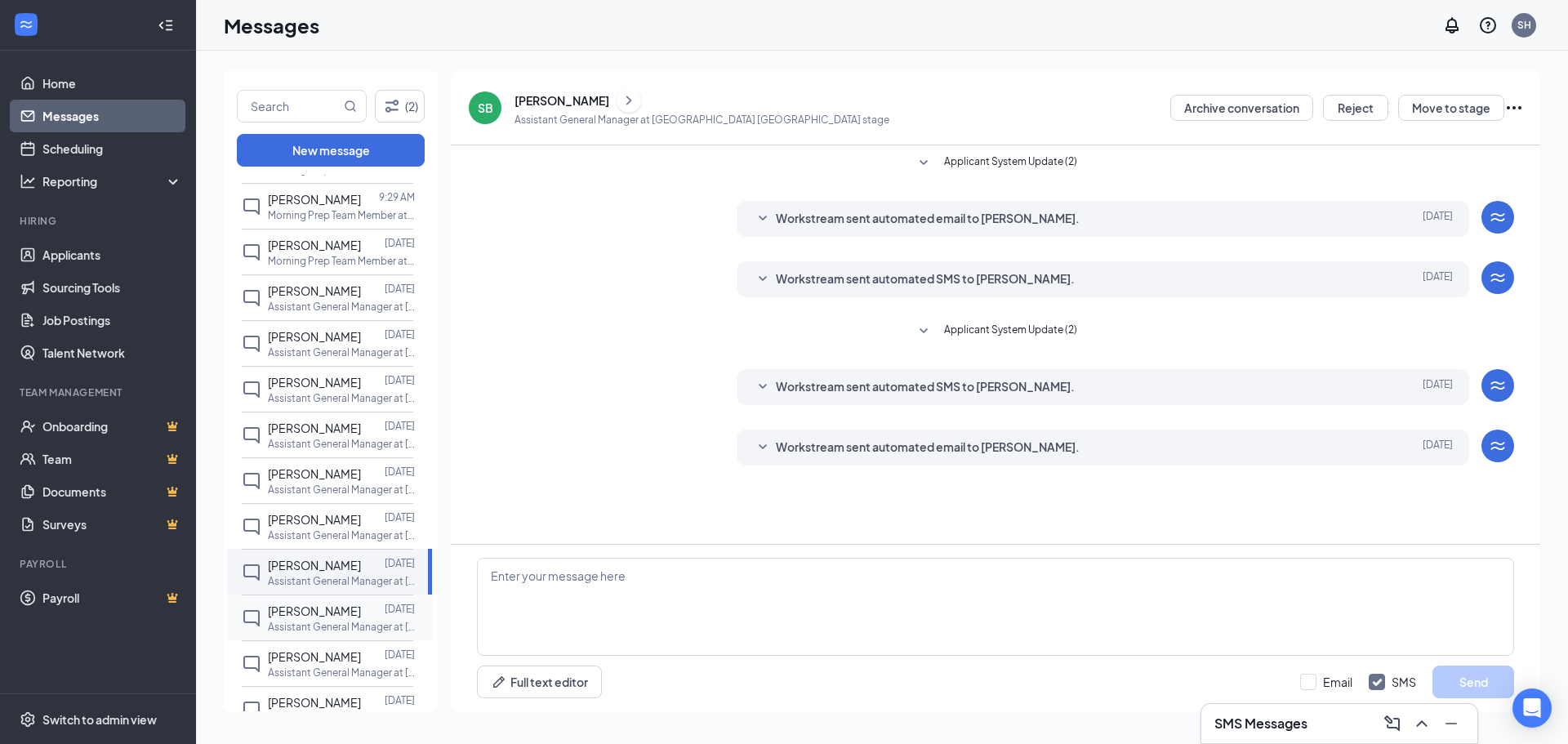
click at [298, 615] on span "Shamari Titus" at bounding box center [315, 611] width 93 height 15
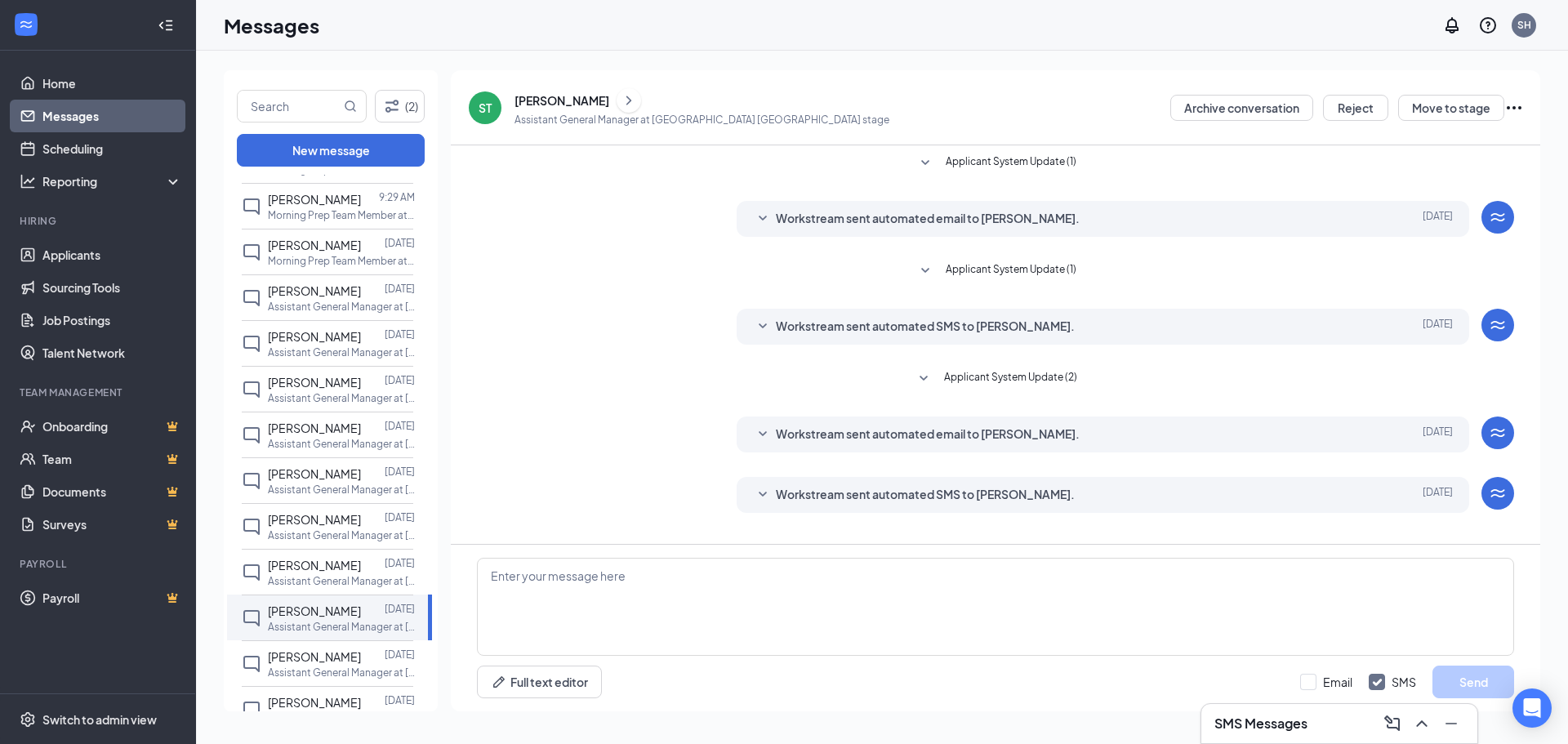
scroll to position [326, 0]
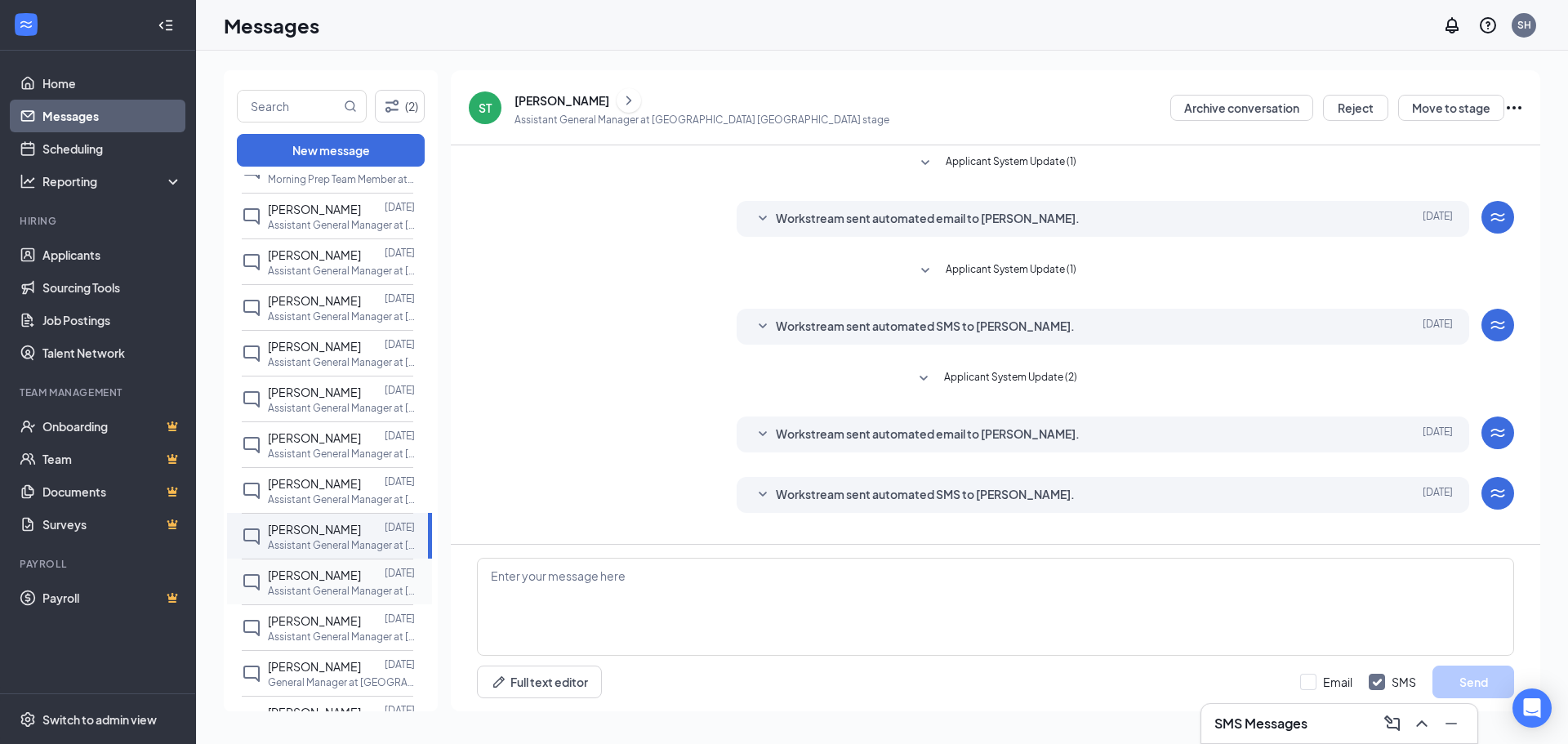
click at [307, 580] on span "Alexa Abel" at bounding box center [315, 575] width 93 height 15
click at [299, 629] on span "Nyqown Cunningham" at bounding box center [315, 621] width 93 height 15
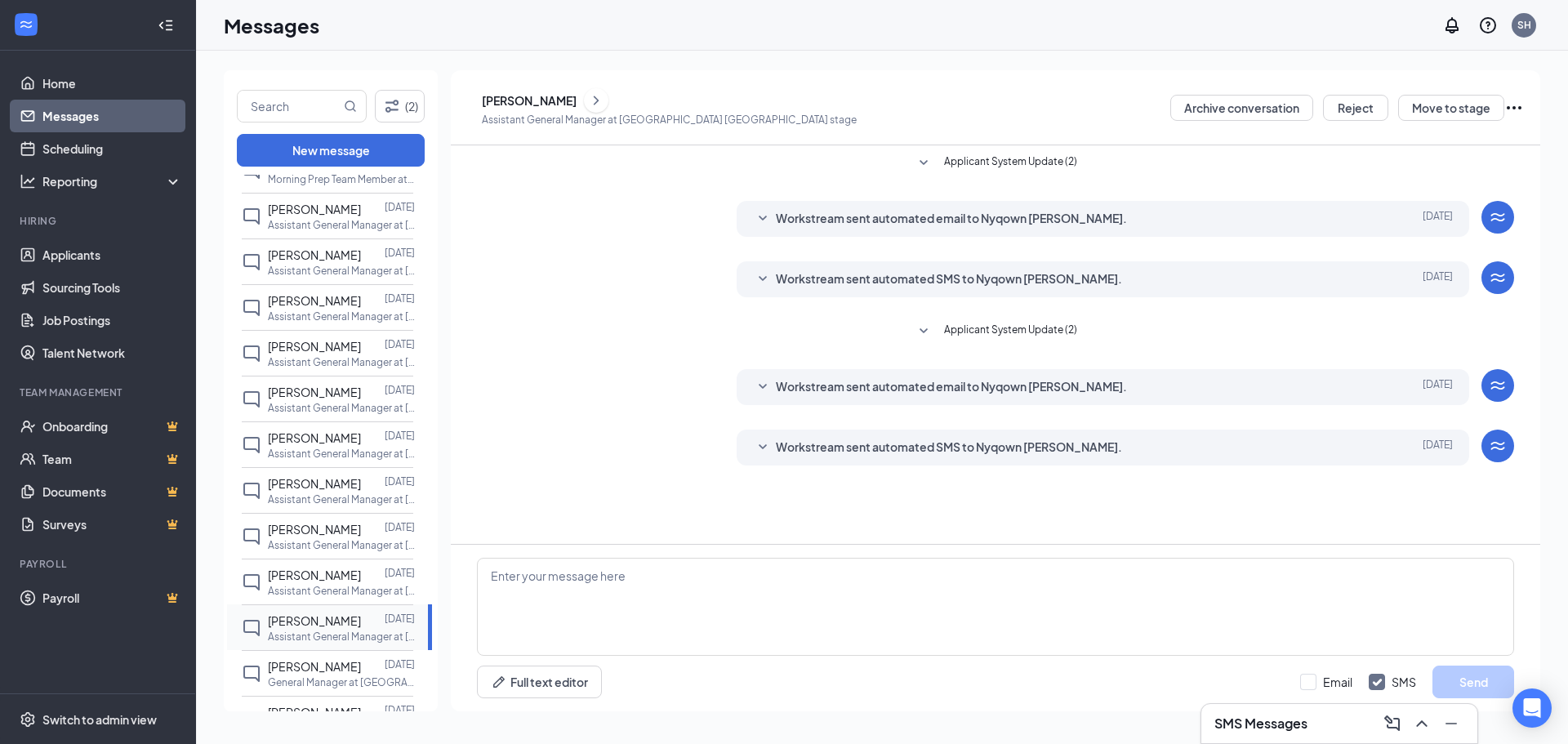
scroll to position [408, 0]
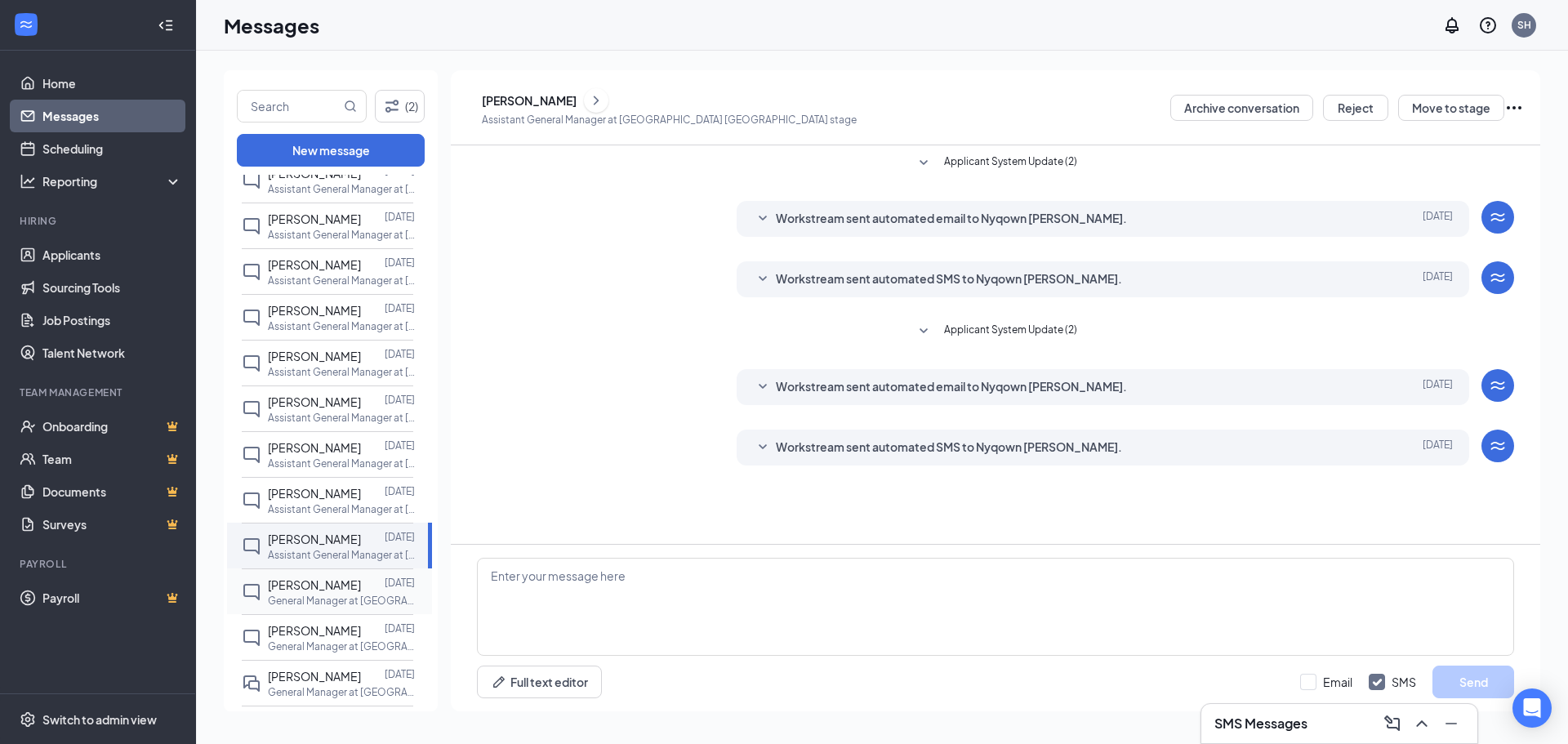
click at [309, 594] on div "Maverick Konstantin" at bounding box center [315, 585] width 93 height 18
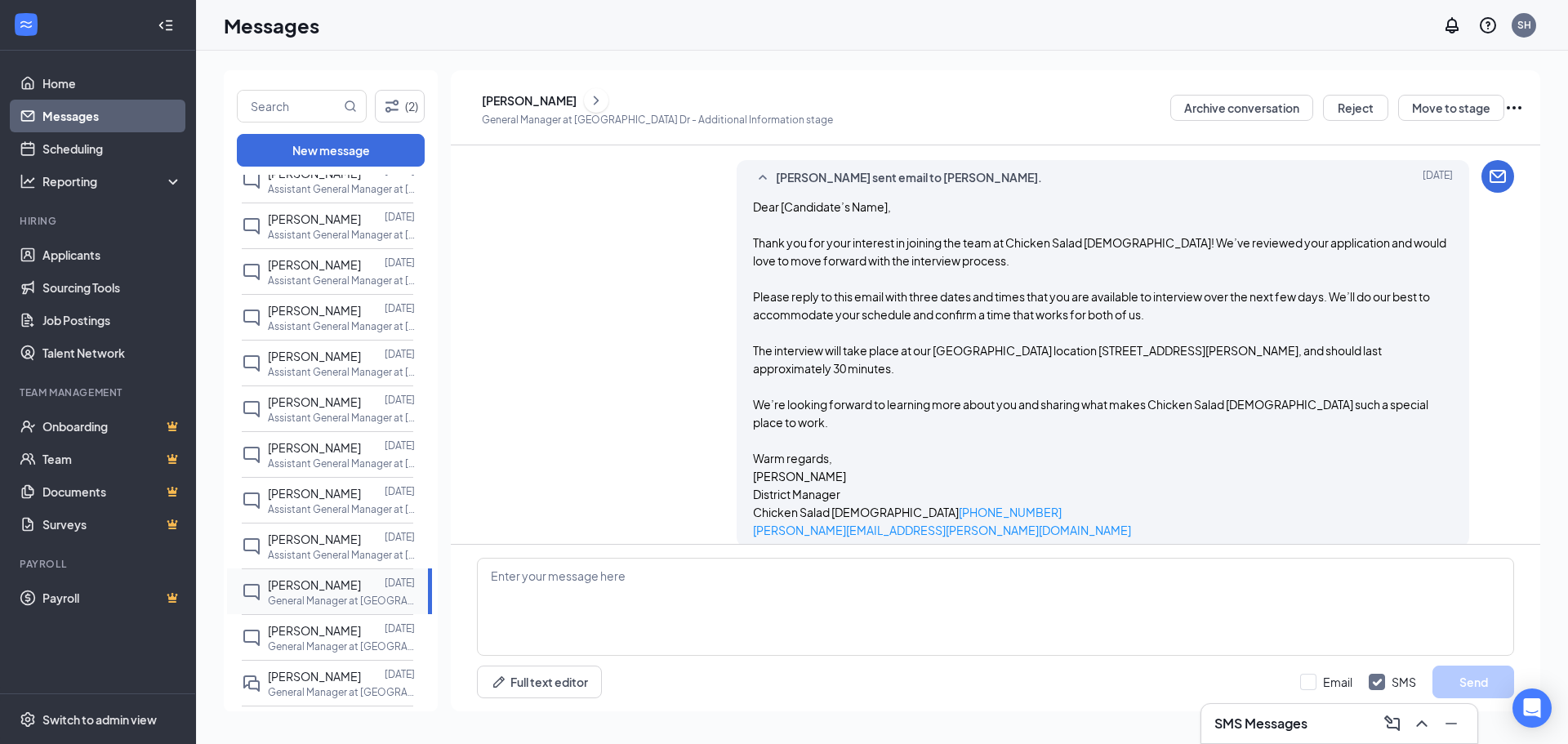
scroll to position [453, 0]
click at [302, 654] on p "General Manager at Charlotte - Riverbend Village Dr" at bounding box center [341, 646] width 147 height 14
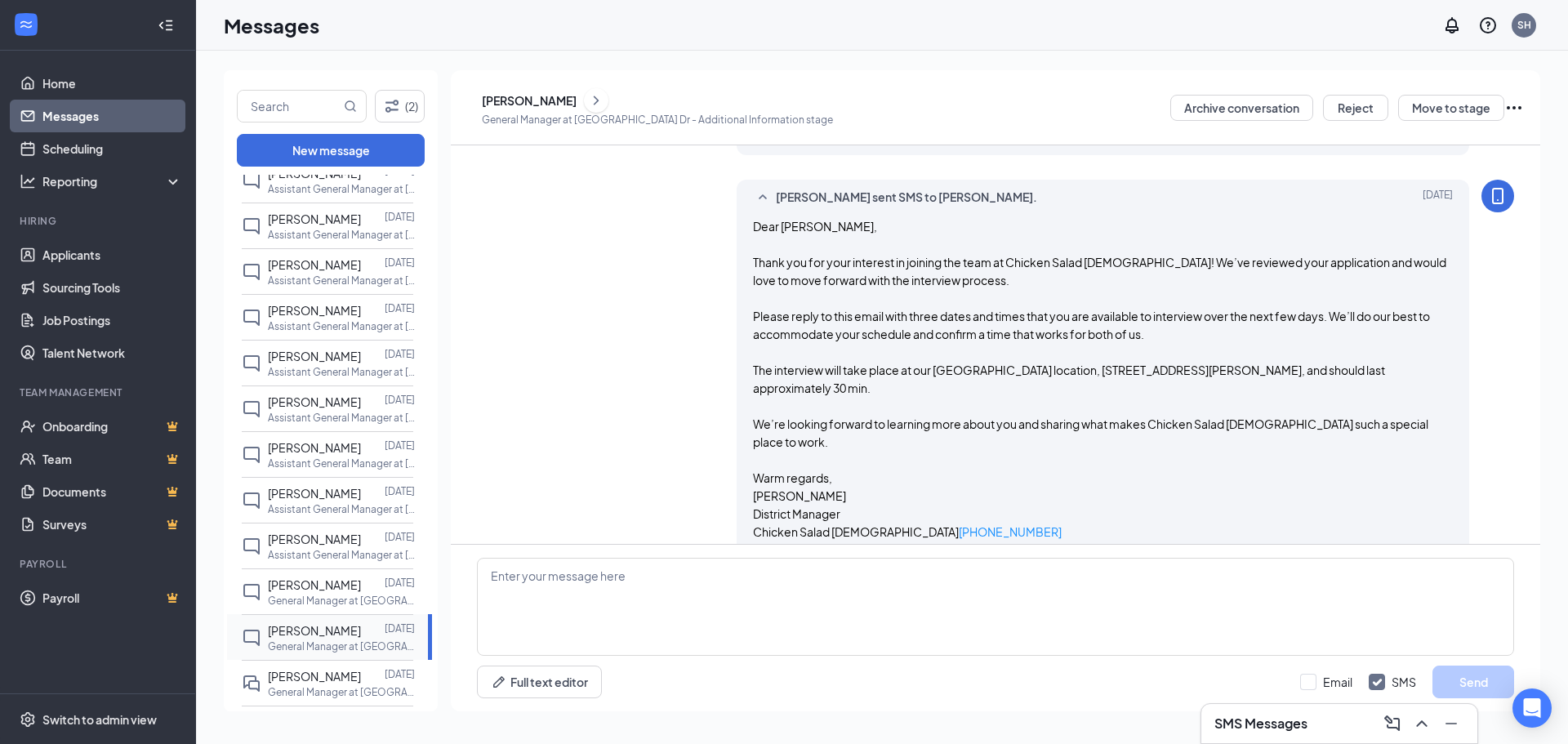
scroll to position [799, 0]
click at [315, 592] on span "Maverick Konstantin" at bounding box center [315, 585] width 93 height 15
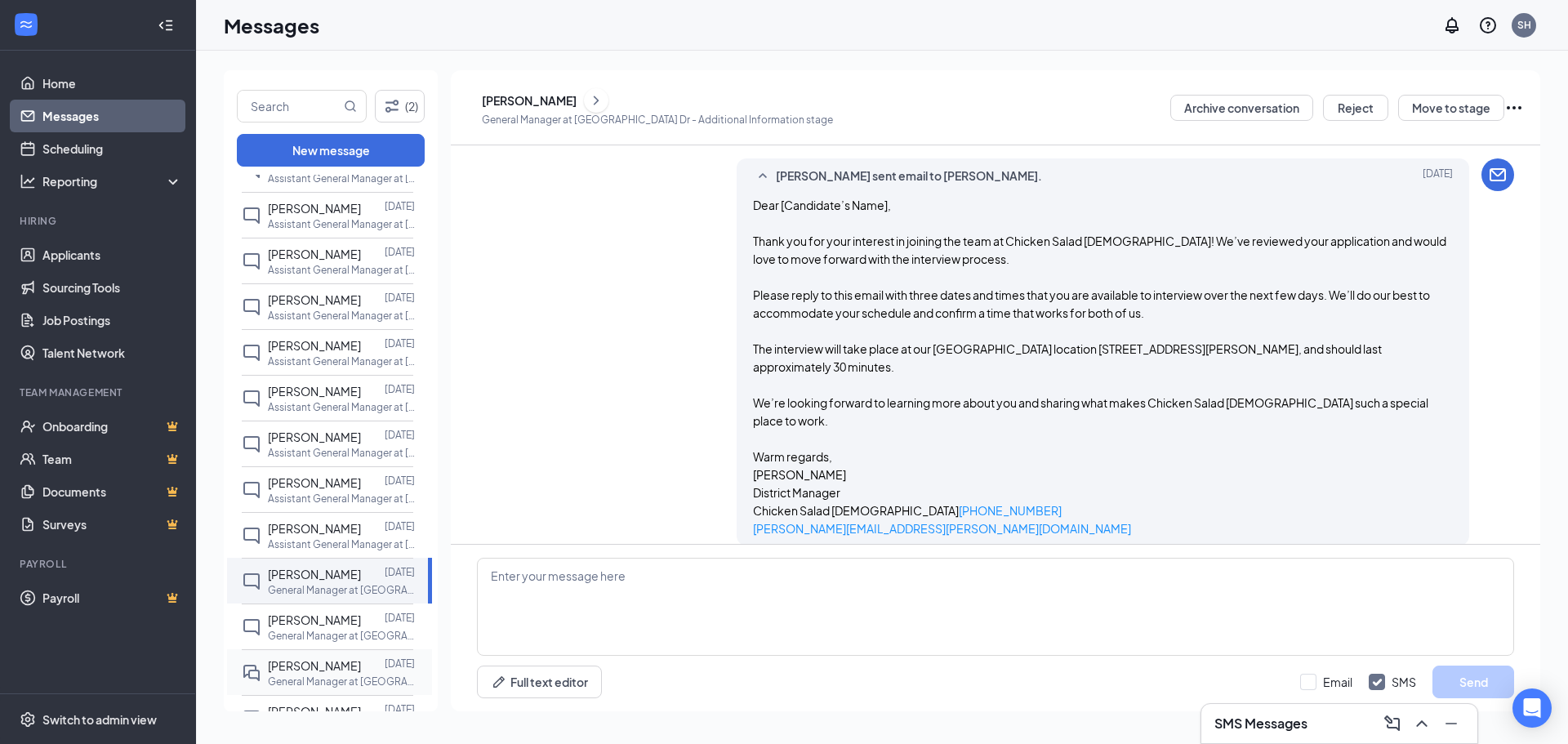
scroll to position [490, 0]
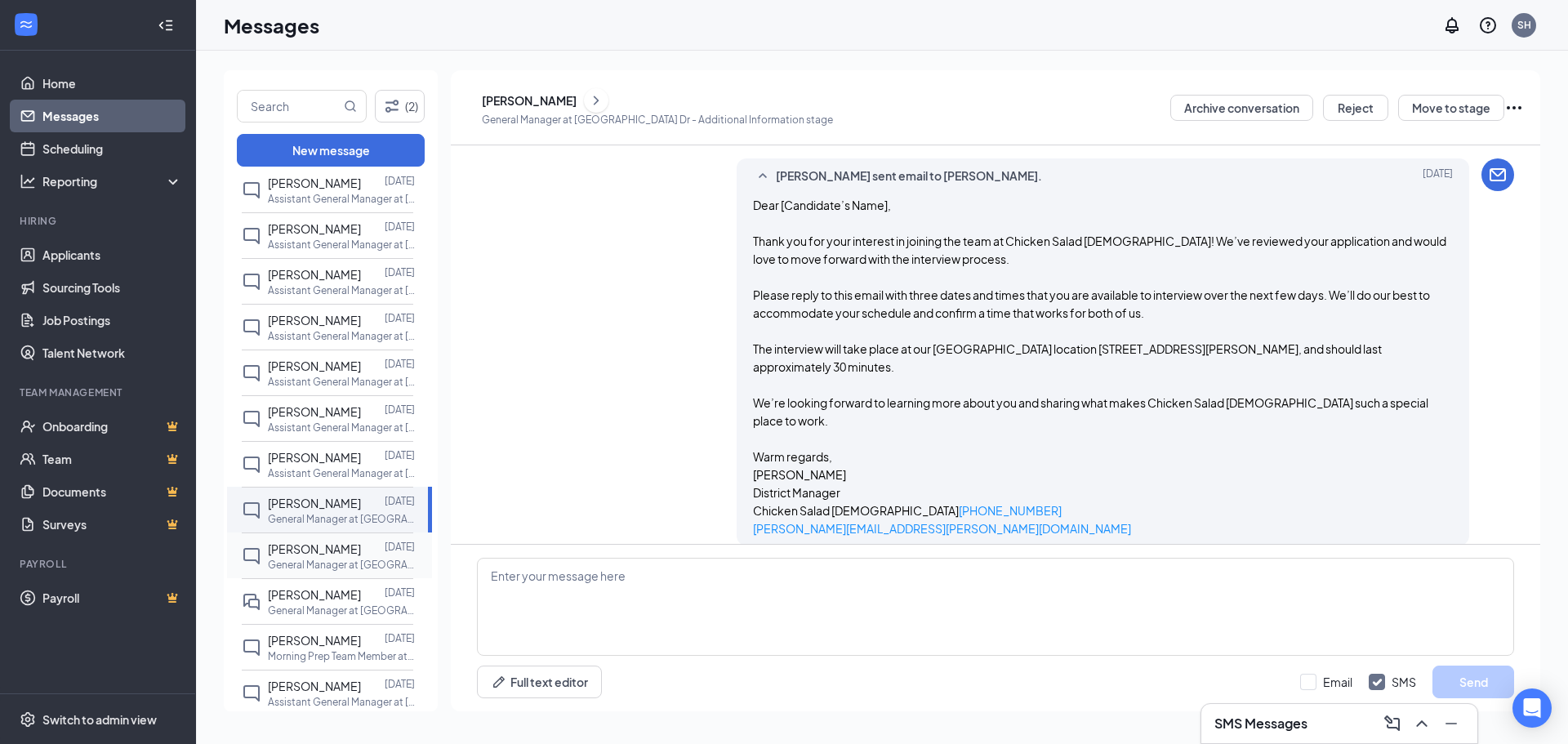
click at [319, 558] on div "Marisa Bowers" at bounding box center [315, 549] width 93 height 18
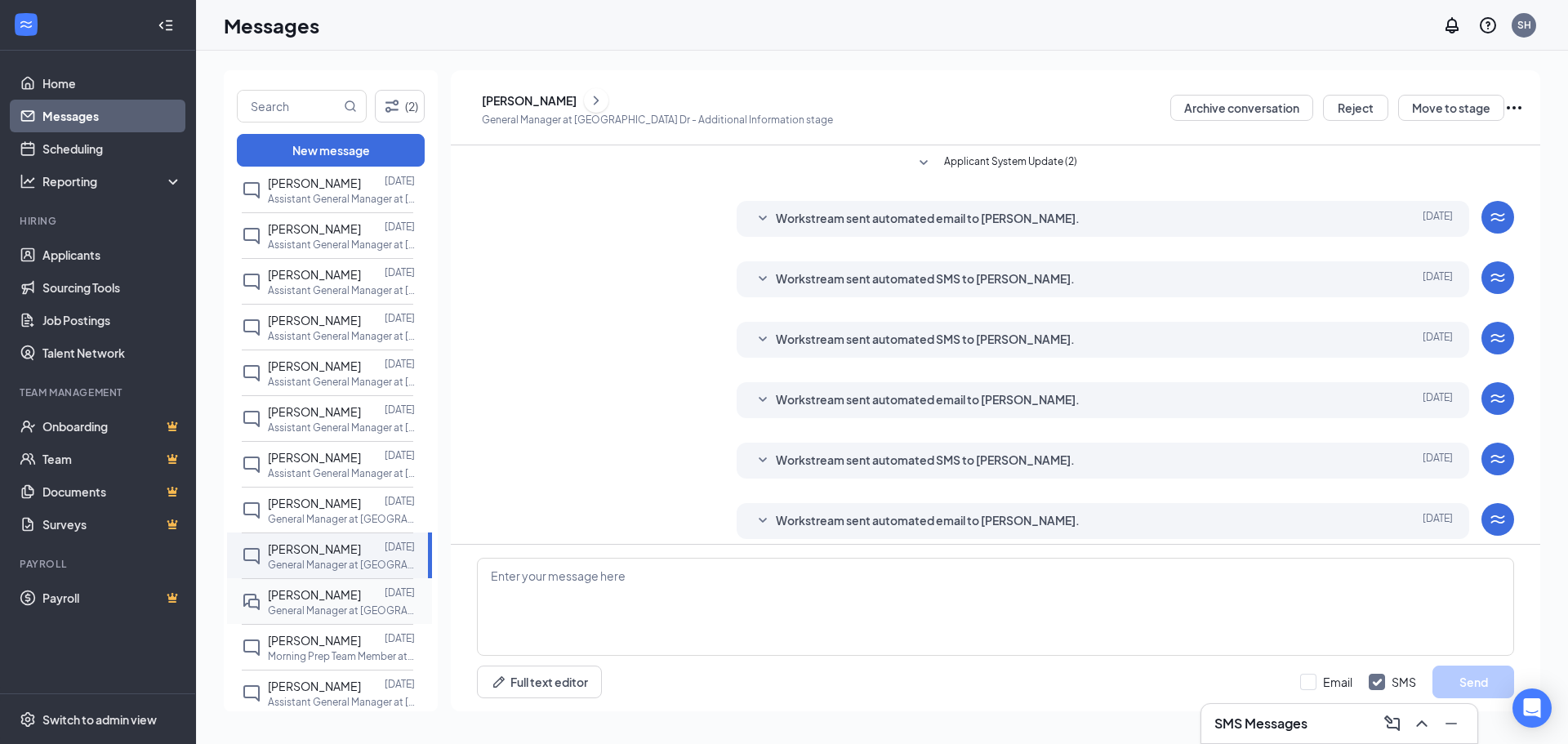
click at [285, 602] on span "Piara Morris" at bounding box center [315, 595] width 93 height 15
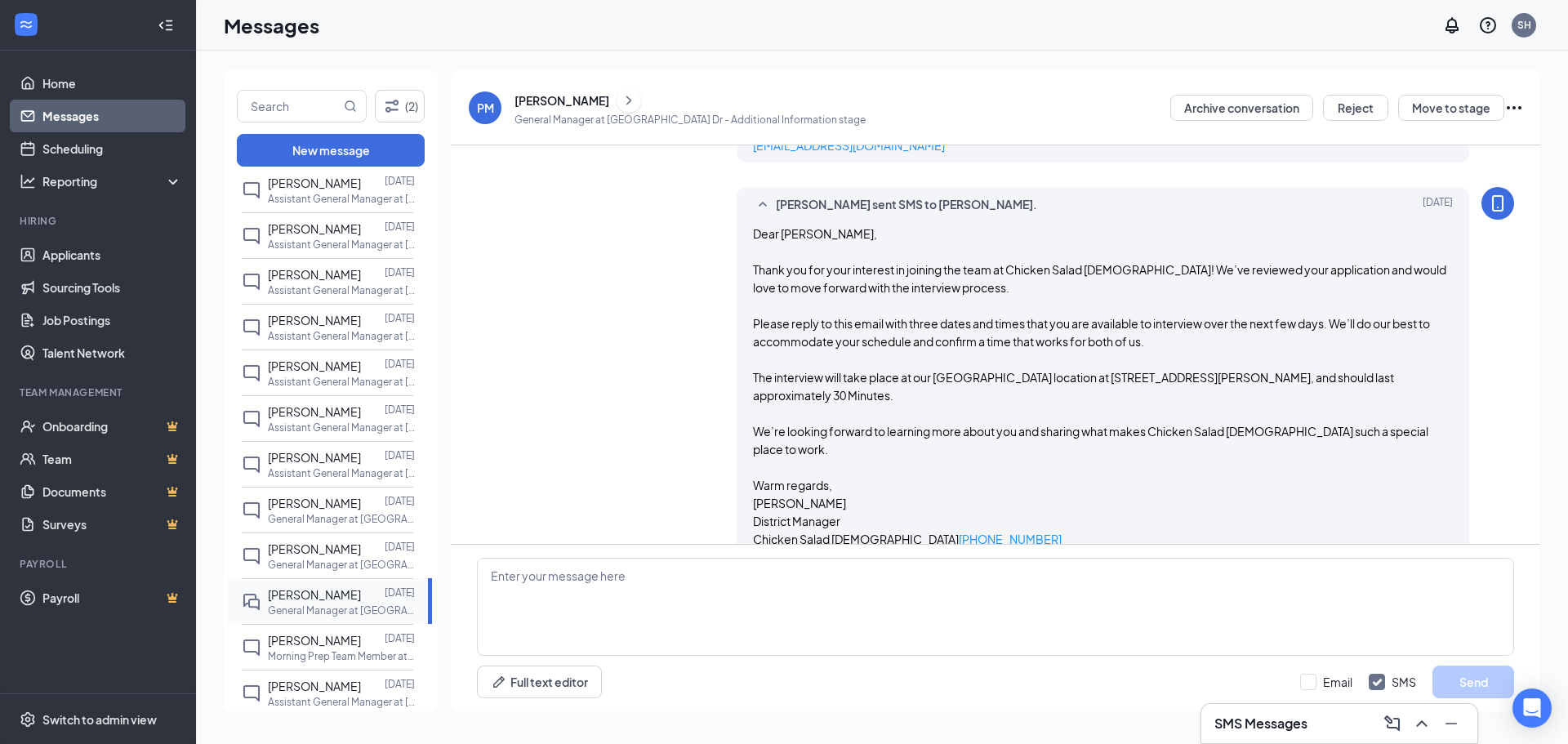
scroll to position [939, 0]
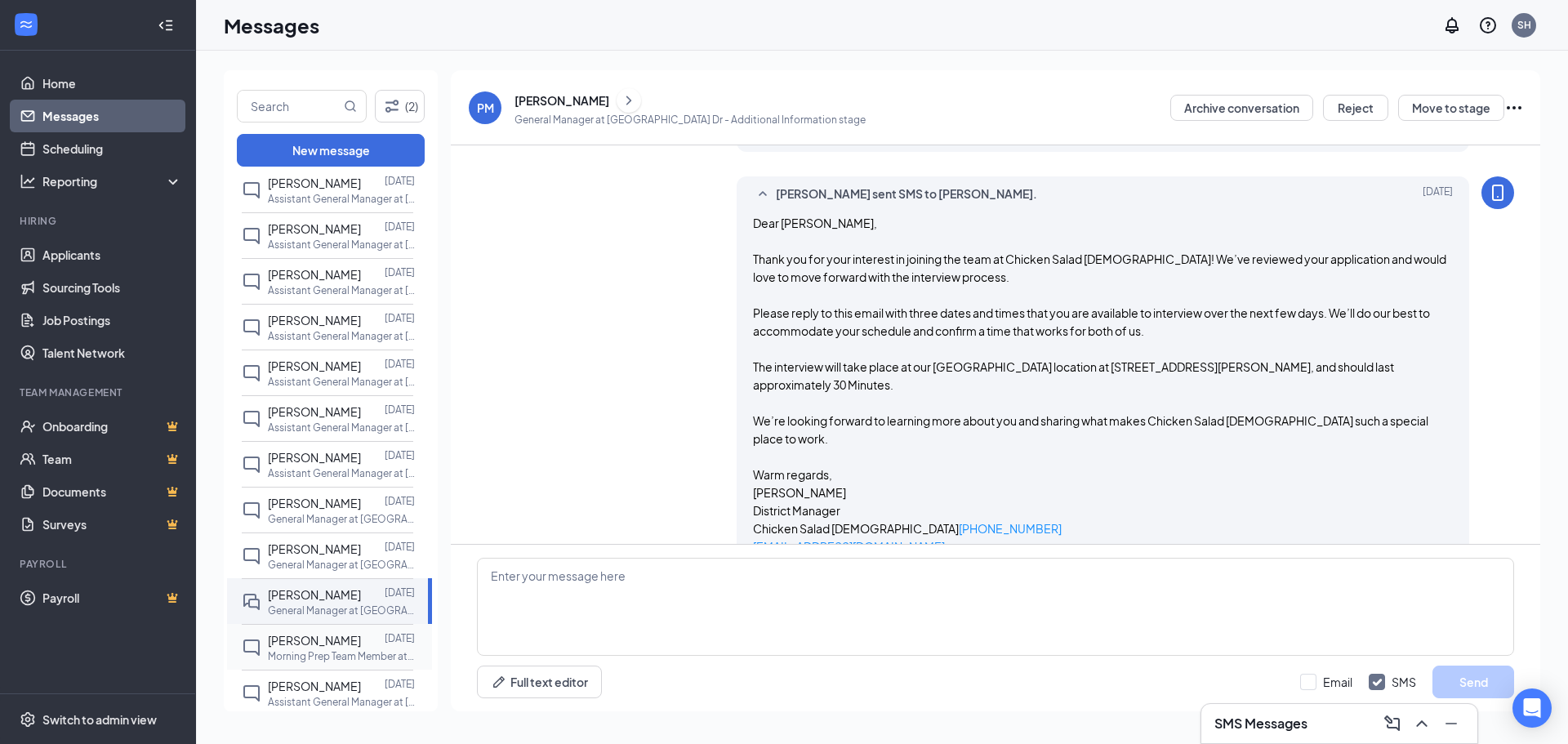
click at [309, 648] on span "[PERSON_NAME]" at bounding box center [315, 640] width 93 height 15
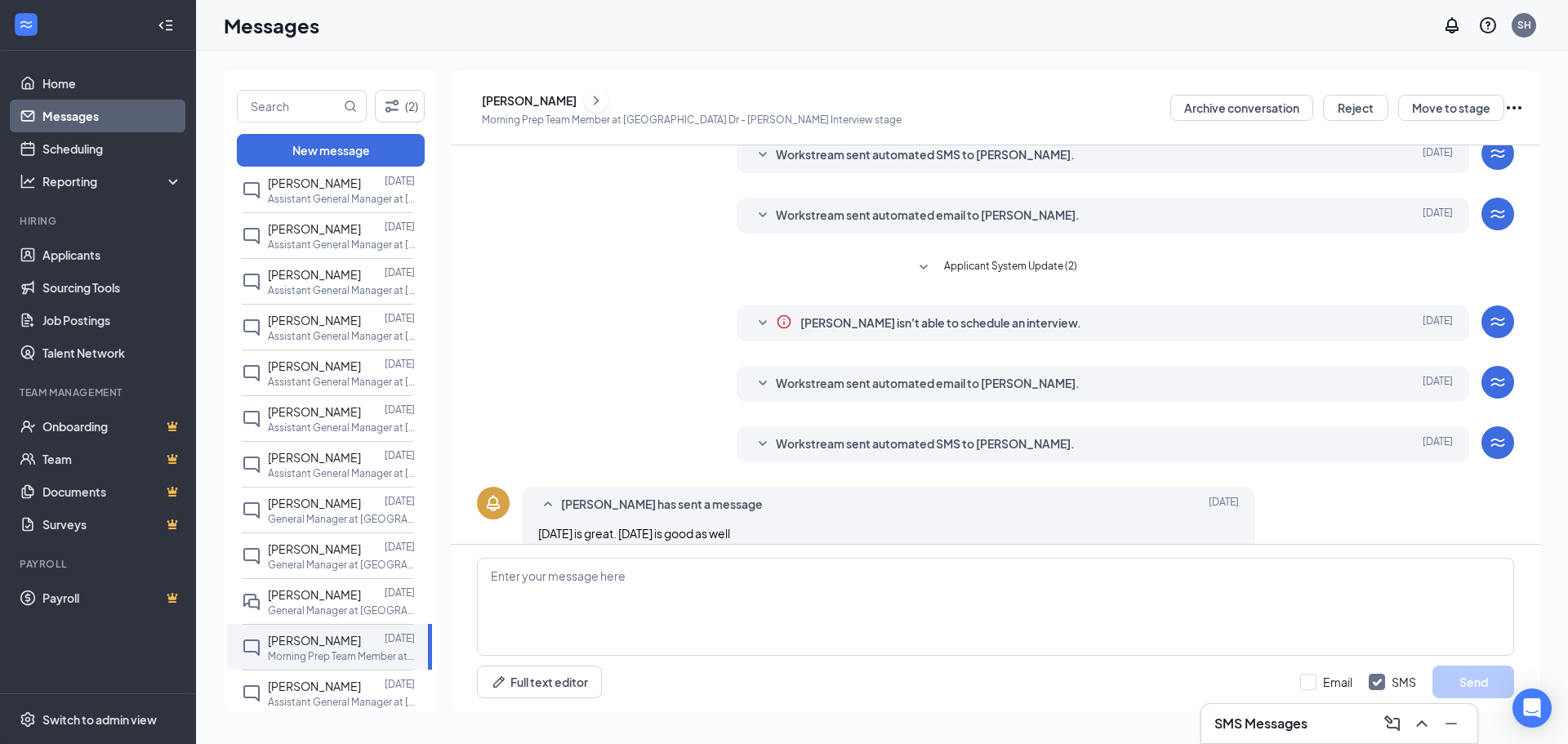
scroll to position [212, 0]
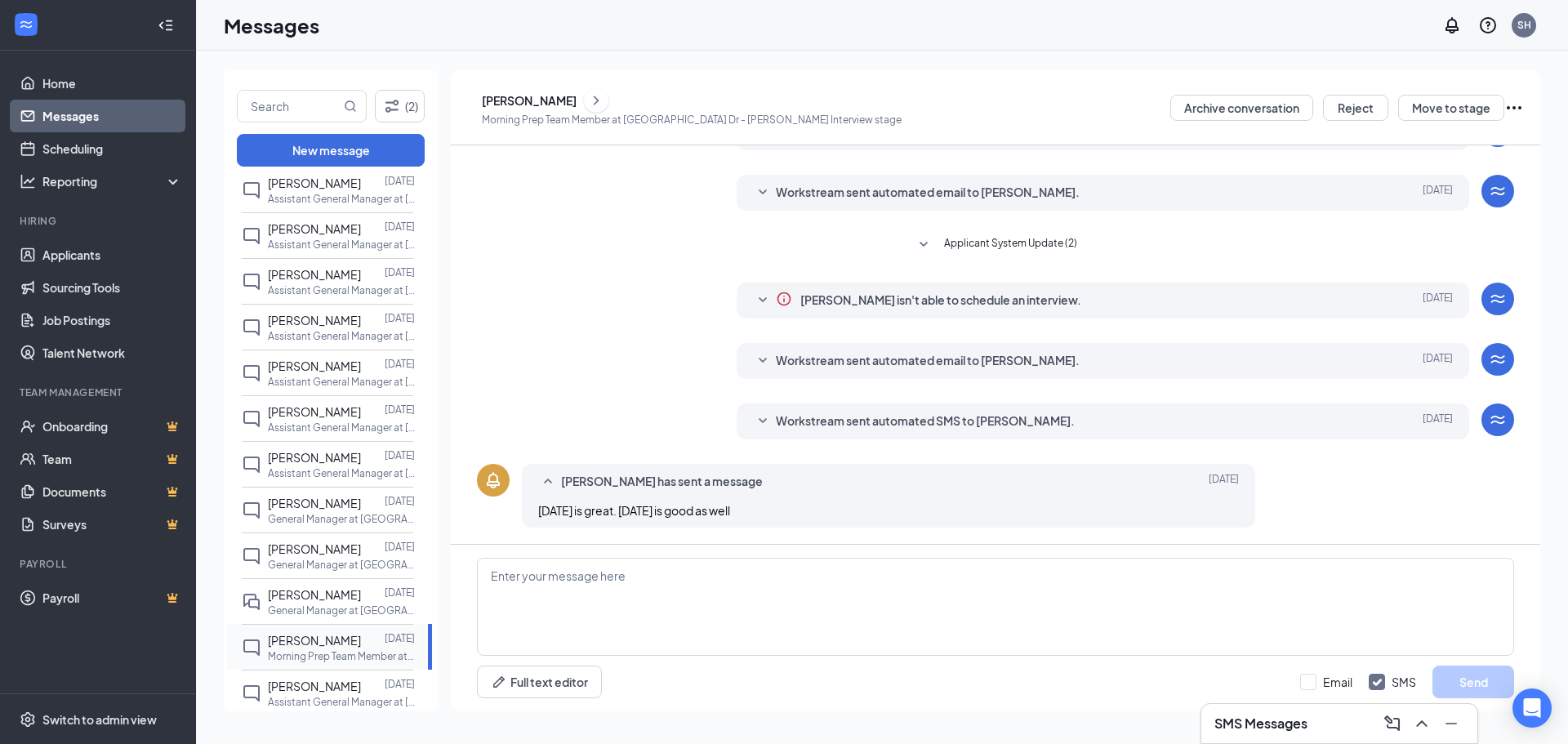
click at [294, 648] on span "[PERSON_NAME]" at bounding box center [315, 640] width 93 height 15
click at [624, 481] on span "Dontrez Henderson has sent a message" at bounding box center [662, 482] width 202 height 19
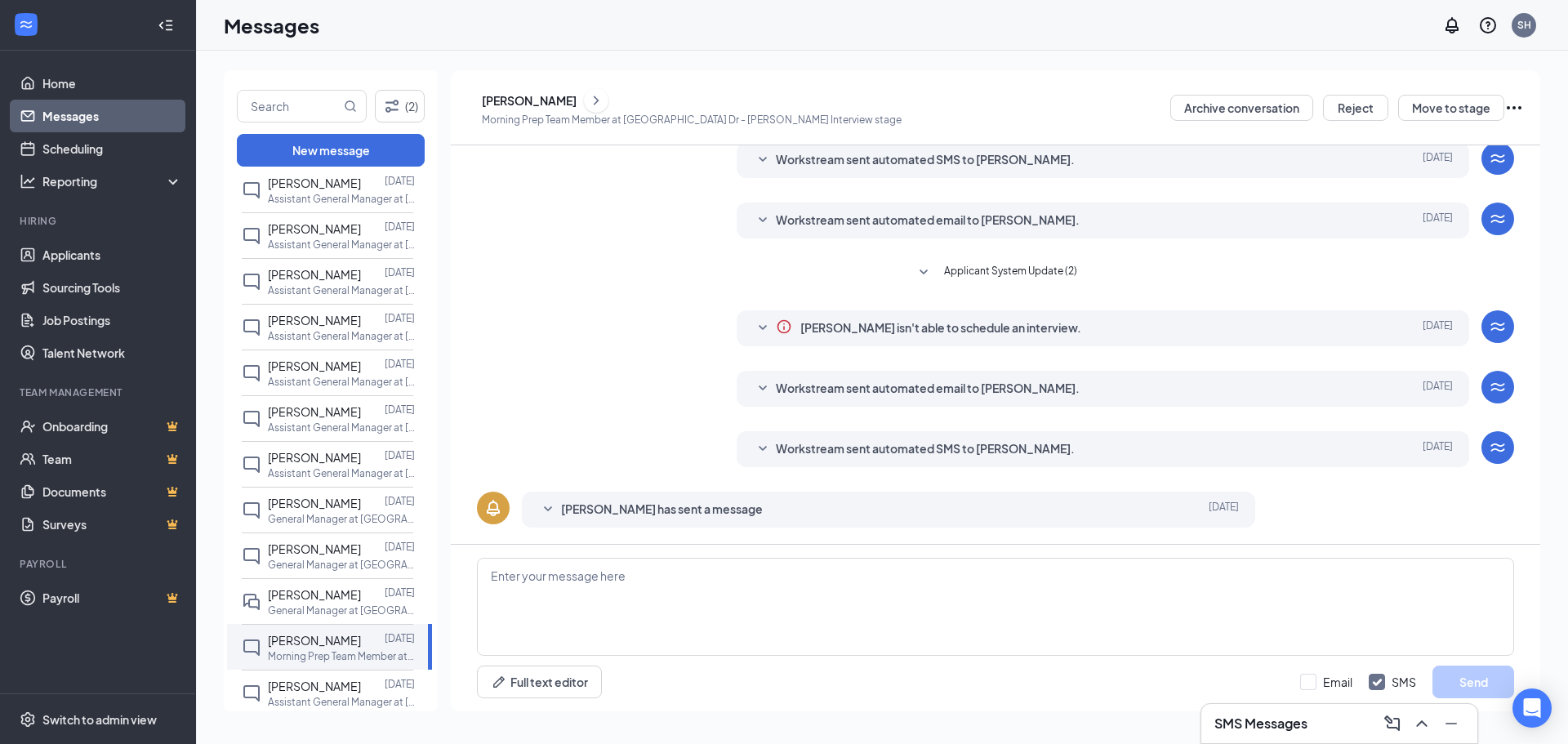
scroll to position [185, 0]
click at [633, 509] on span "Dontrez Henderson has sent a message" at bounding box center [662, 509] width 202 height 19
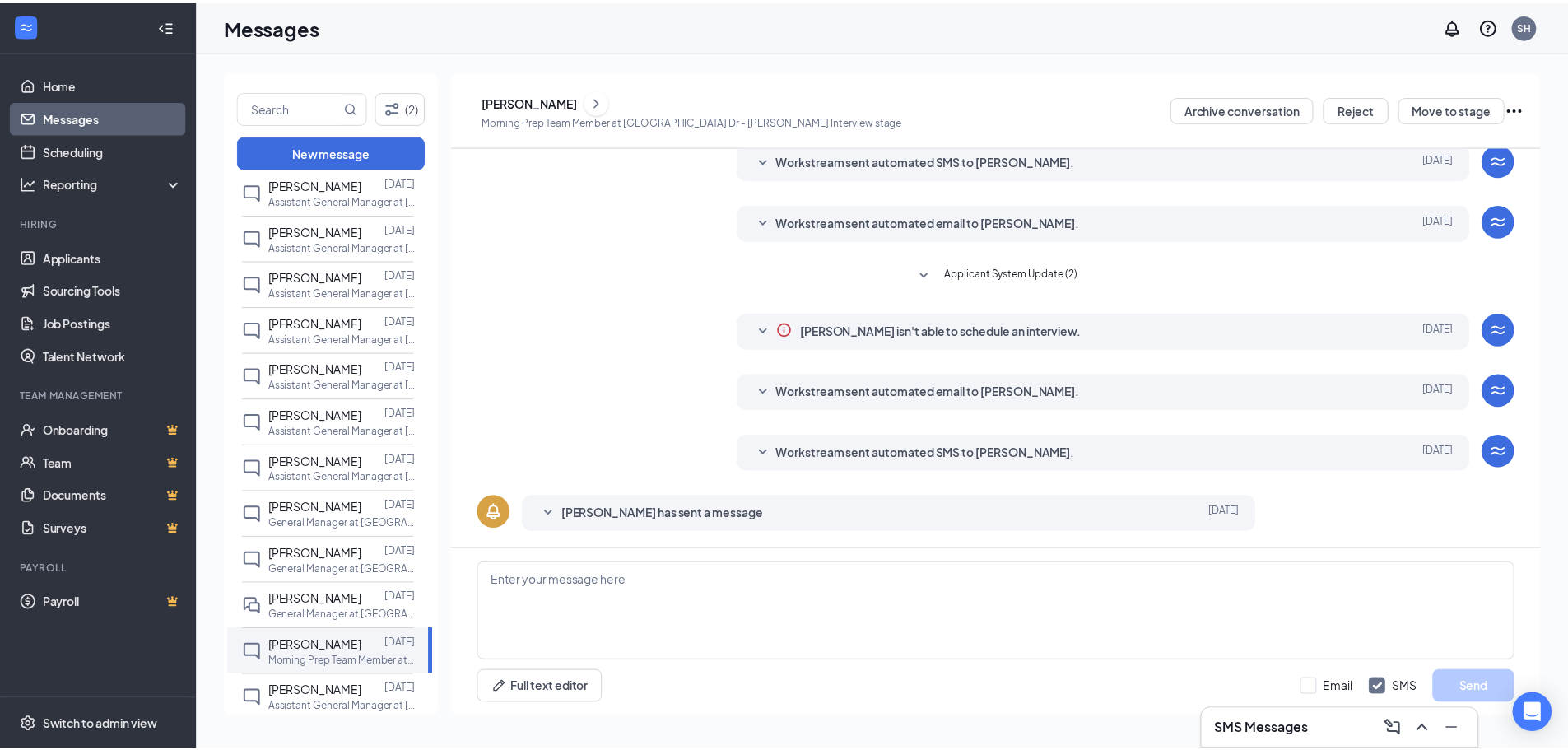
scroll to position [214, 0]
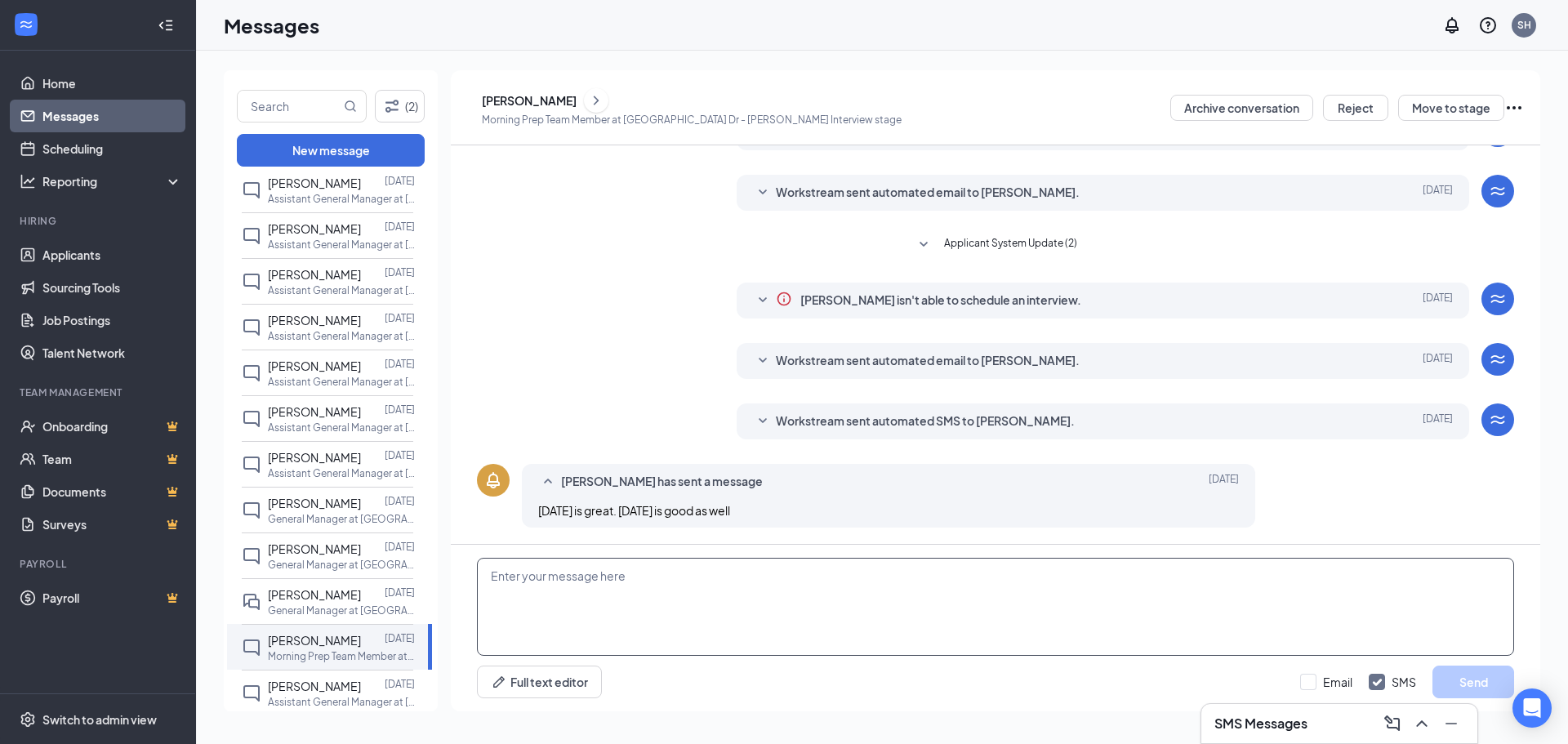
click at [495, 574] on textarea at bounding box center [995, 606] width 1037 height 98
click at [75, 259] on link "Applicants" at bounding box center [112, 255] width 139 height 33
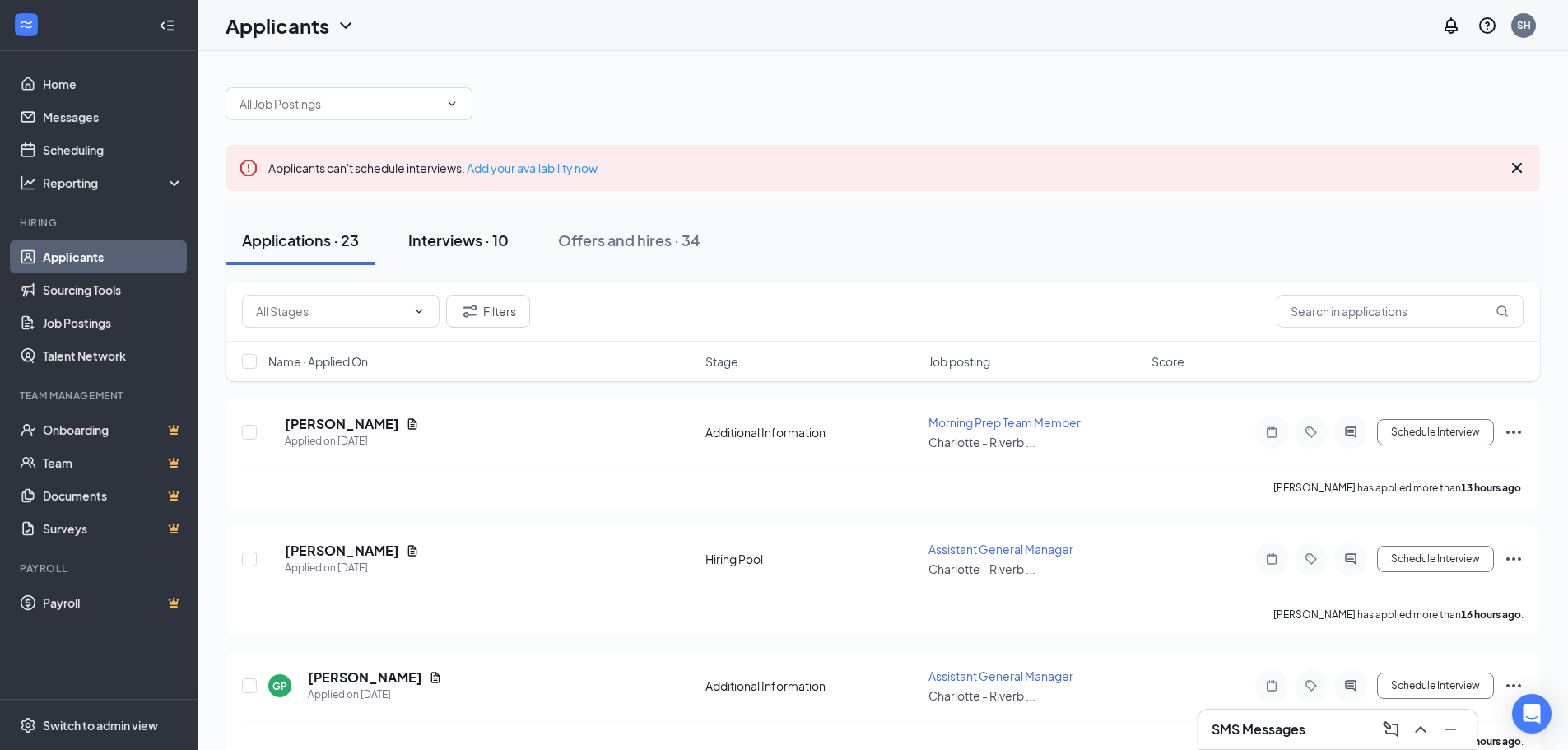
click at [483, 240] on div "Interviews · 10" at bounding box center [458, 240] width 100 height 20
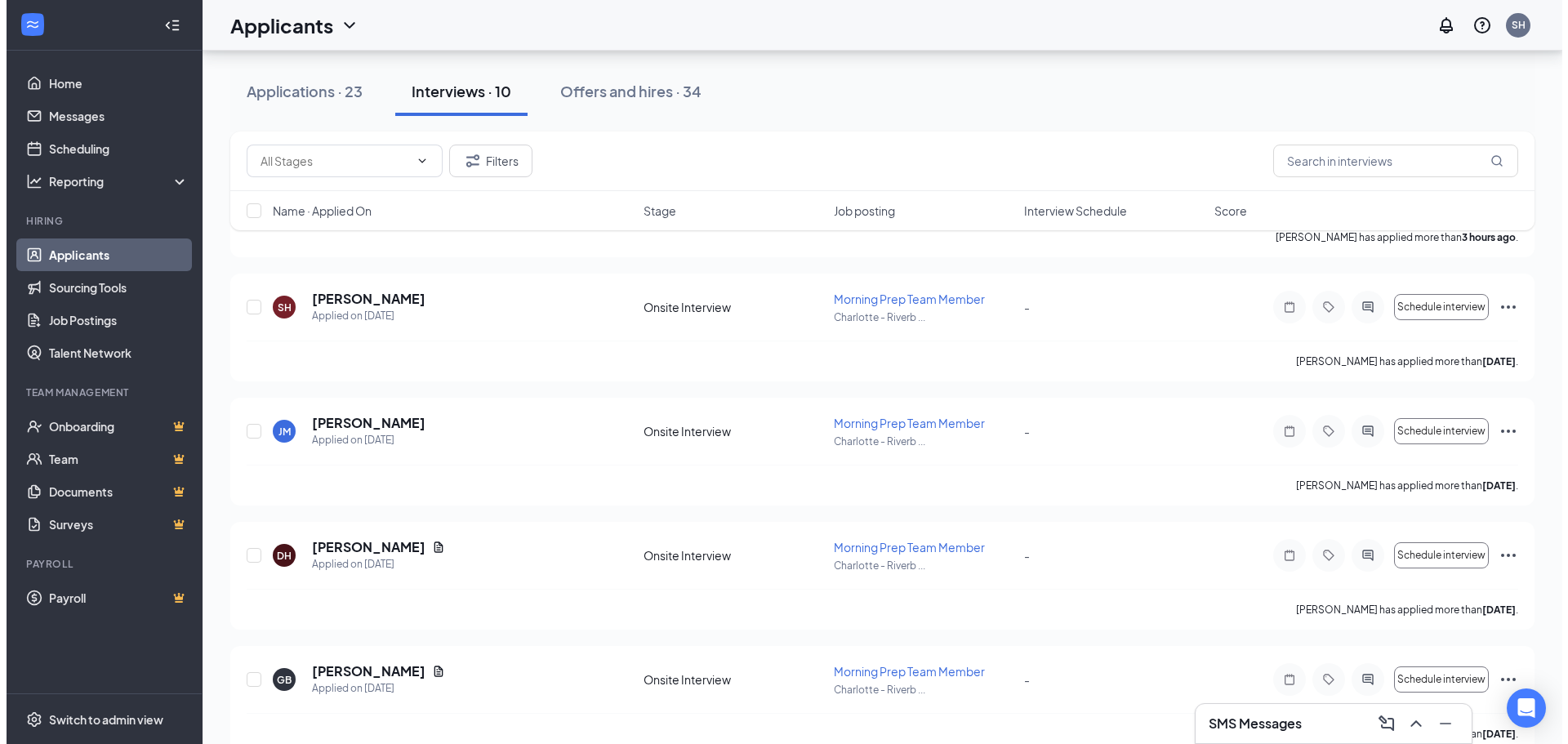
scroll to position [326, 0]
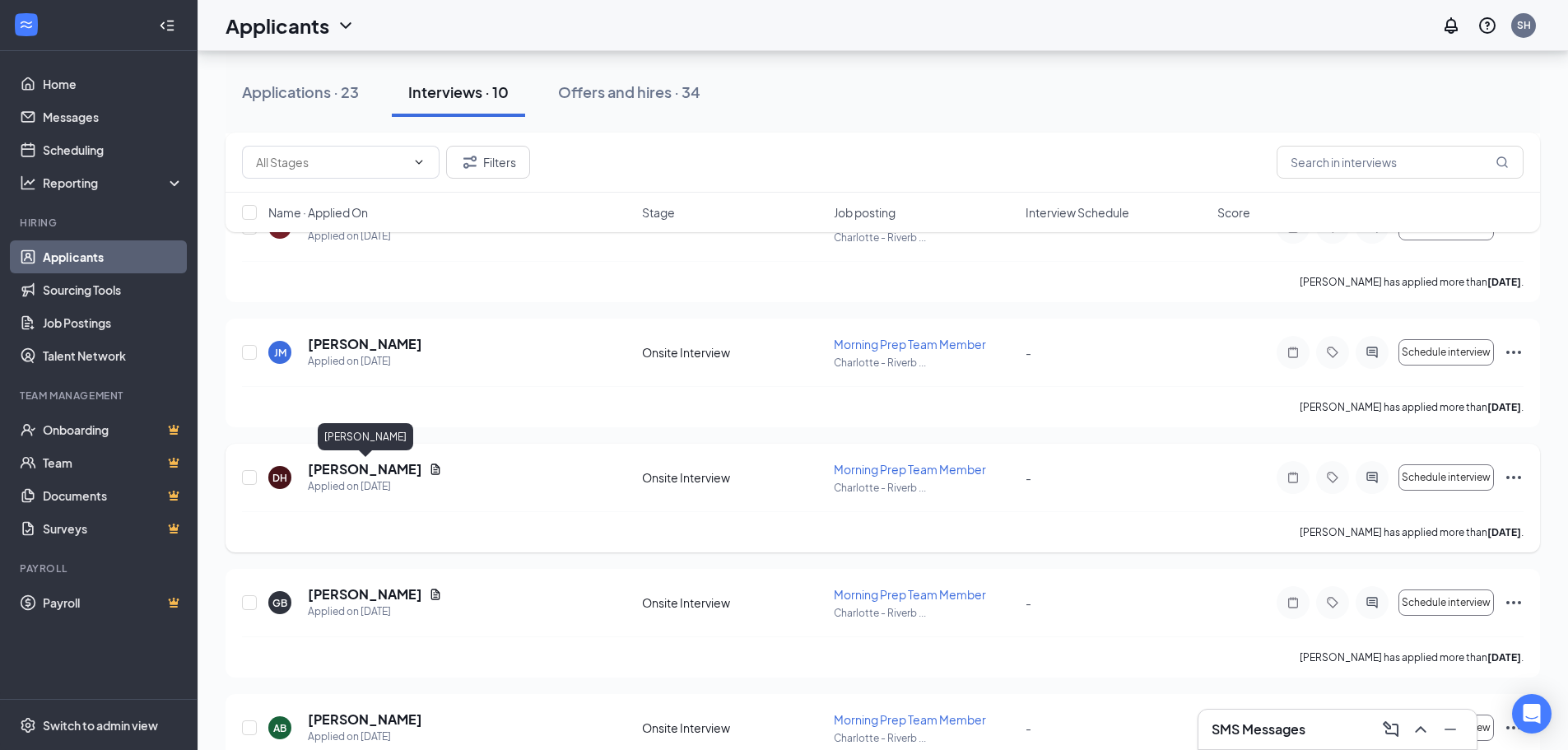
click at [403, 470] on h5 "[PERSON_NAME]" at bounding box center [365, 470] width 114 height 19
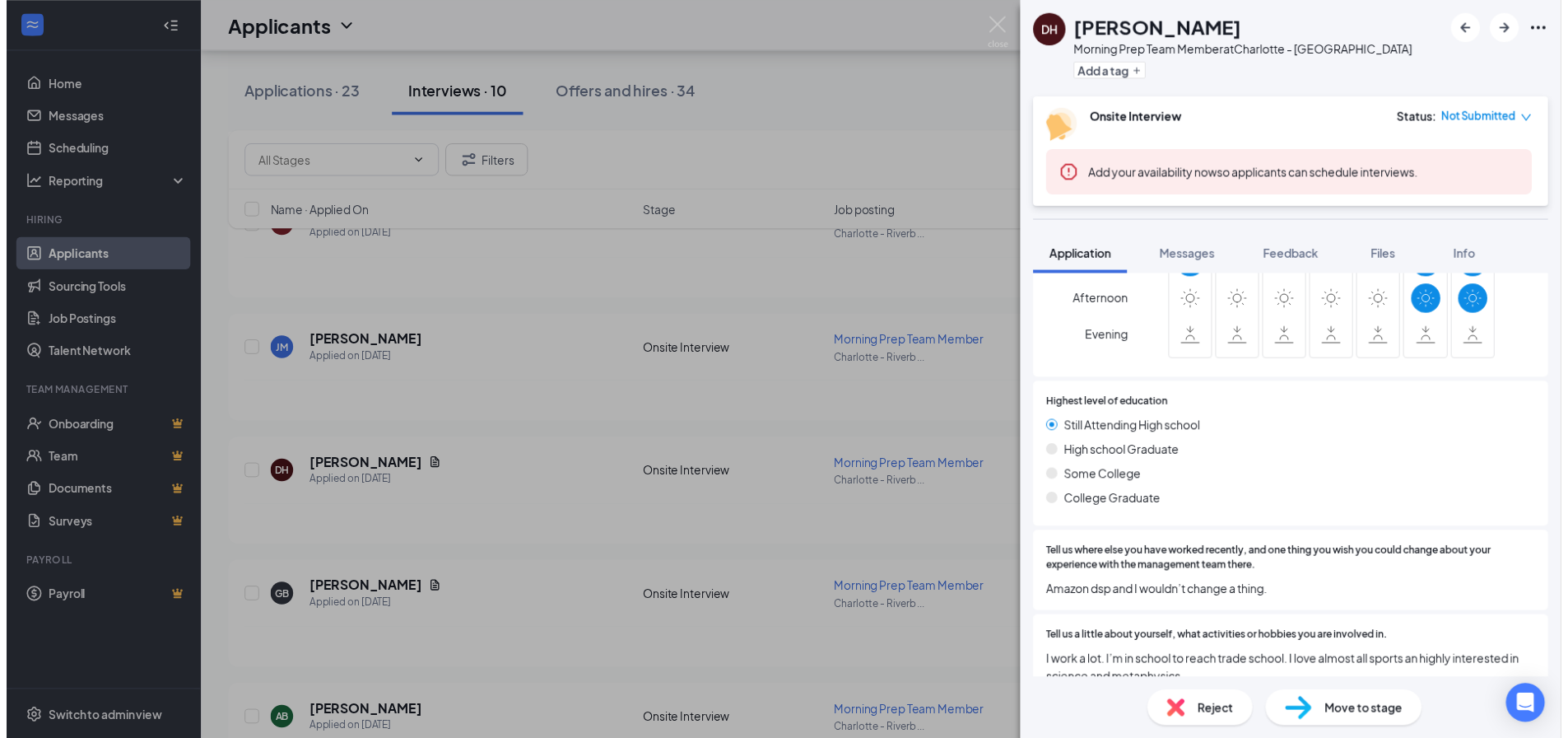
scroll to position [731, 0]
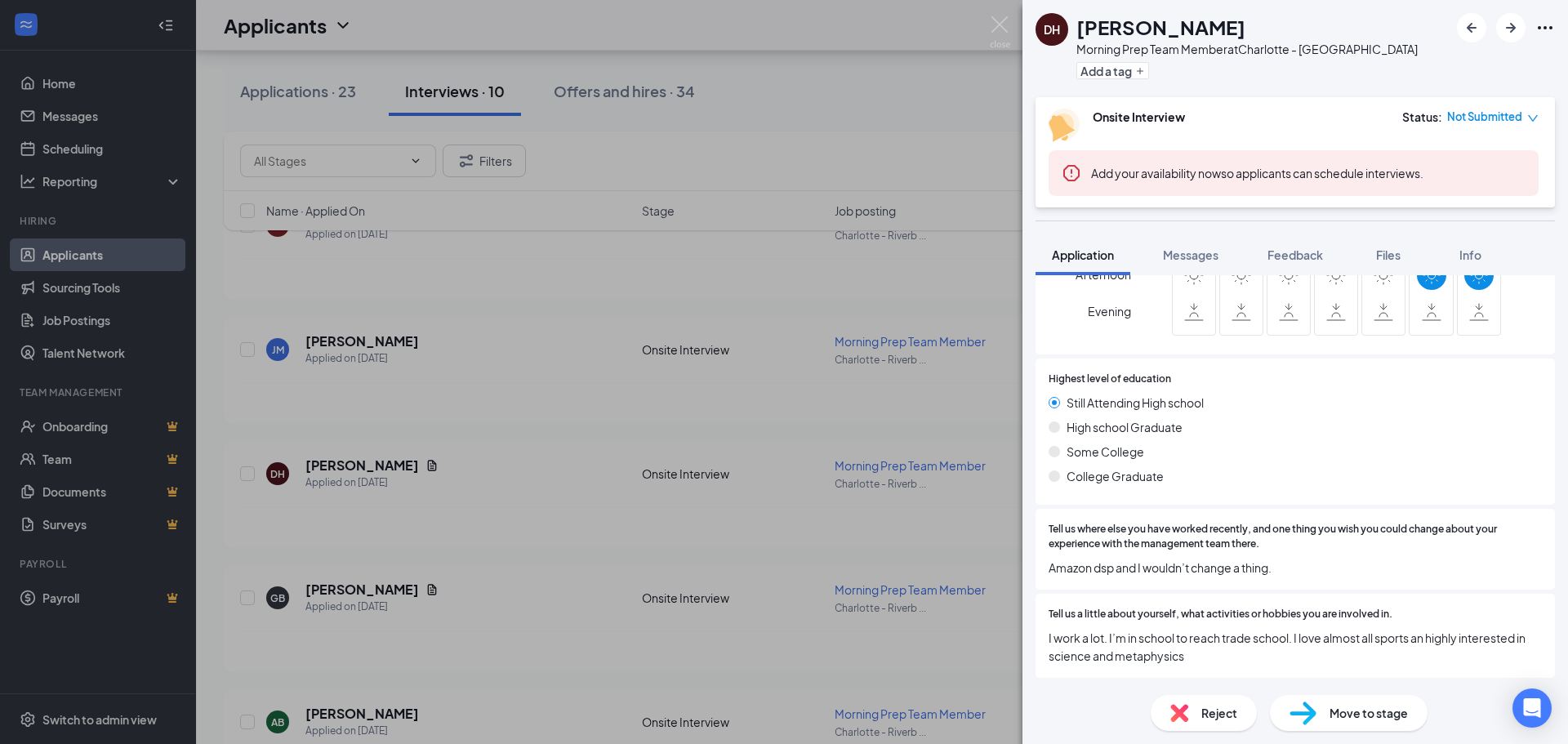
click at [947, 122] on div "DH [PERSON_NAME] Morning Prep Team Member at [GEOGRAPHIC_DATA] Dr Add a tag Ons…" at bounding box center [784, 372] width 1568 height 744
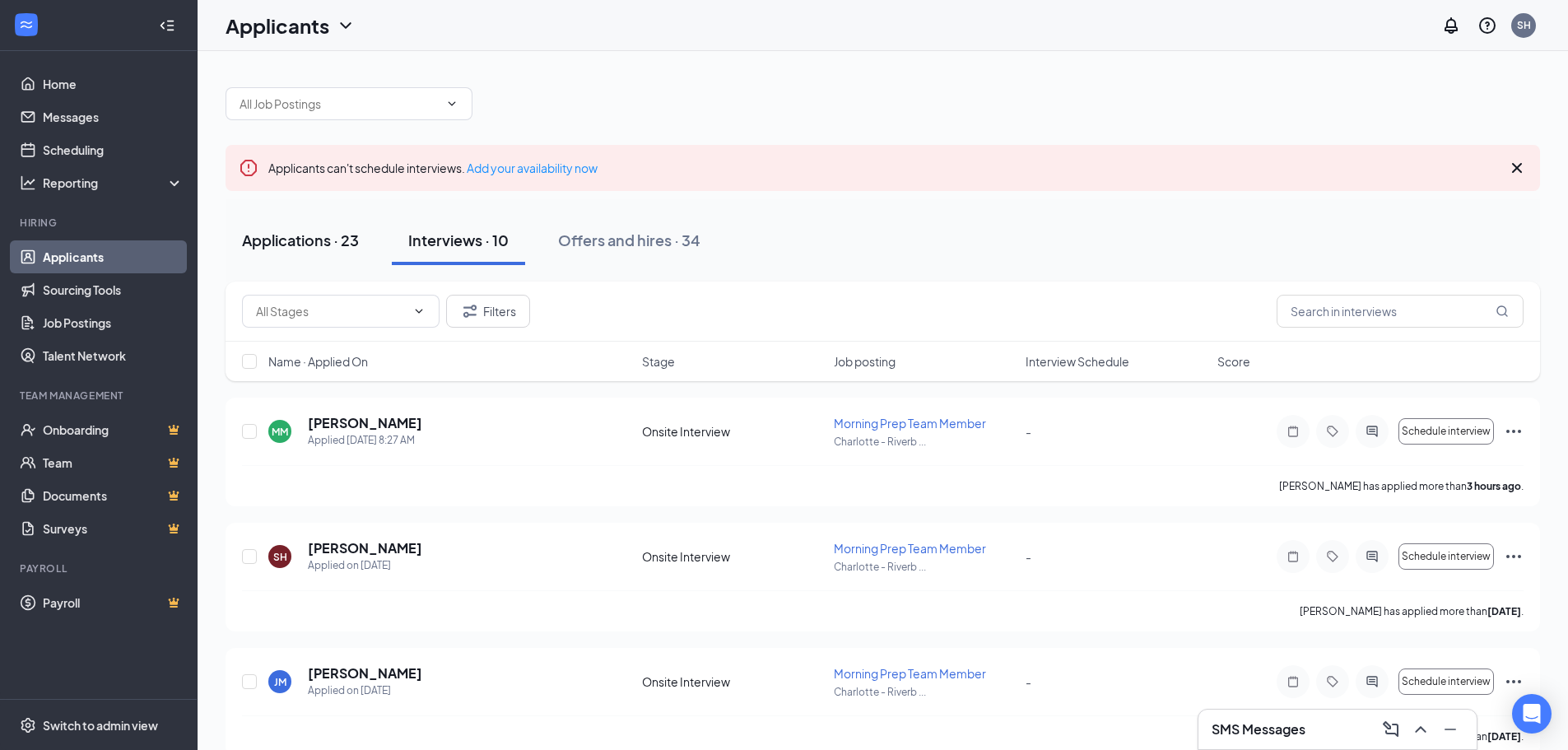
click at [304, 231] on div "Applications · 23" at bounding box center [300, 240] width 117 height 20
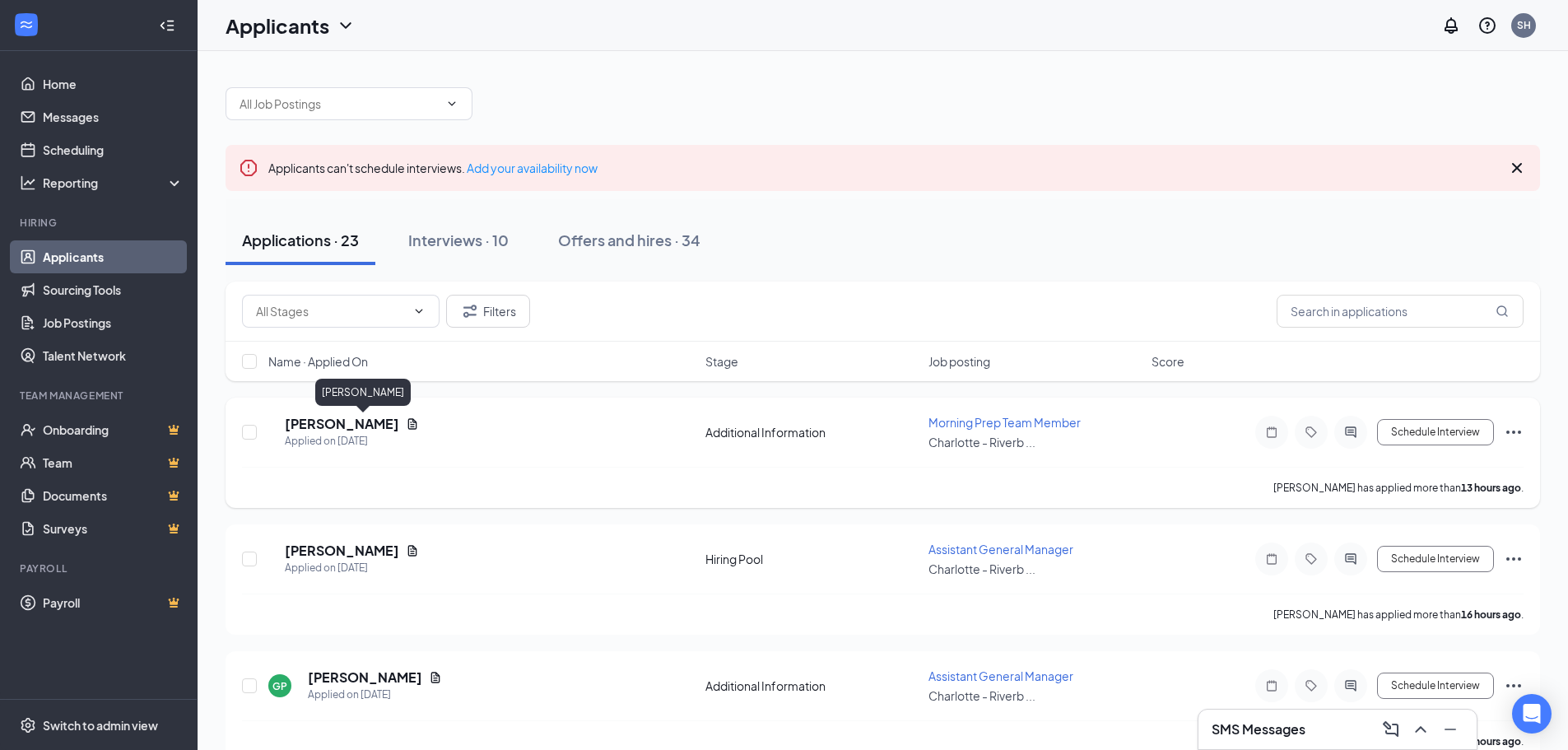
click at [374, 425] on h5 "Aaron Morrison" at bounding box center [342, 424] width 114 height 19
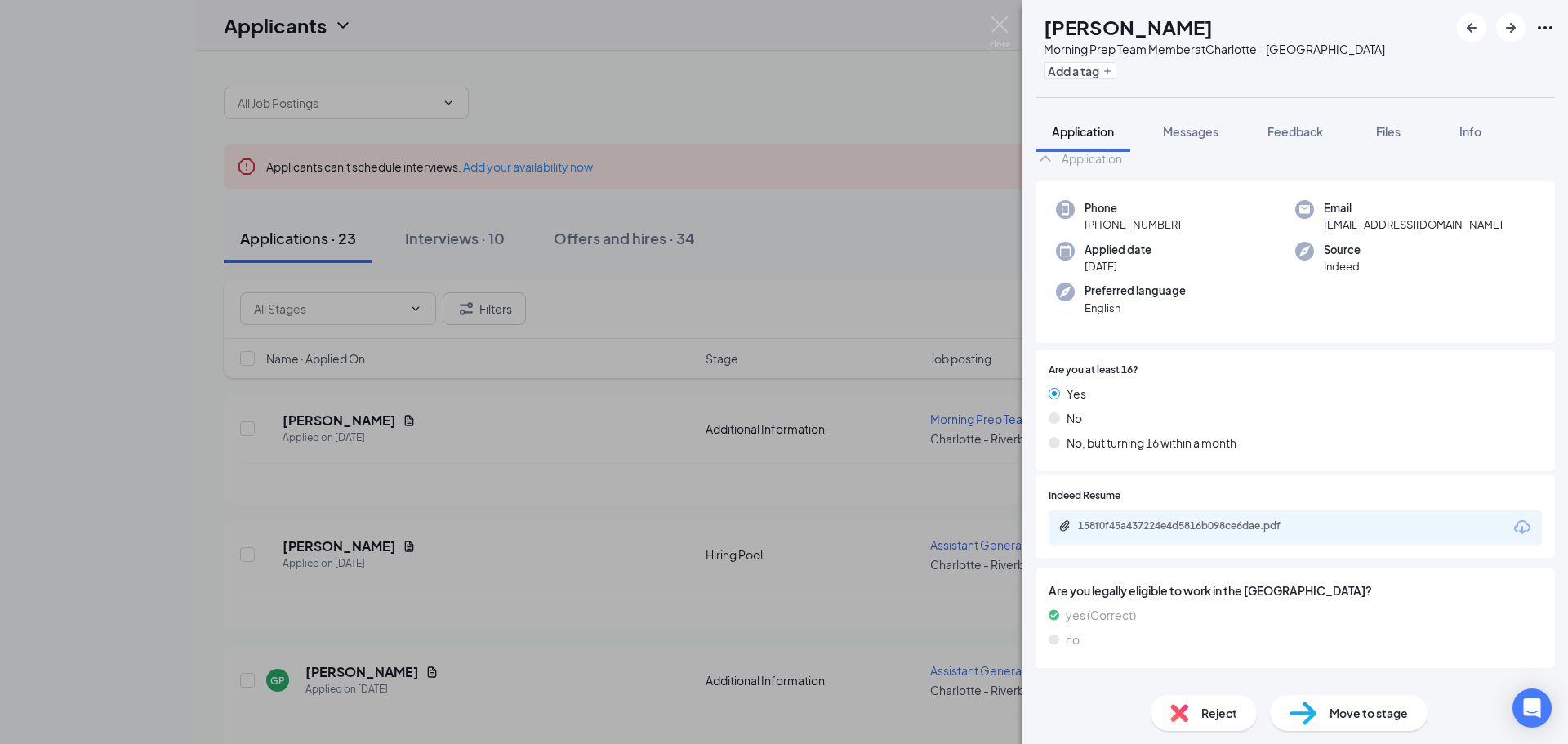
scroll to position [65, 0]
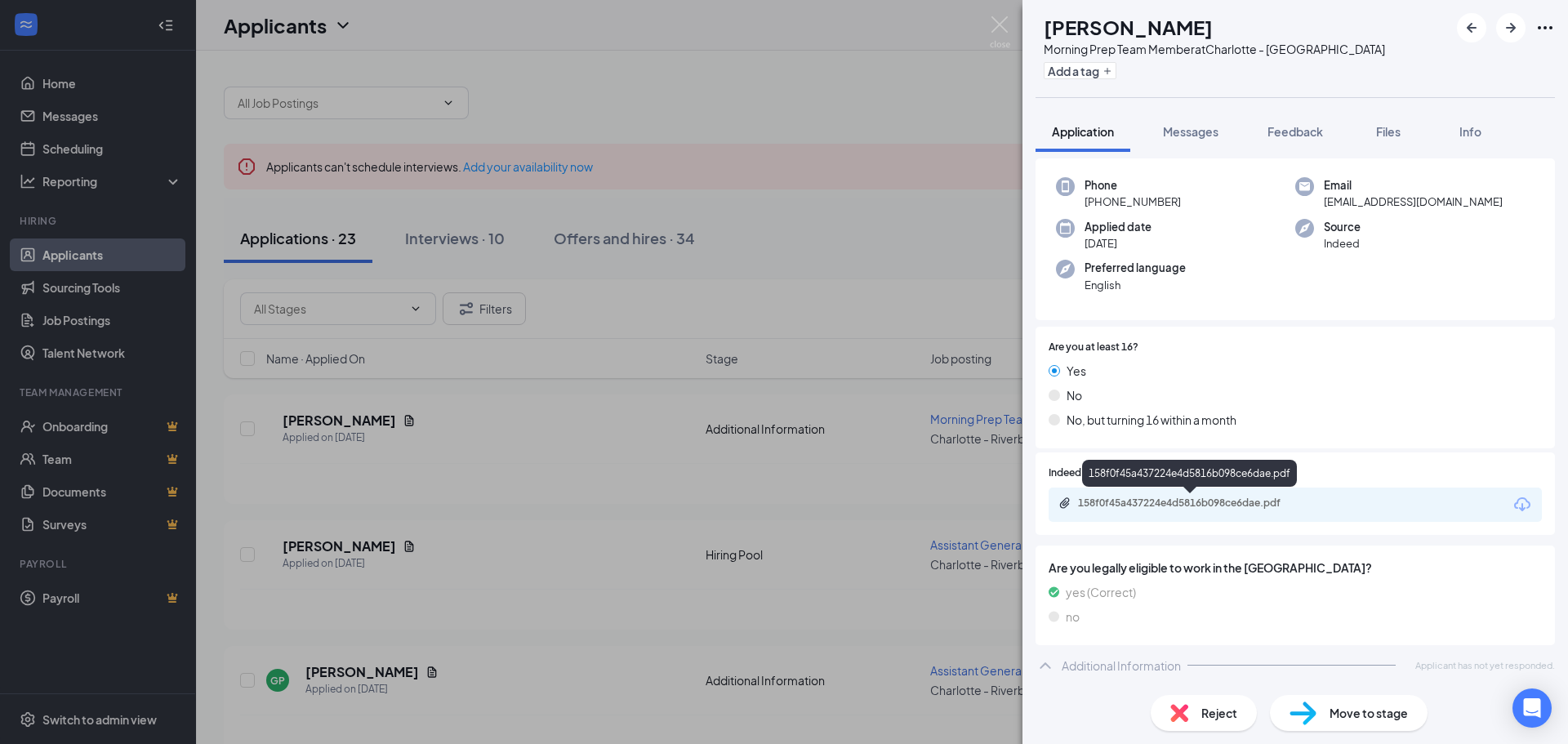
click at [1161, 506] on div "158f0f45a437224e4d5816b098ce6dae.pdf" at bounding box center [1192, 504] width 229 height 13
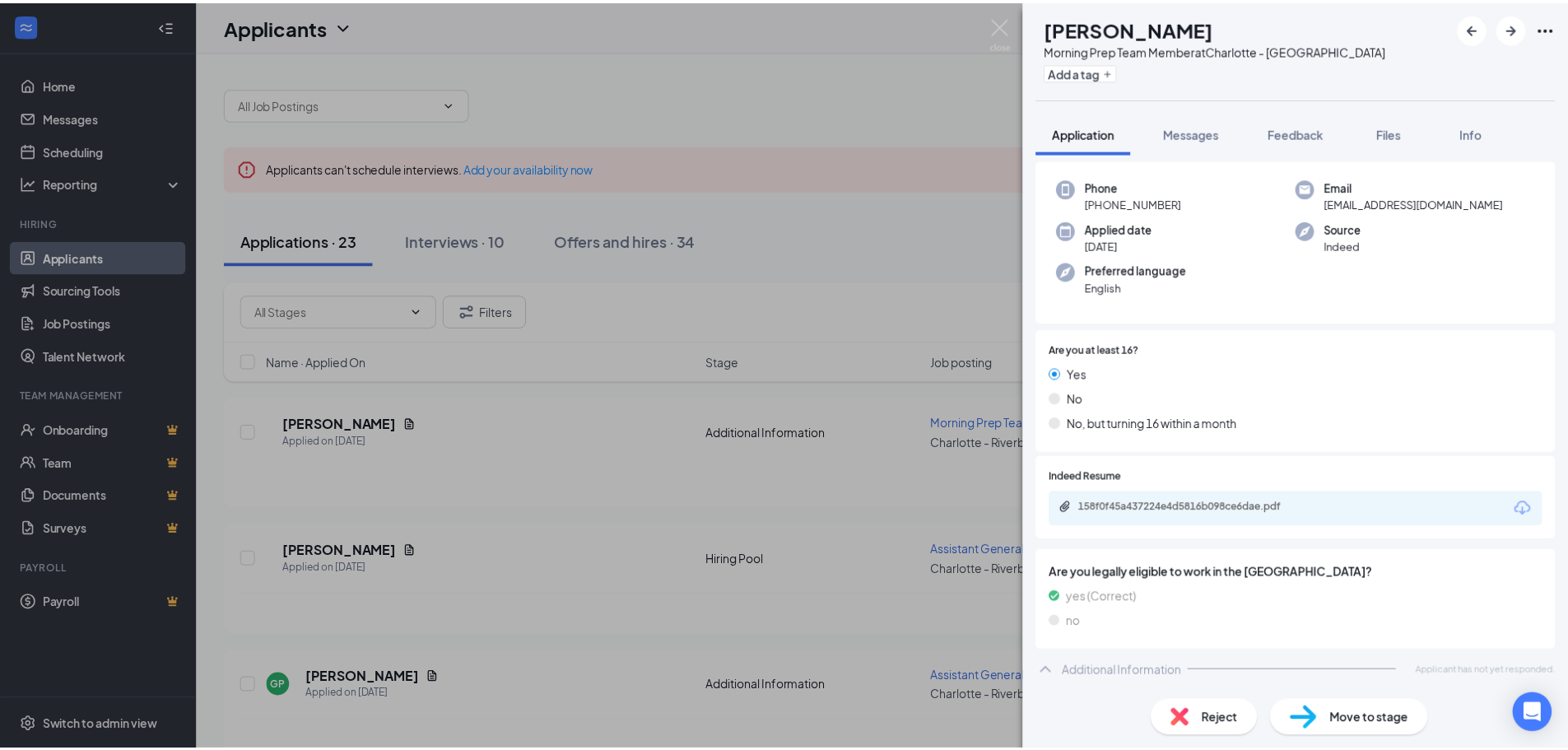
scroll to position [59, 0]
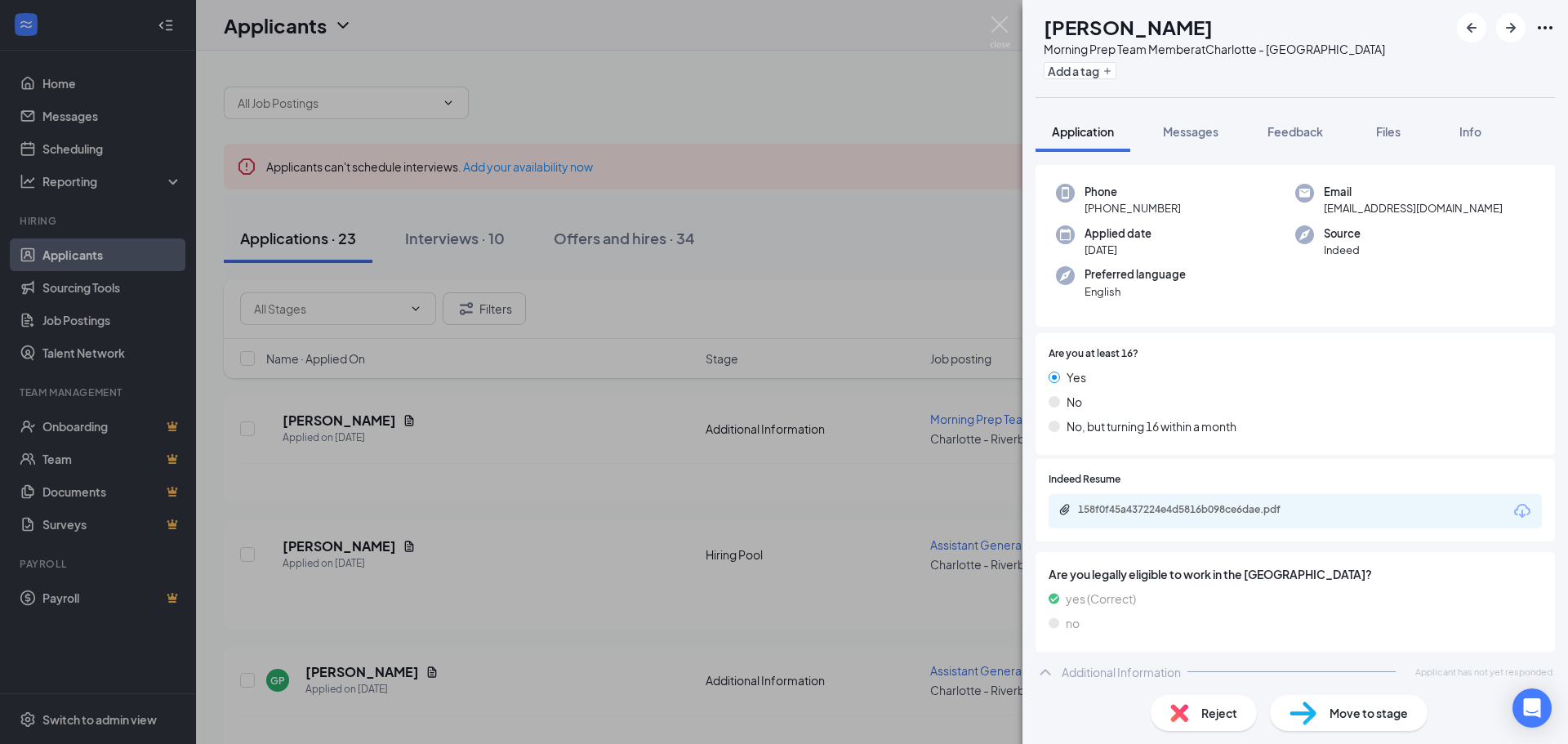
click at [844, 112] on div "AM Aaron Morrison Morning Prep Team Member at Charlotte - Riverbend Village Dr …" at bounding box center [784, 372] width 1568 height 744
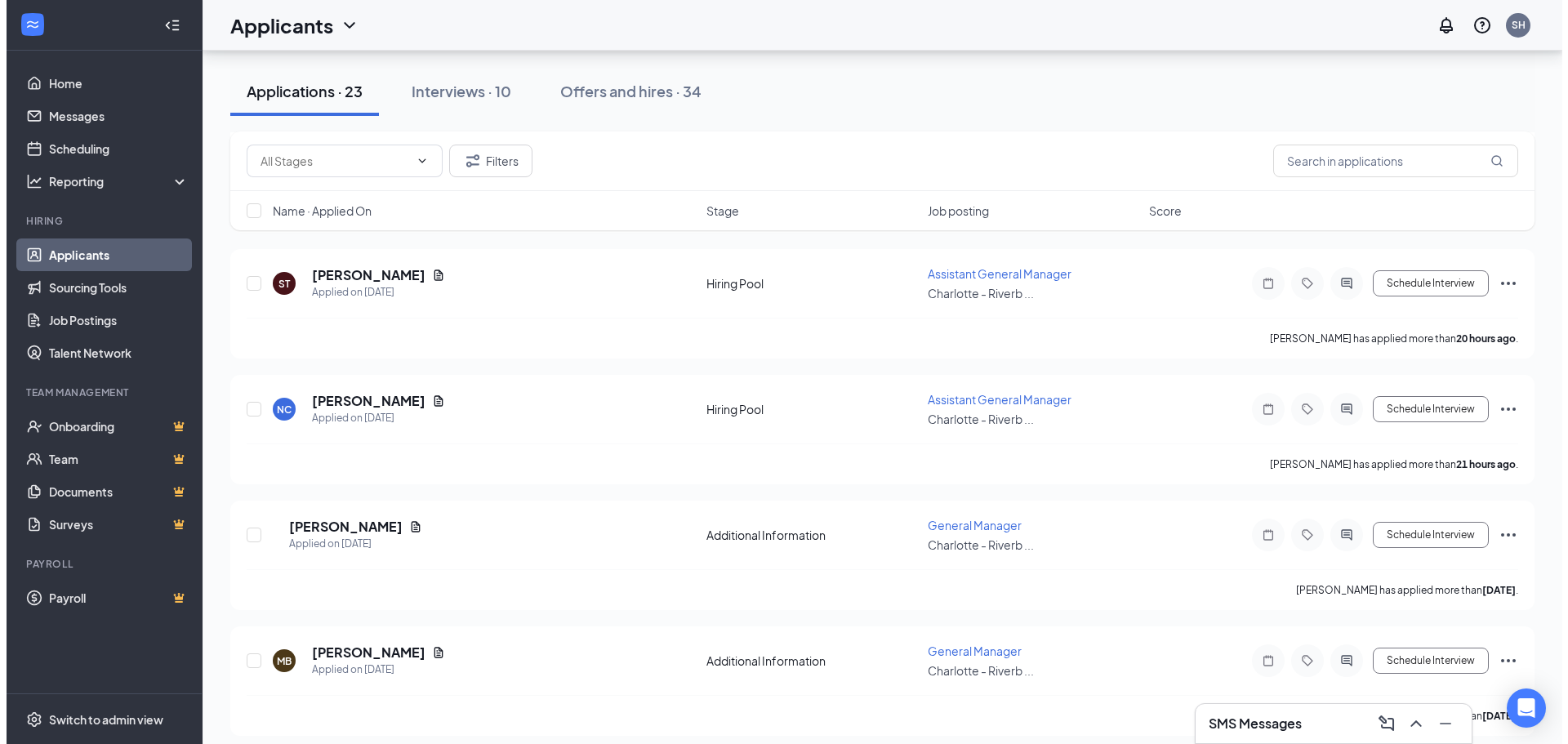
scroll to position [1308, 0]
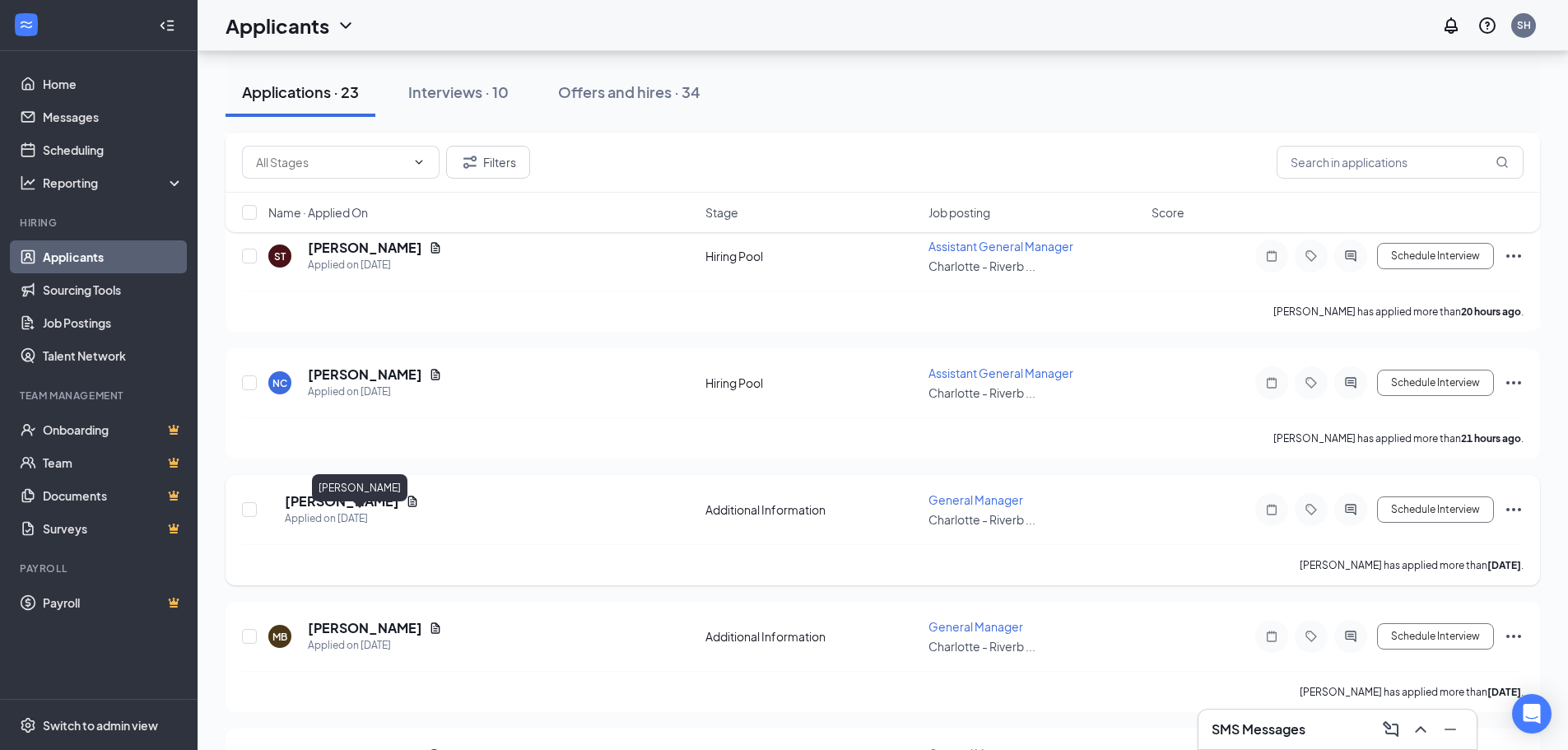
click at [342, 511] on h5 "Piara Morris" at bounding box center [342, 502] width 114 height 19
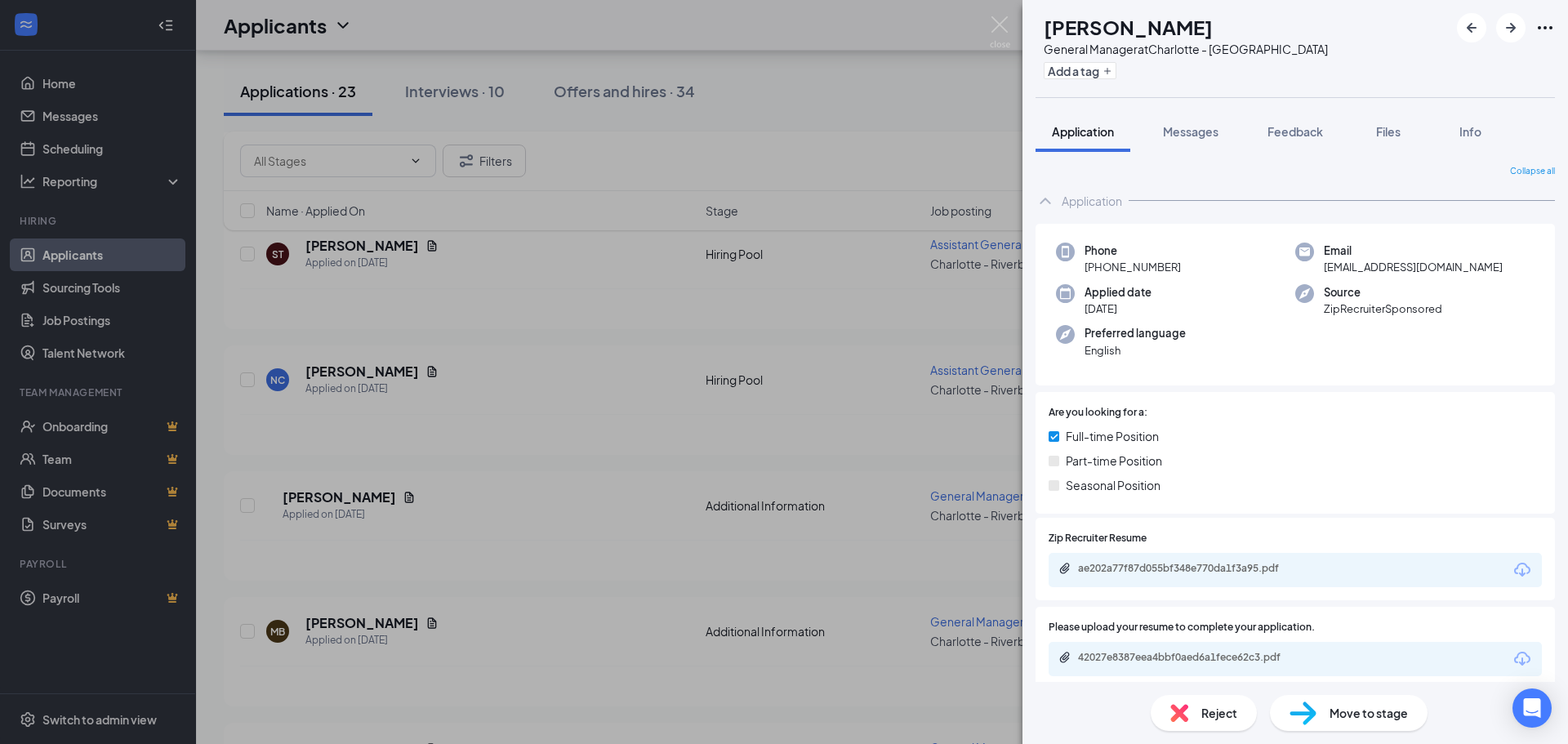
click at [749, 114] on div "PM Piara Morris General Manager at Charlotte - Riverbend Village Dr Add a tag A…" at bounding box center [784, 372] width 1568 height 744
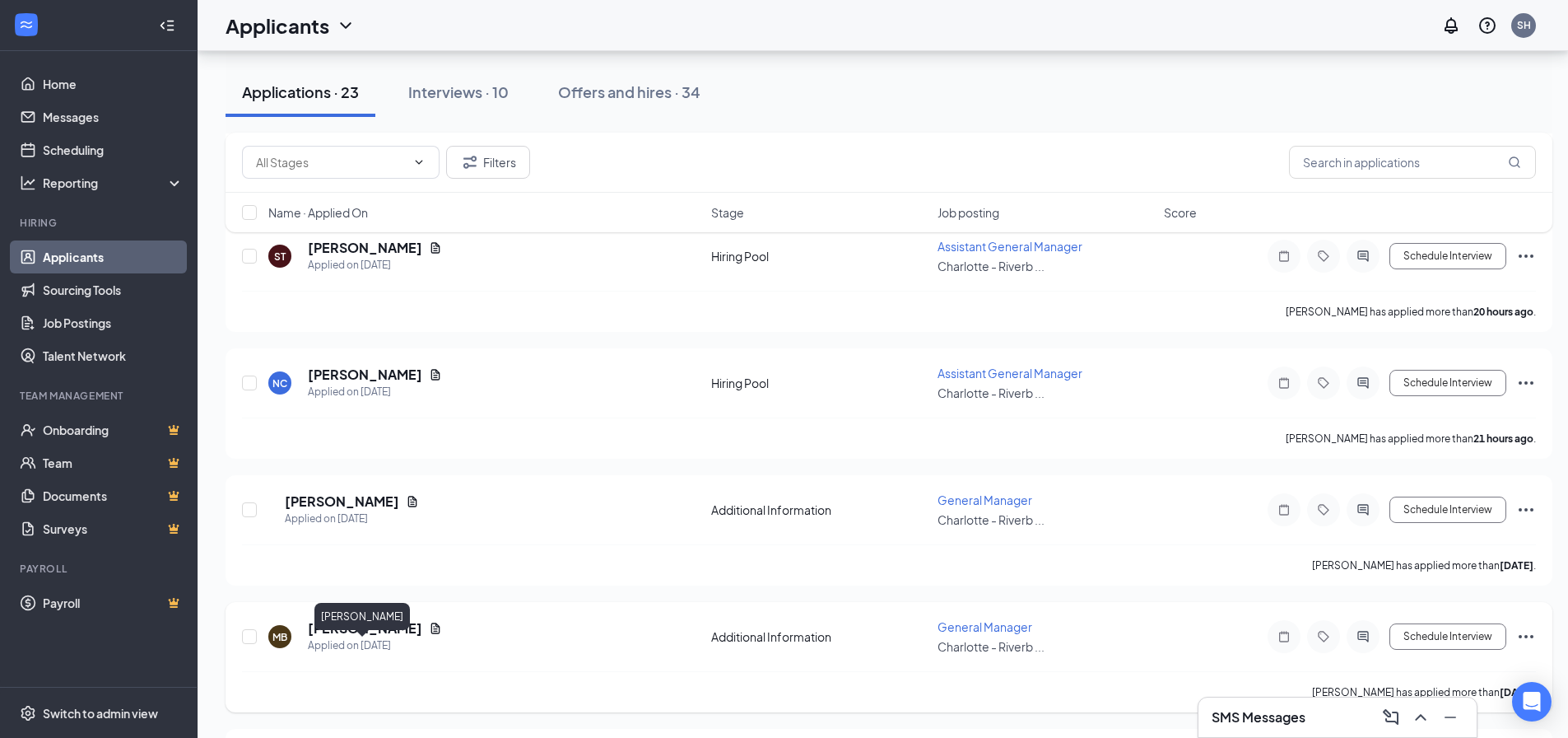
click at [373, 637] on h5 "Marisa Bowers" at bounding box center [365, 629] width 114 height 19
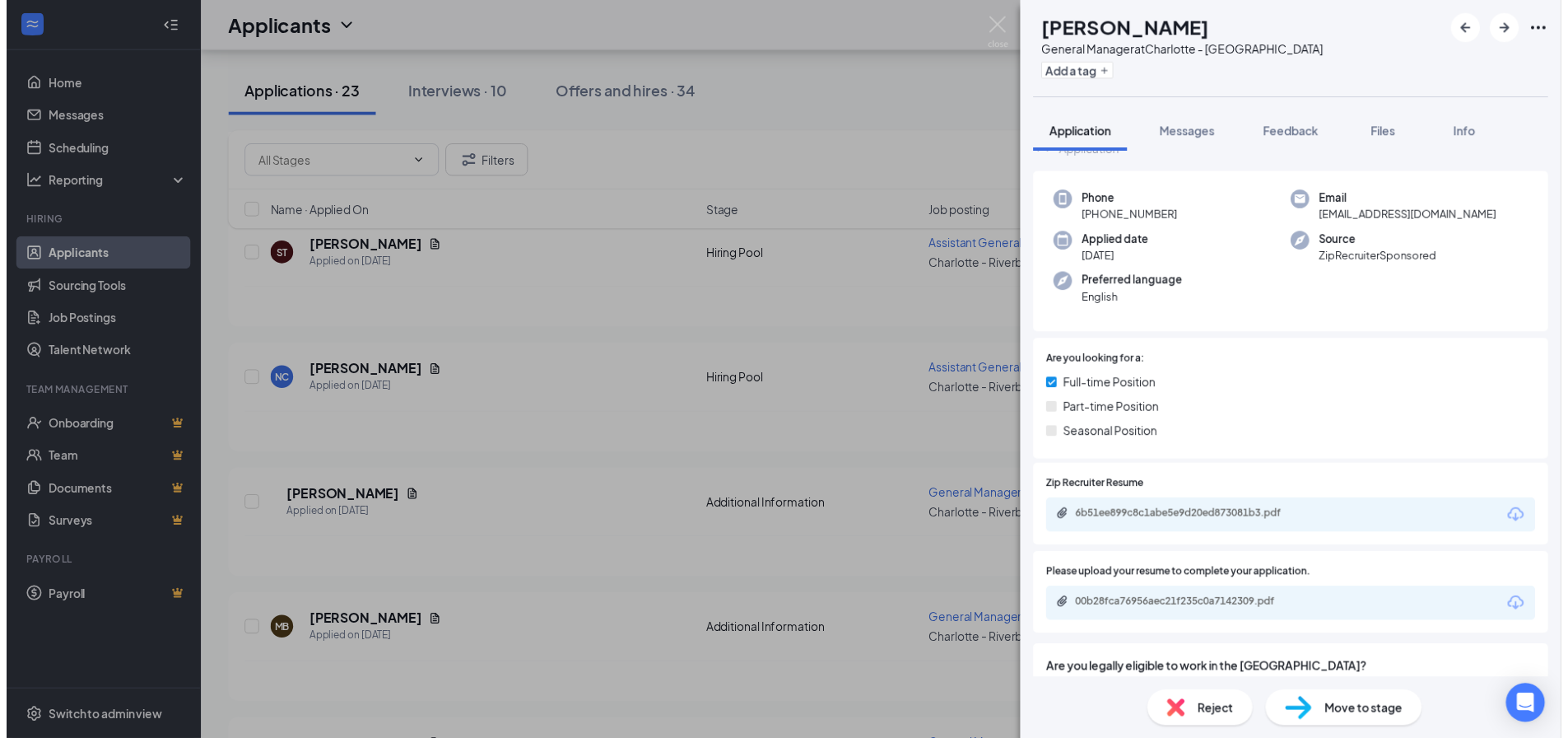
scroll to position [18, 0]
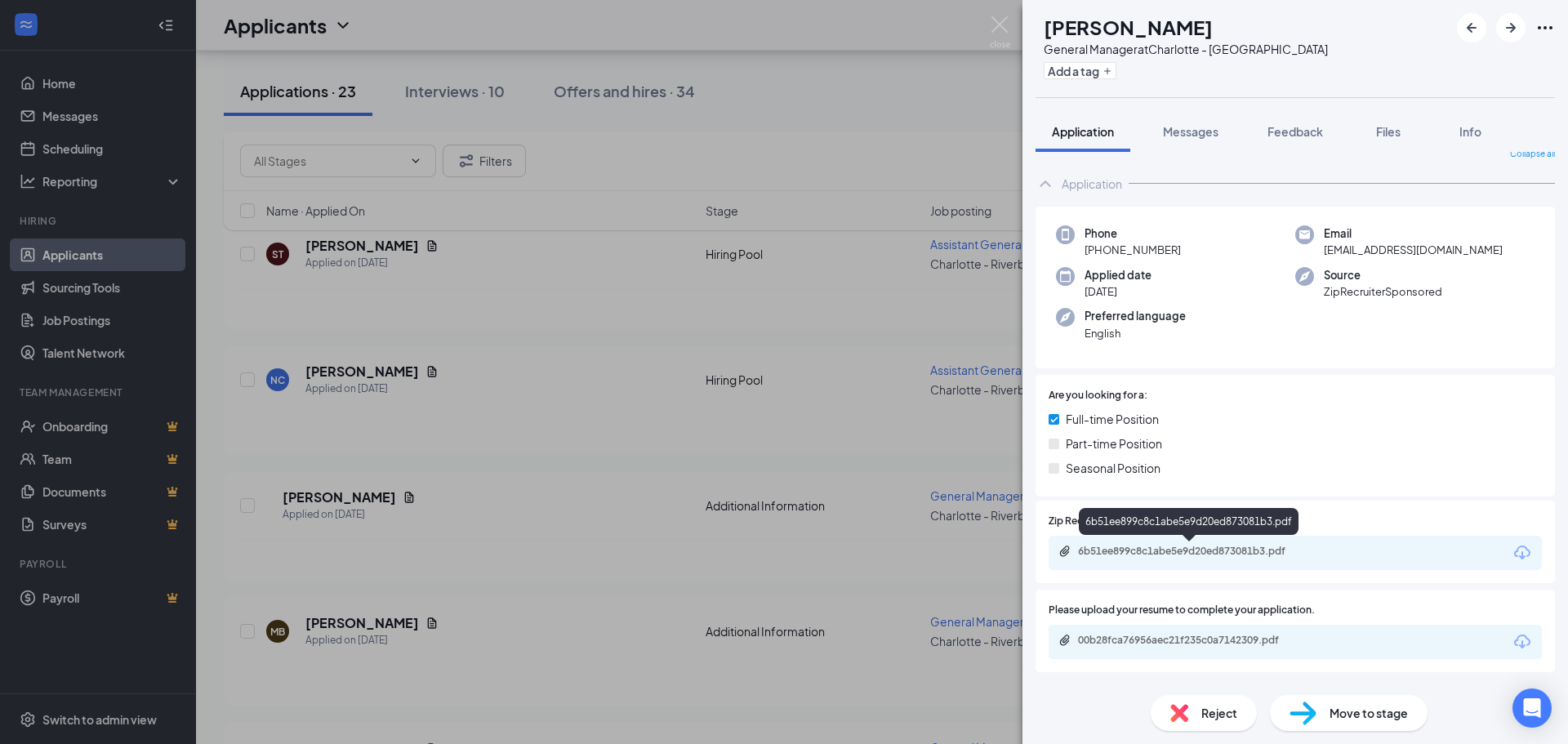
click at [1183, 549] on div "6b51ee899c8c1abe5e9d20ed873081b3.pdf" at bounding box center [1192, 552] width 229 height 13
click at [875, 77] on div "MB Marisa Bowers General Manager at Charlotte - Riverbend Village Dr Add a tag …" at bounding box center [784, 372] width 1568 height 744
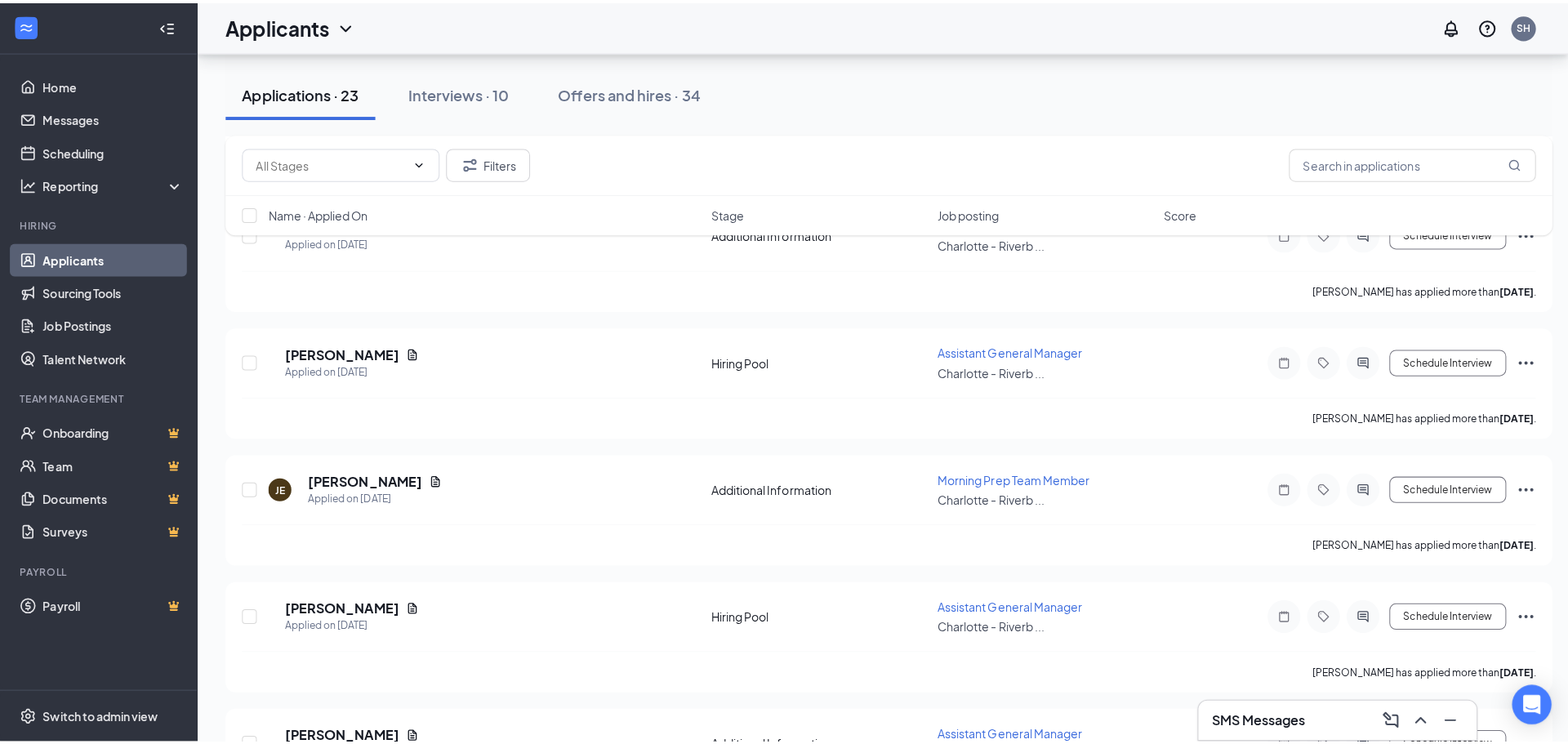
scroll to position [2124, 0]
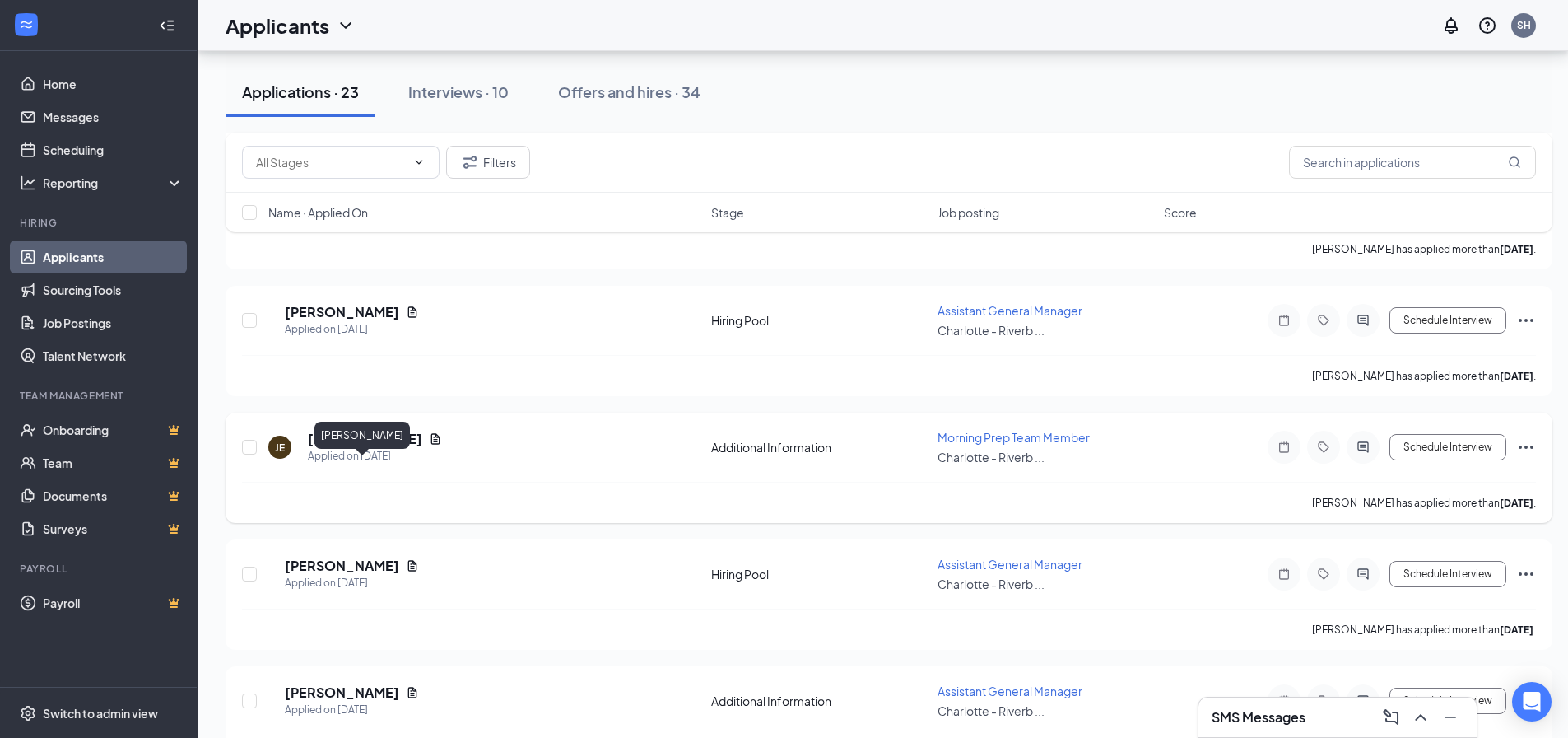
click at [374, 448] on h5 "Jarvon Everett" at bounding box center [365, 439] width 114 height 19
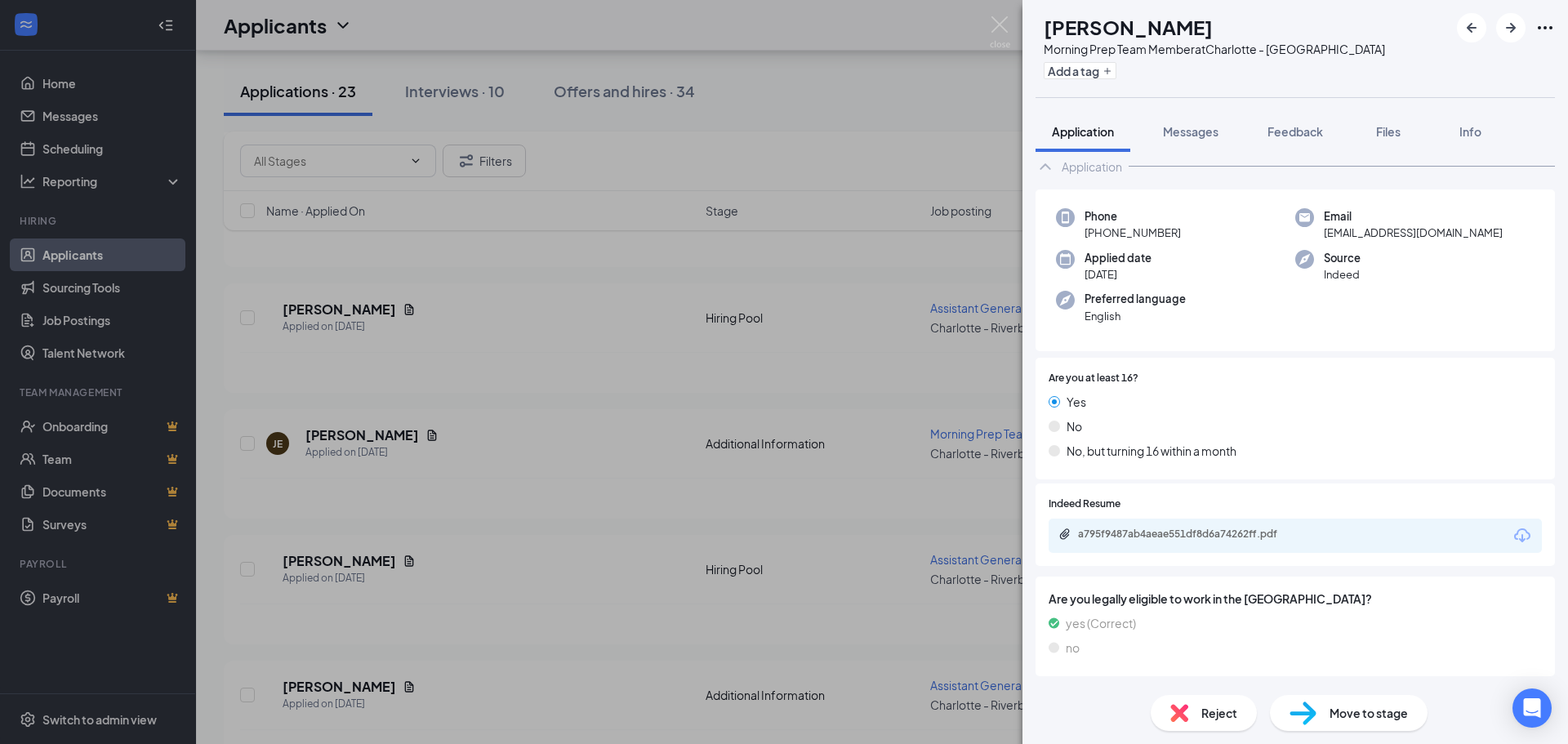
scroll to position [65, 0]
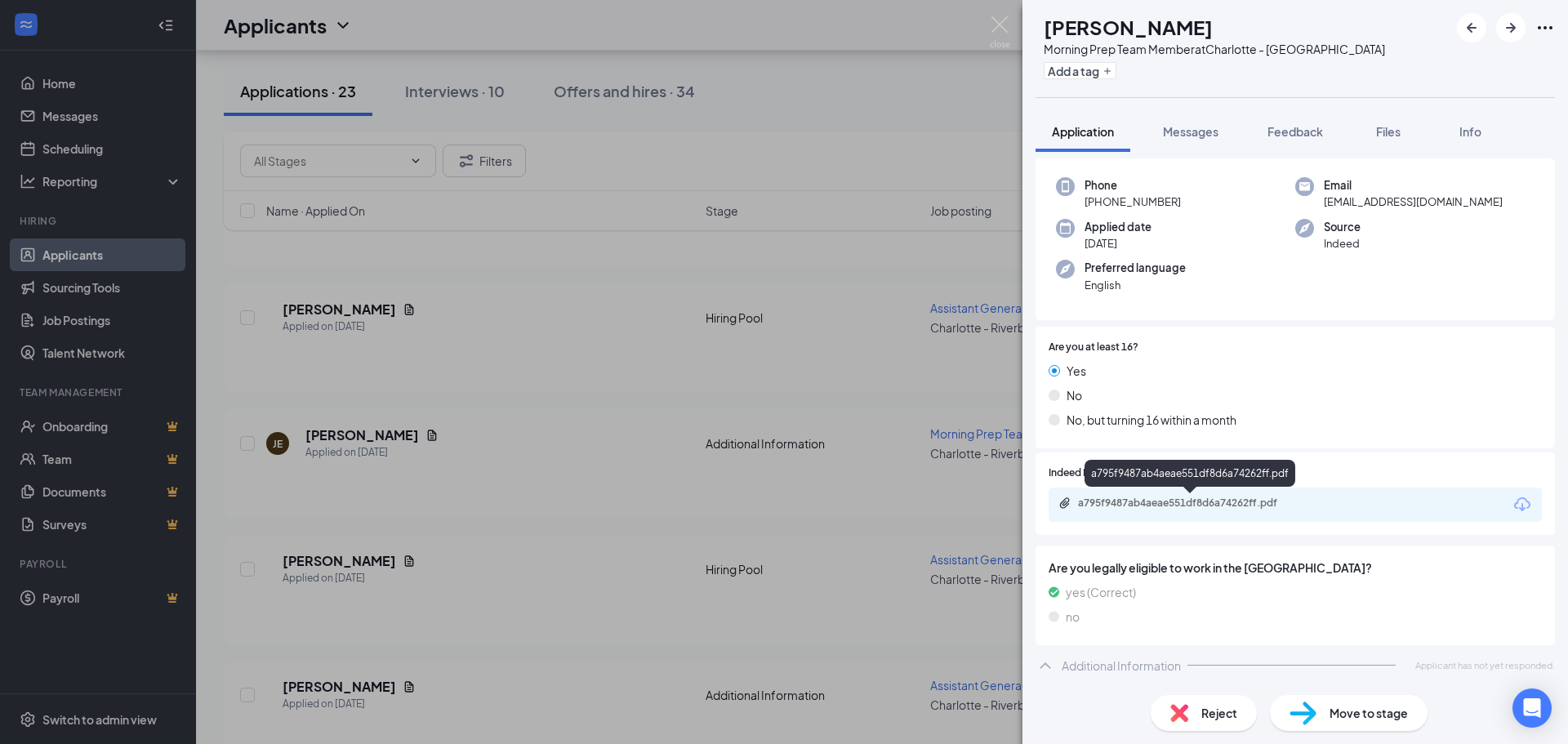
click at [1189, 507] on div "a795f9487ab4aeae551df8d6a74262ff.pdf" at bounding box center [1192, 504] width 229 height 13
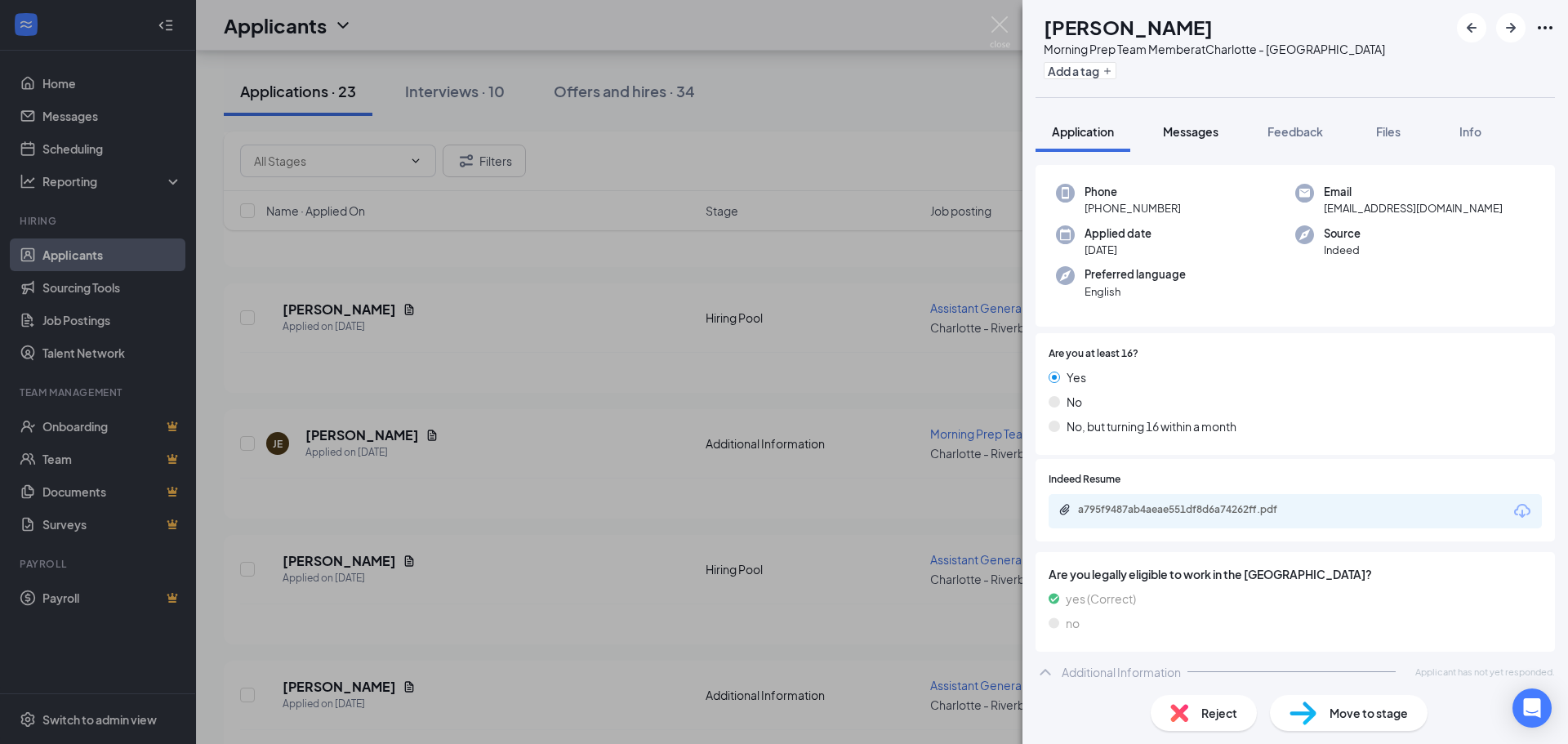
click at [1189, 133] on span "Messages" at bounding box center [1190, 132] width 56 height 15
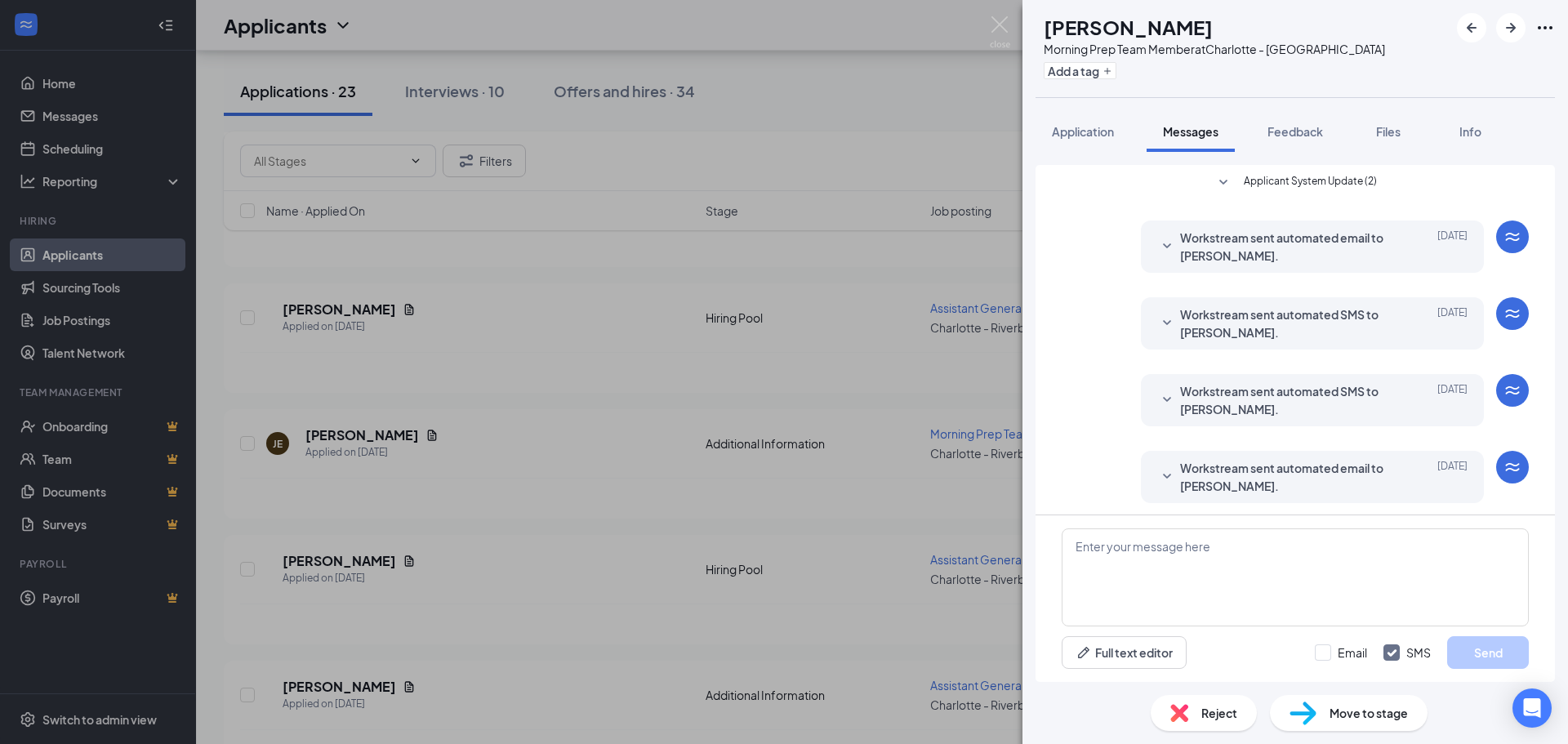
scroll to position [159, 0]
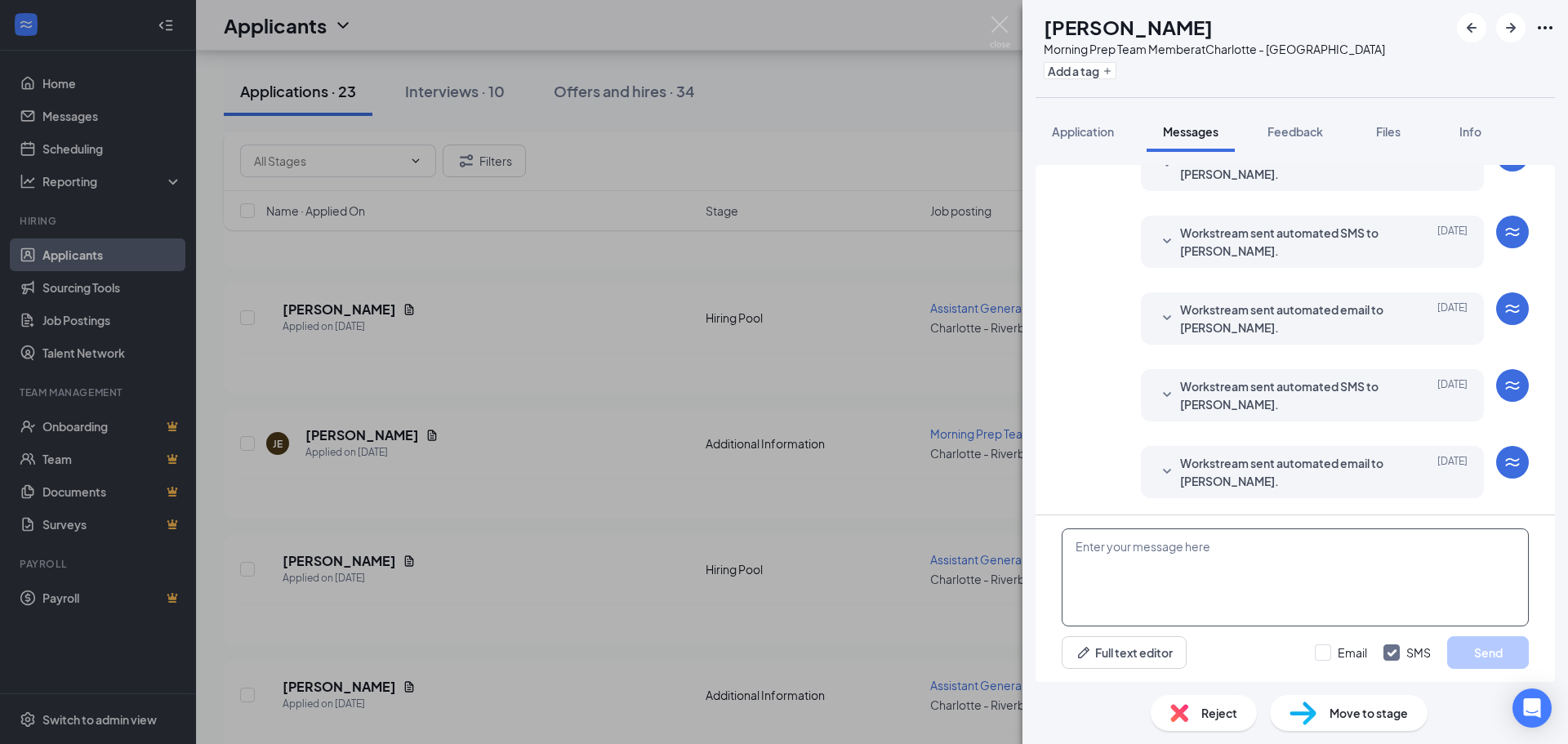
click at [1086, 546] on textarea at bounding box center [1295, 577] width 467 height 98
type textarea "Would you be available for interview on 9/18 at 3:30pm?"
click at [1480, 657] on button "Send" at bounding box center [1488, 652] width 82 height 33
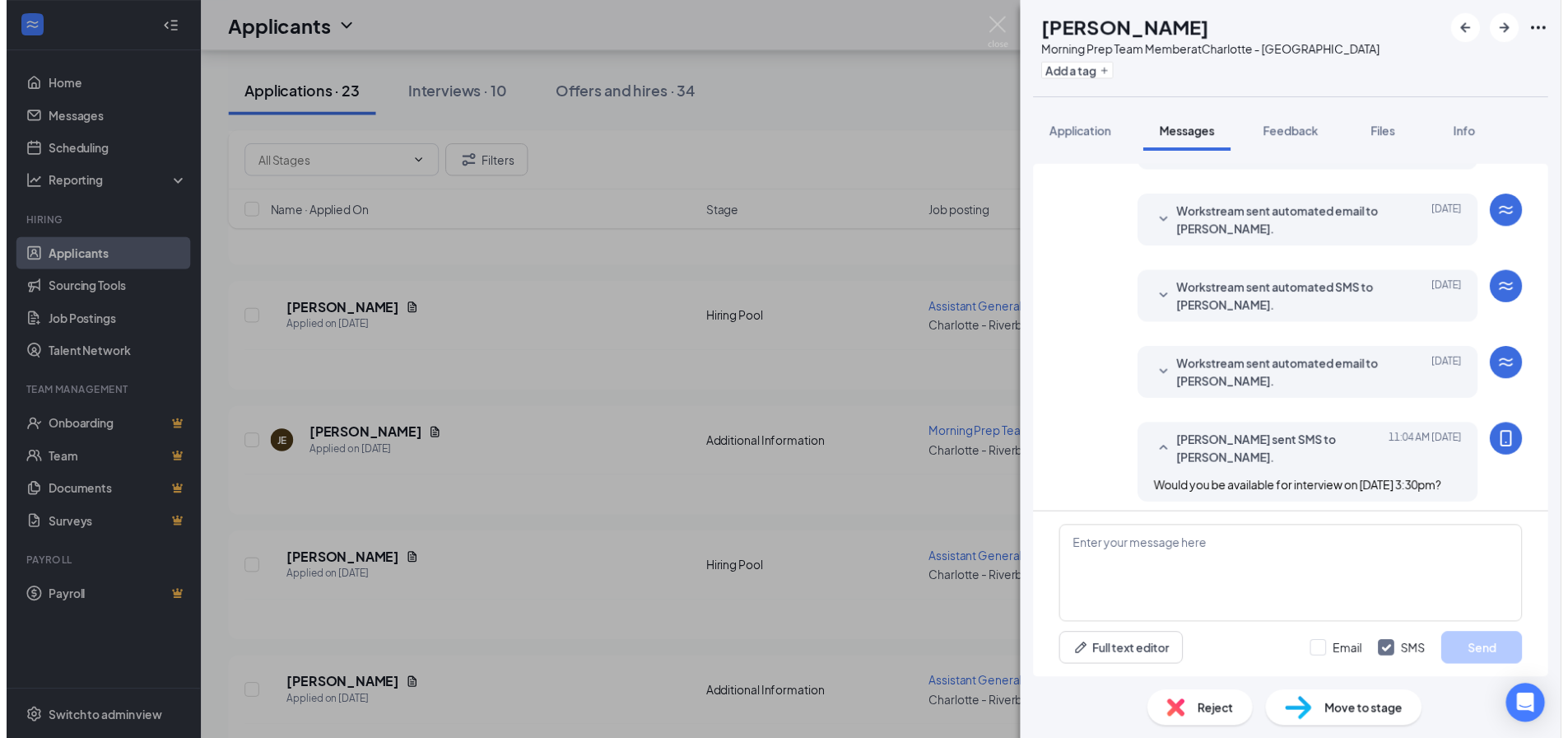
scroll to position [265, 0]
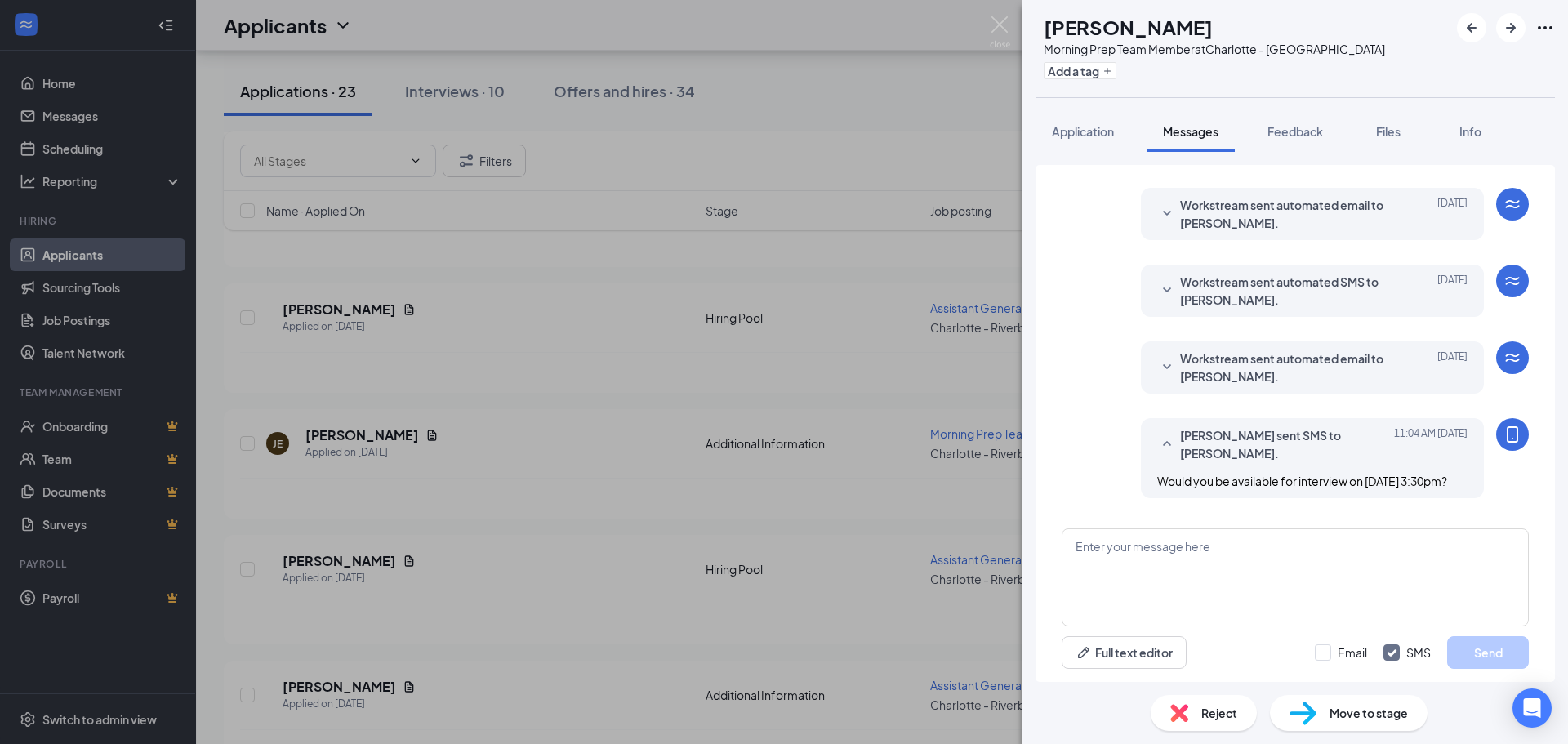
click at [894, 99] on div "JE Jarvon Everett Morning Prep Team Member at Charlotte - Riverbend Village Dr …" at bounding box center [784, 372] width 1568 height 744
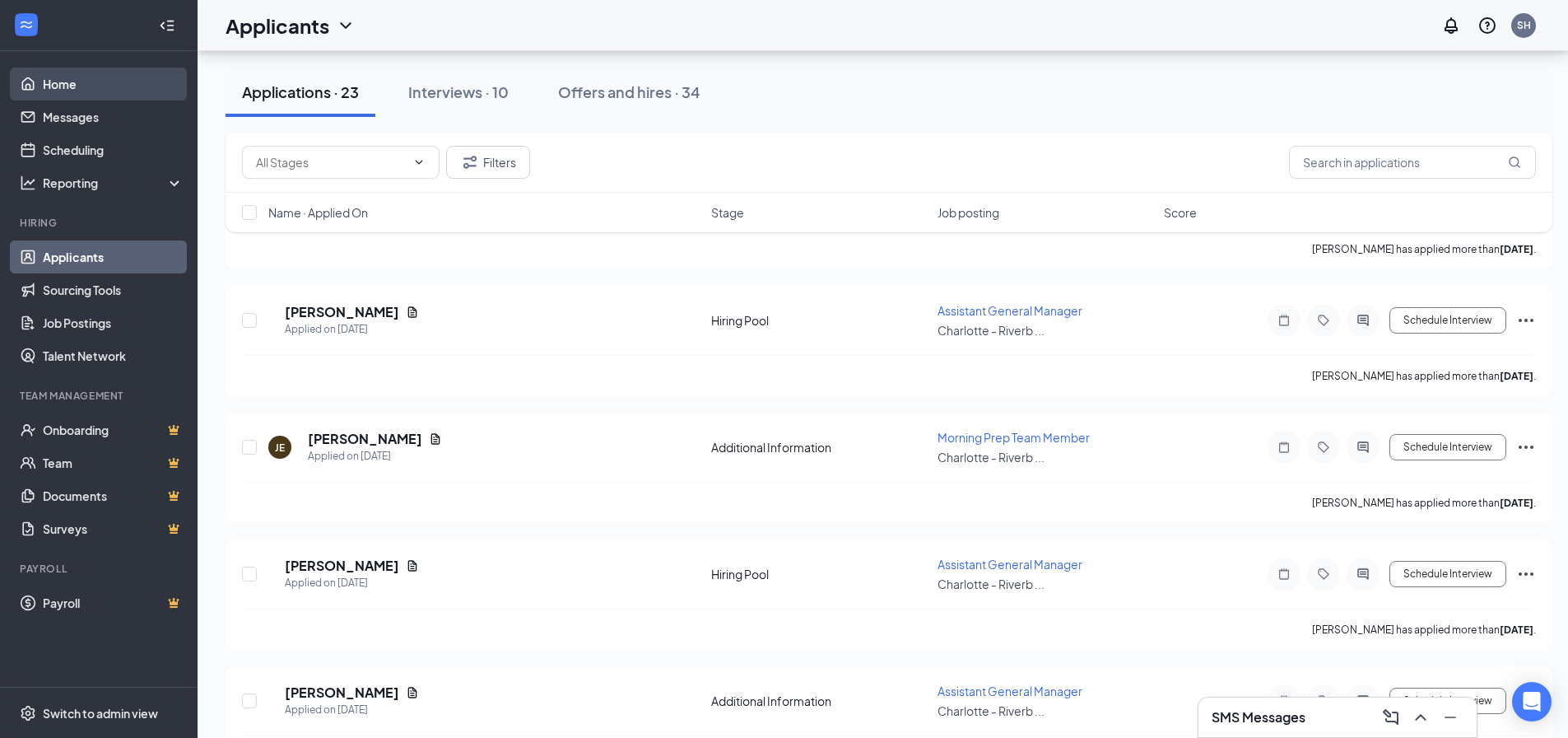
click at [70, 84] on link "Home" at bounding box center [113, 83] width 140 height 33
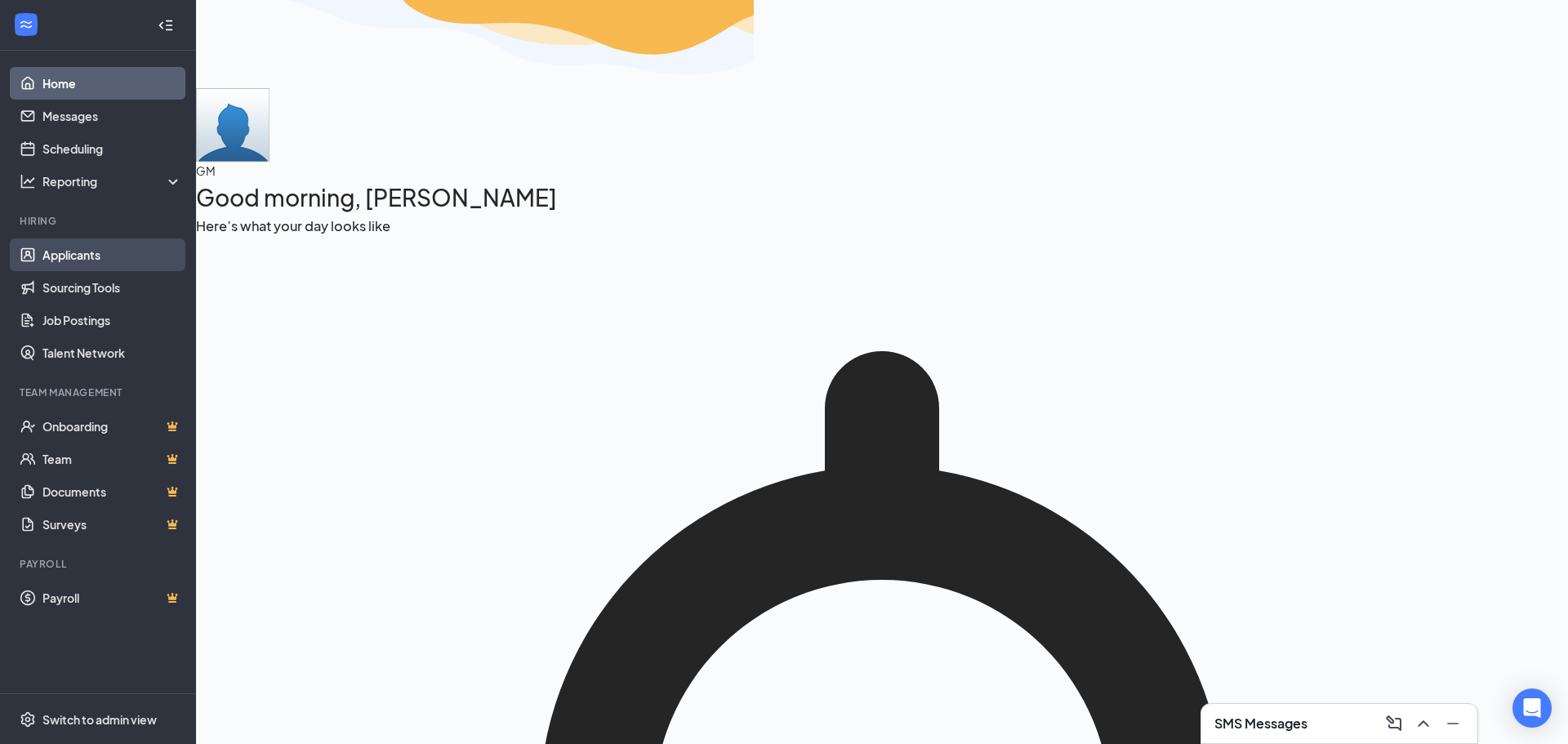
click at [70, 255] on link "Applicants" at bounding box center [112, 255] width 139 height 33
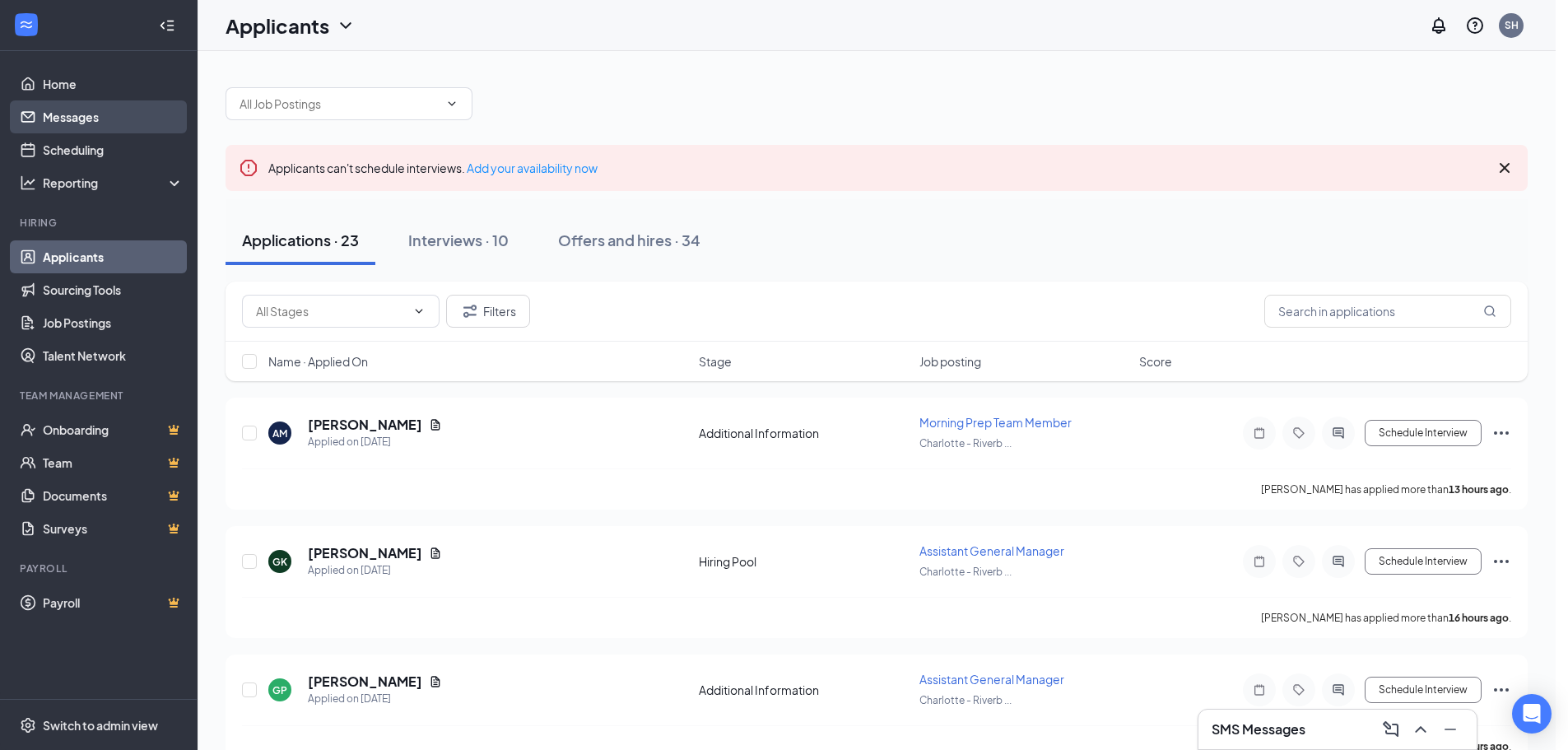
click at [77, 117] on link "Messages" at bounding box center [113, 116] width 140 height 33
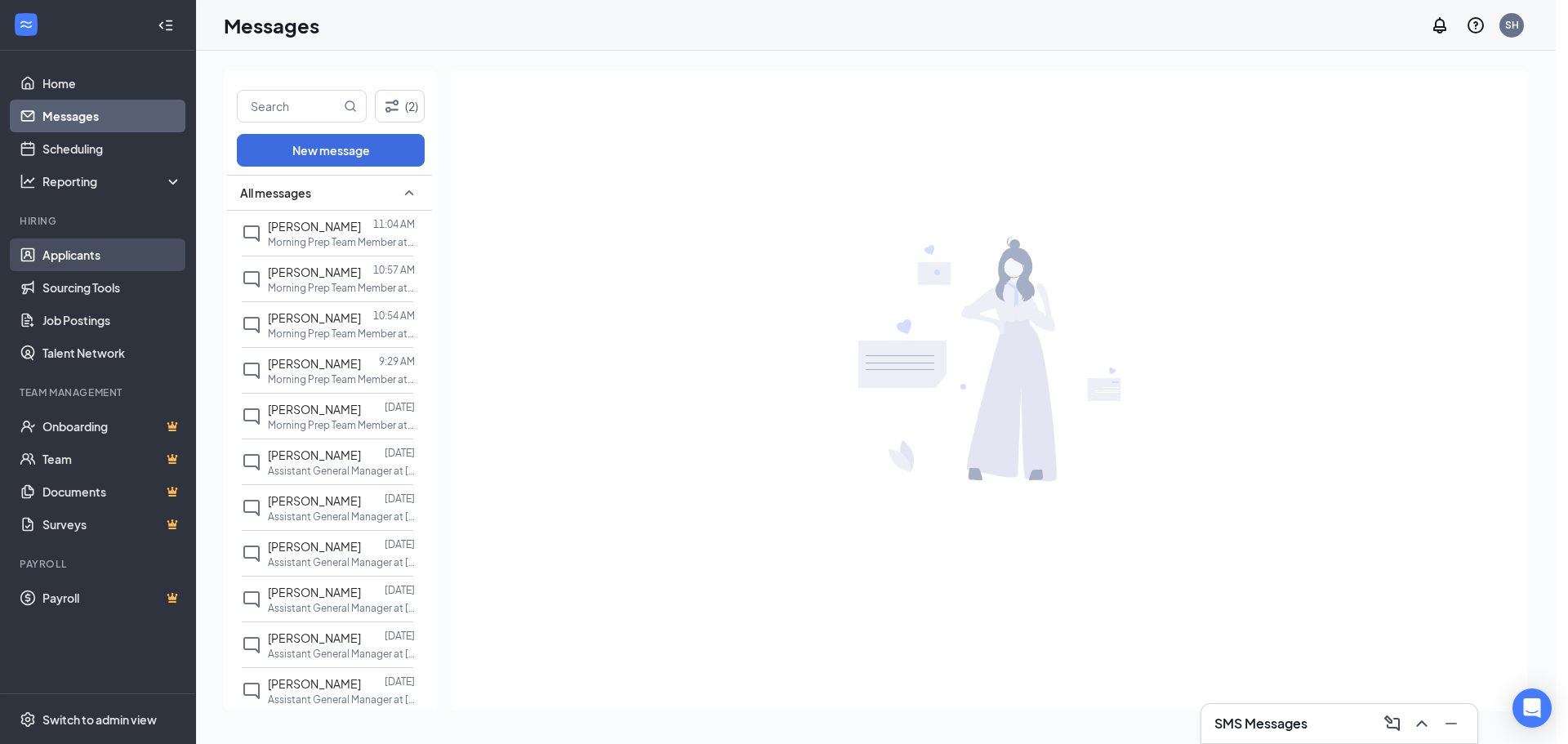
click at [63, 254] on link "Applicants" at bounding box center [112, 255] width 139 height 33
